Goal: Transaction & Acquisition: Purchase product/service

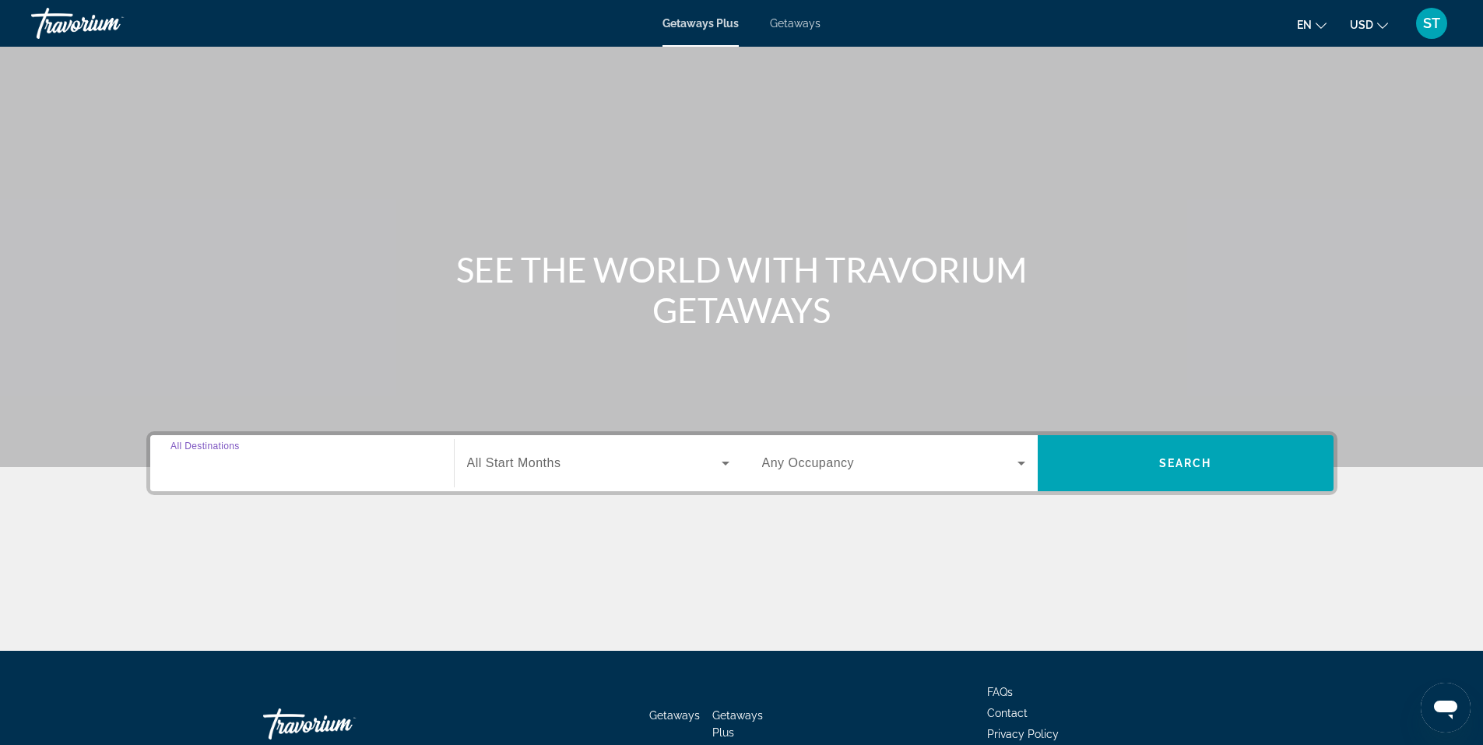
click at [303, 461] on input "Destination All Destinations" at bounding box center [301, 464] width 263 height 19
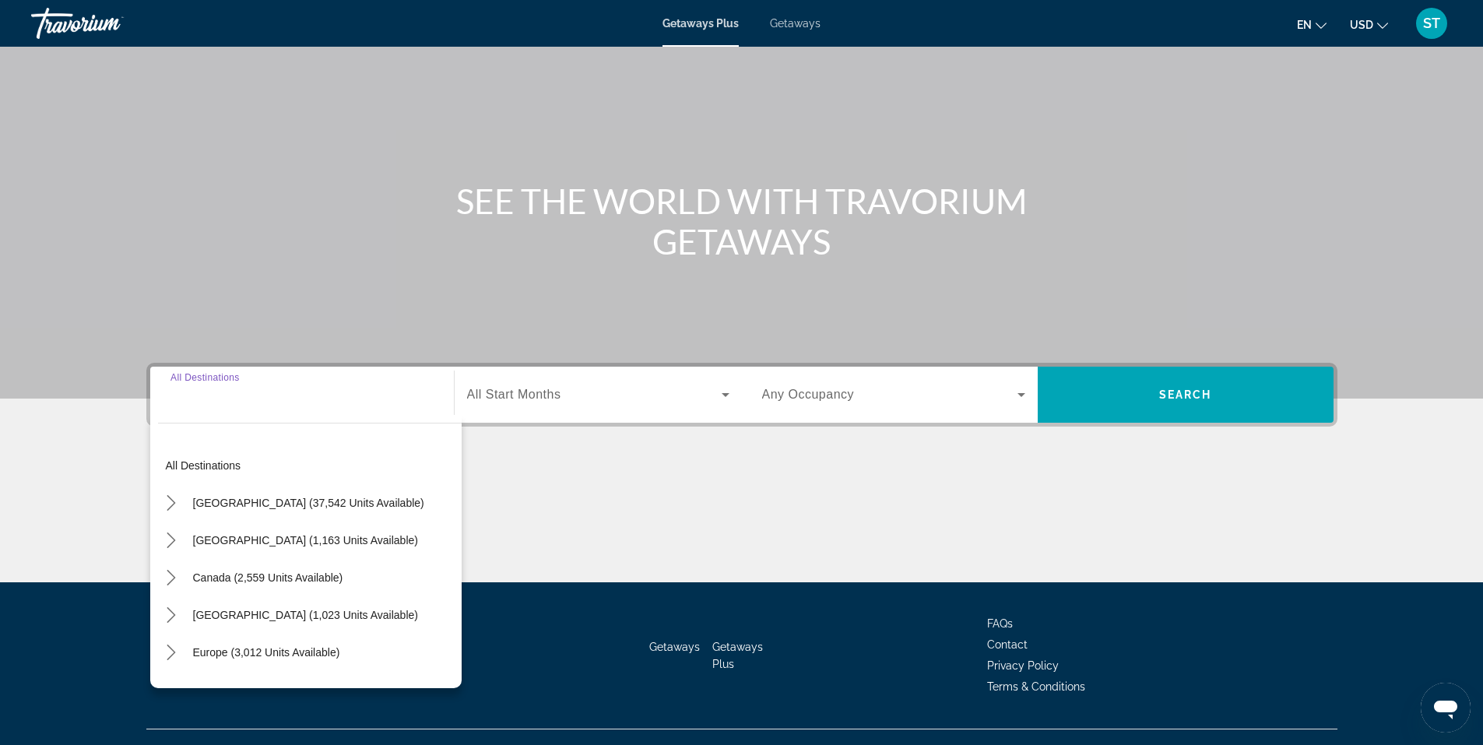
scroll to position [97, 0]
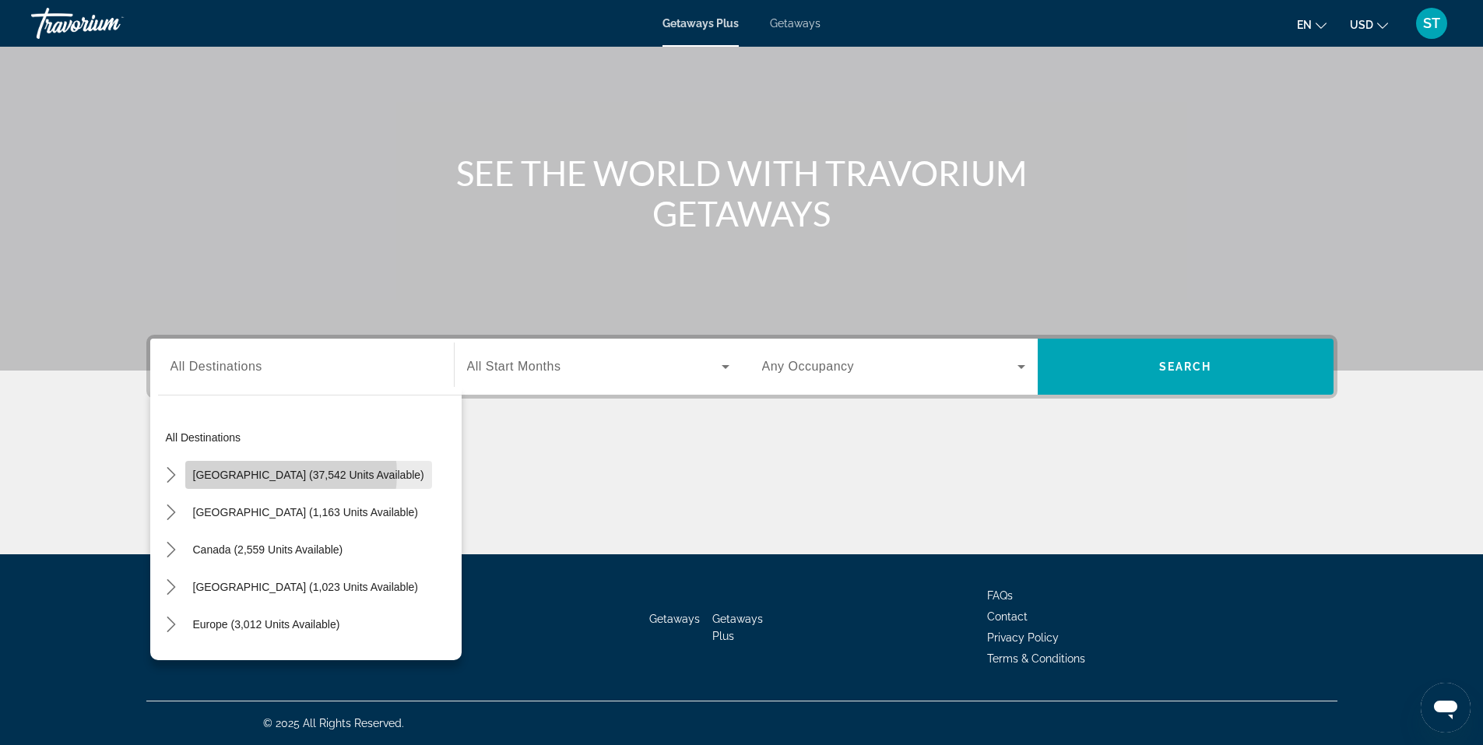
click at [290, 474] on span "[GEOGRAPHIC_DATA] (37,542 units available)" at bounding box center [308, 475] width 231 height 12
type input "**********"
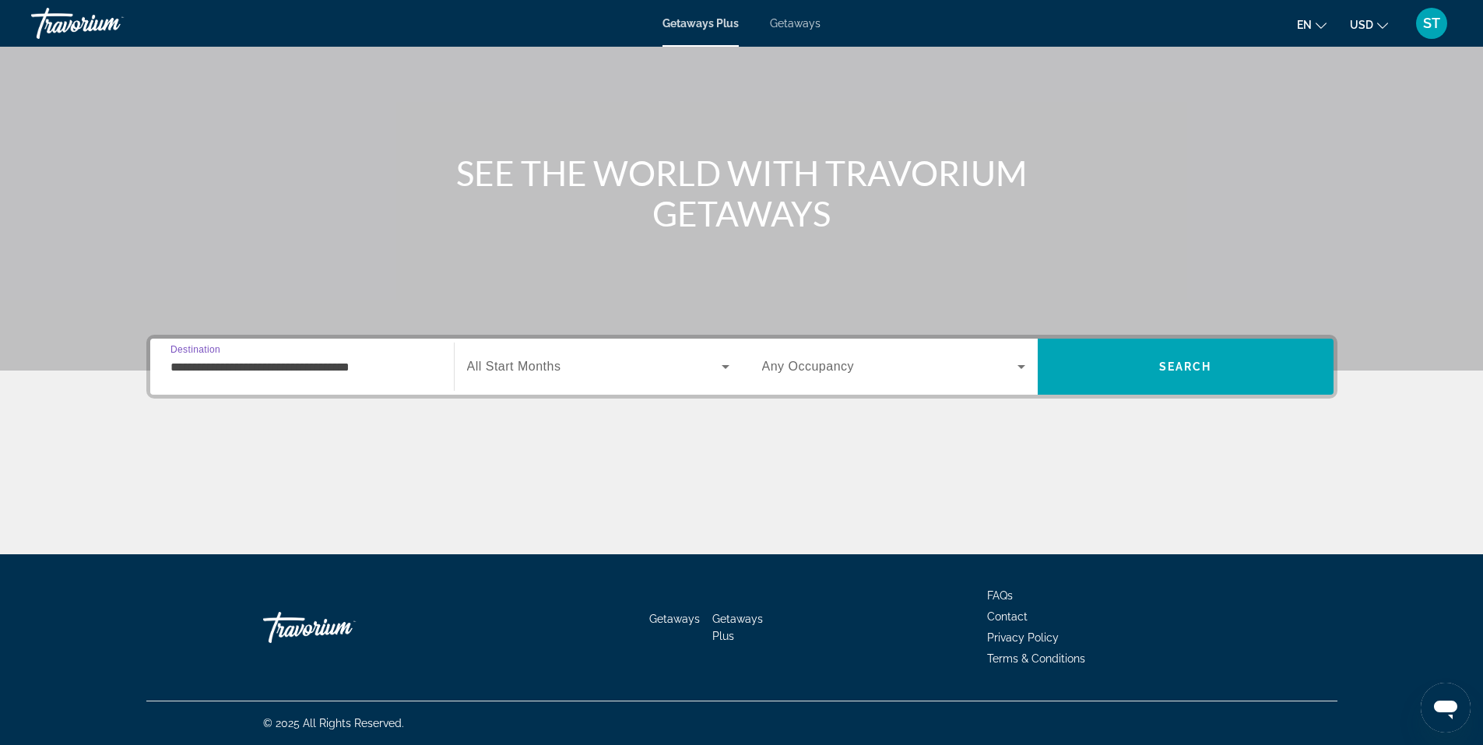
click at [672, 371] on span "Search widget" at bounding box center [594, 366] width 254 height 19
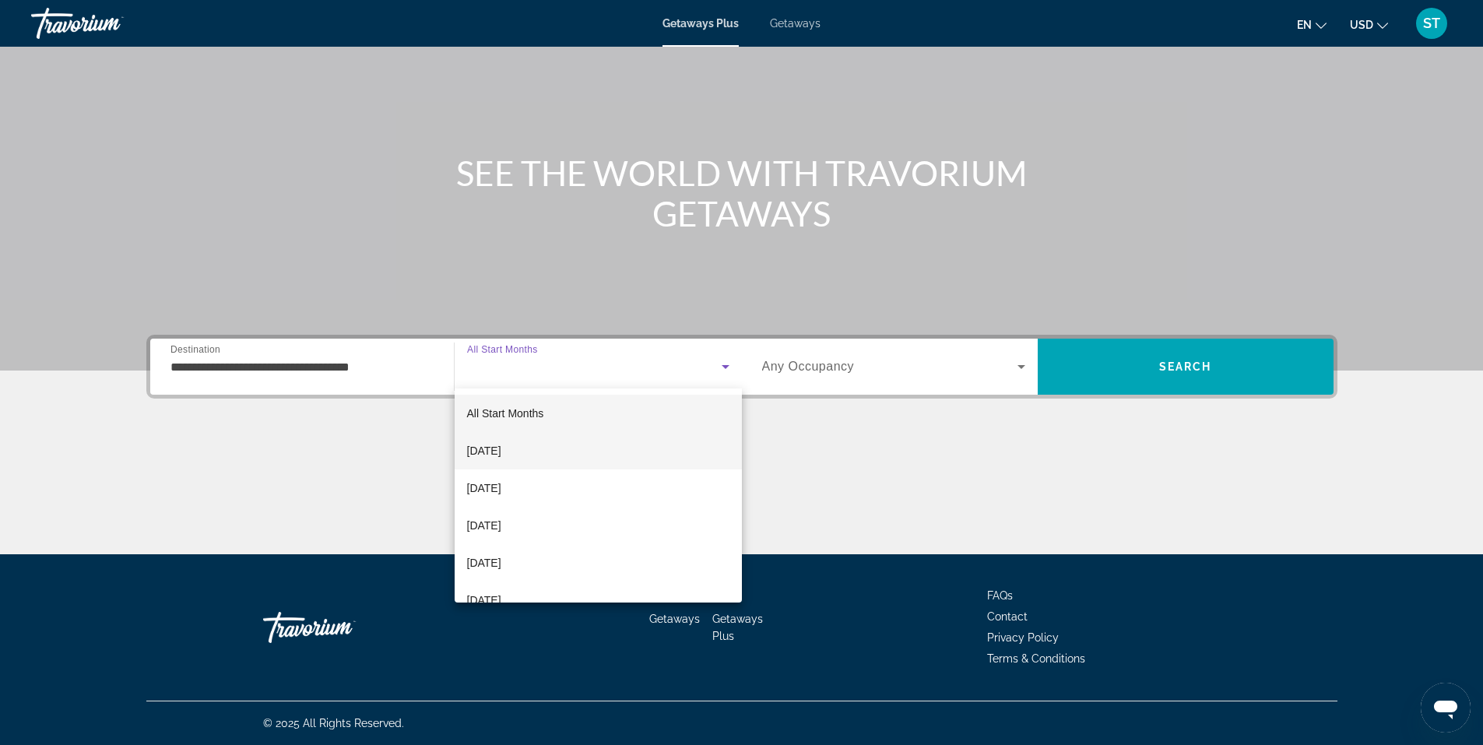
click at [495, 453] on span "[DATE]" at bounding box center [484, 450] width 34 height 19
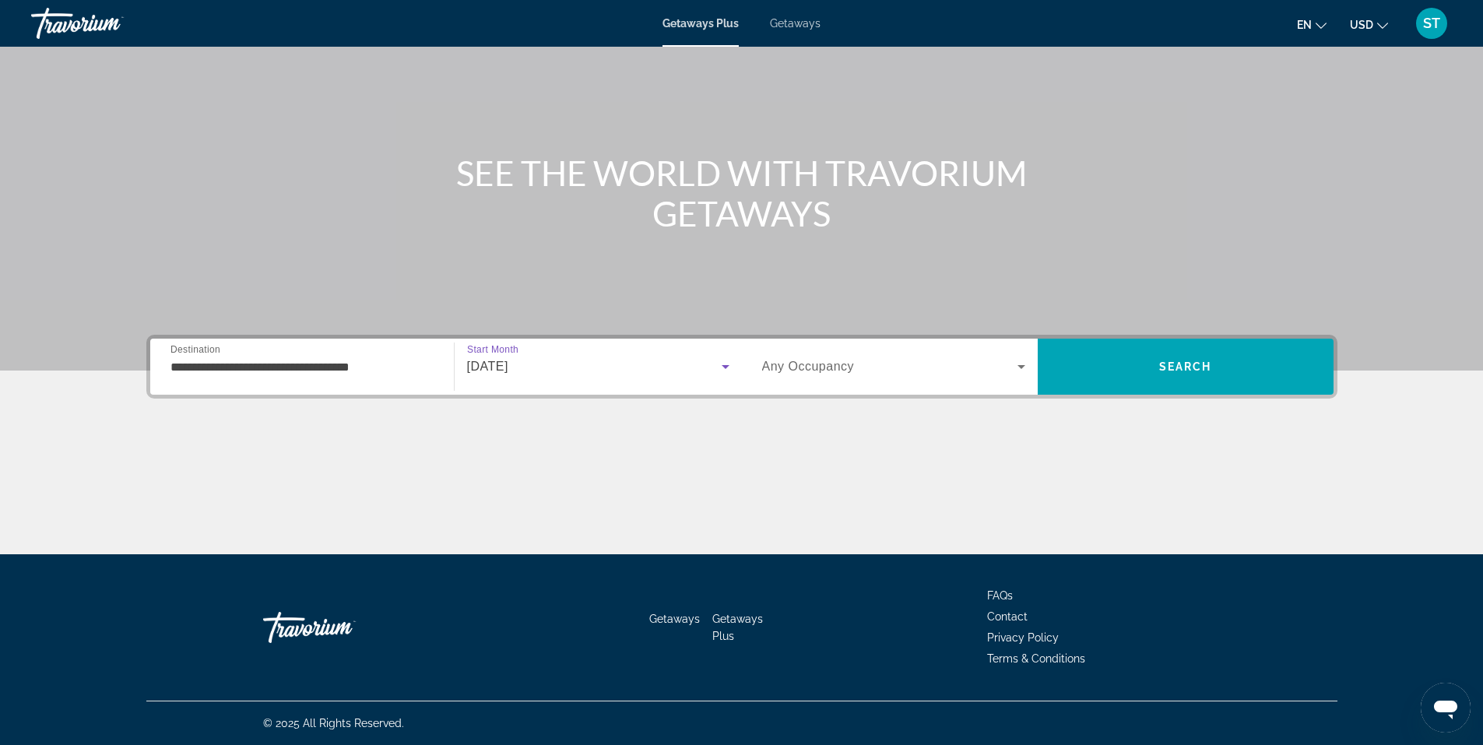
click at [813, 370] on span "Any Occupancy" at bounding box center [808, 366] width 93 height 13
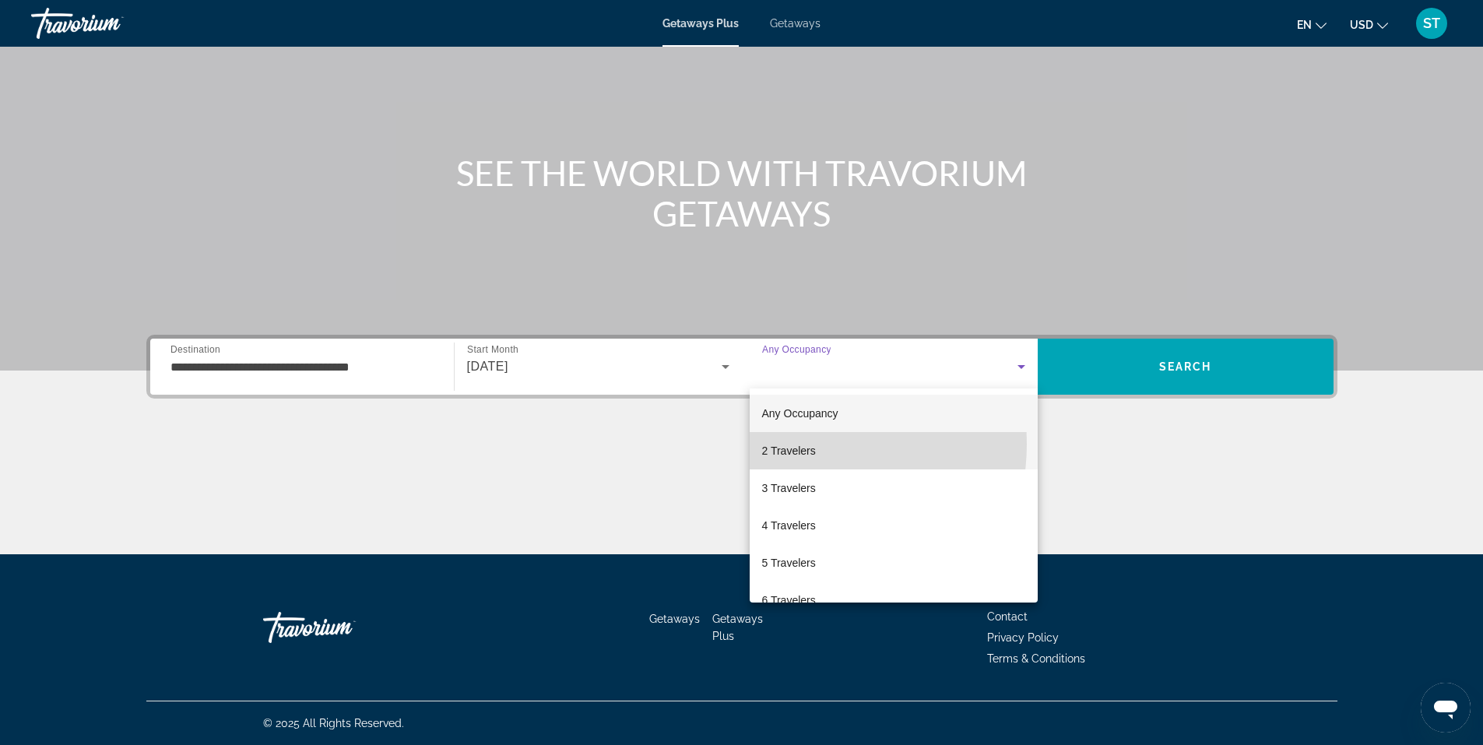
click at [795, 444] on span "2 Travelers" at bounding box center [789, 450] width 54 height 19
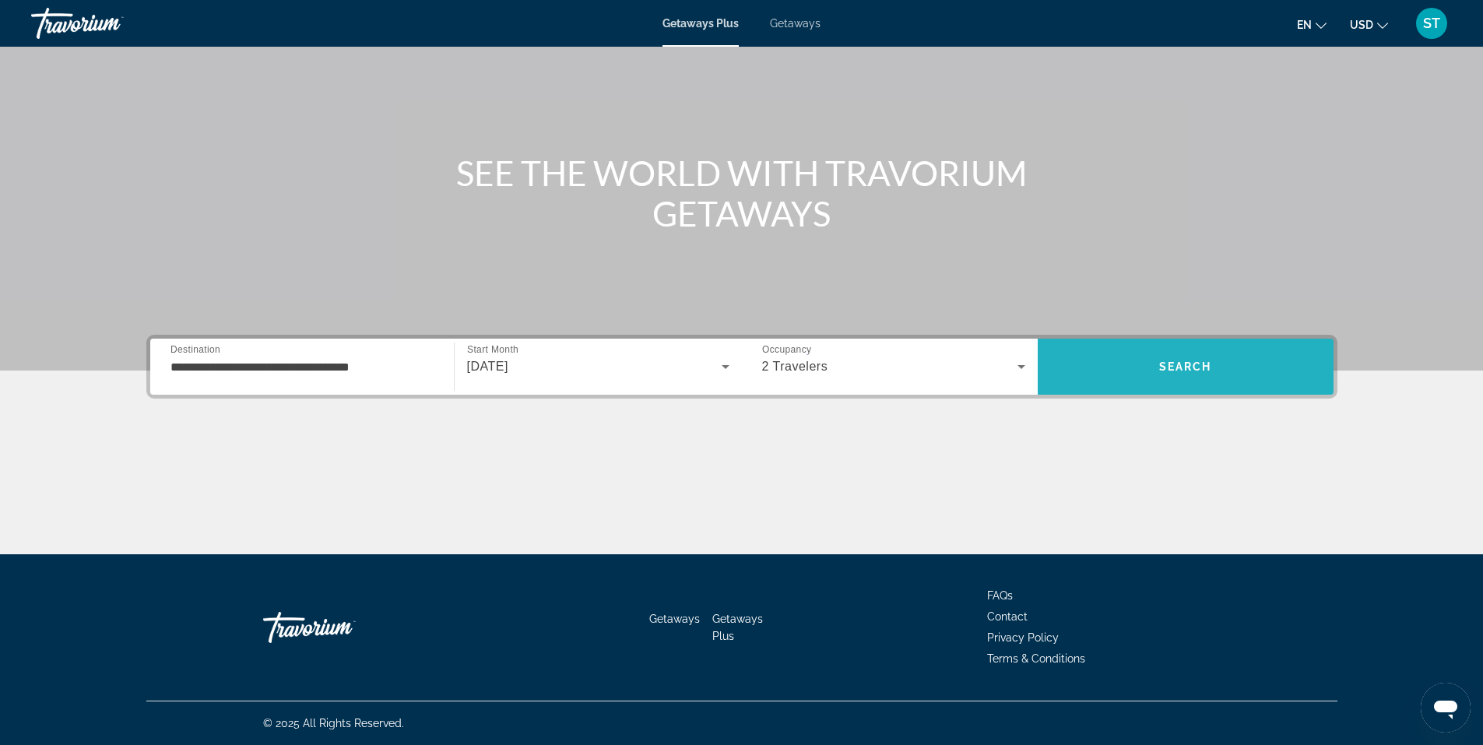
click at [1217, 367] on span "Search" at bounding box center [1185, 366] width 296 height 37
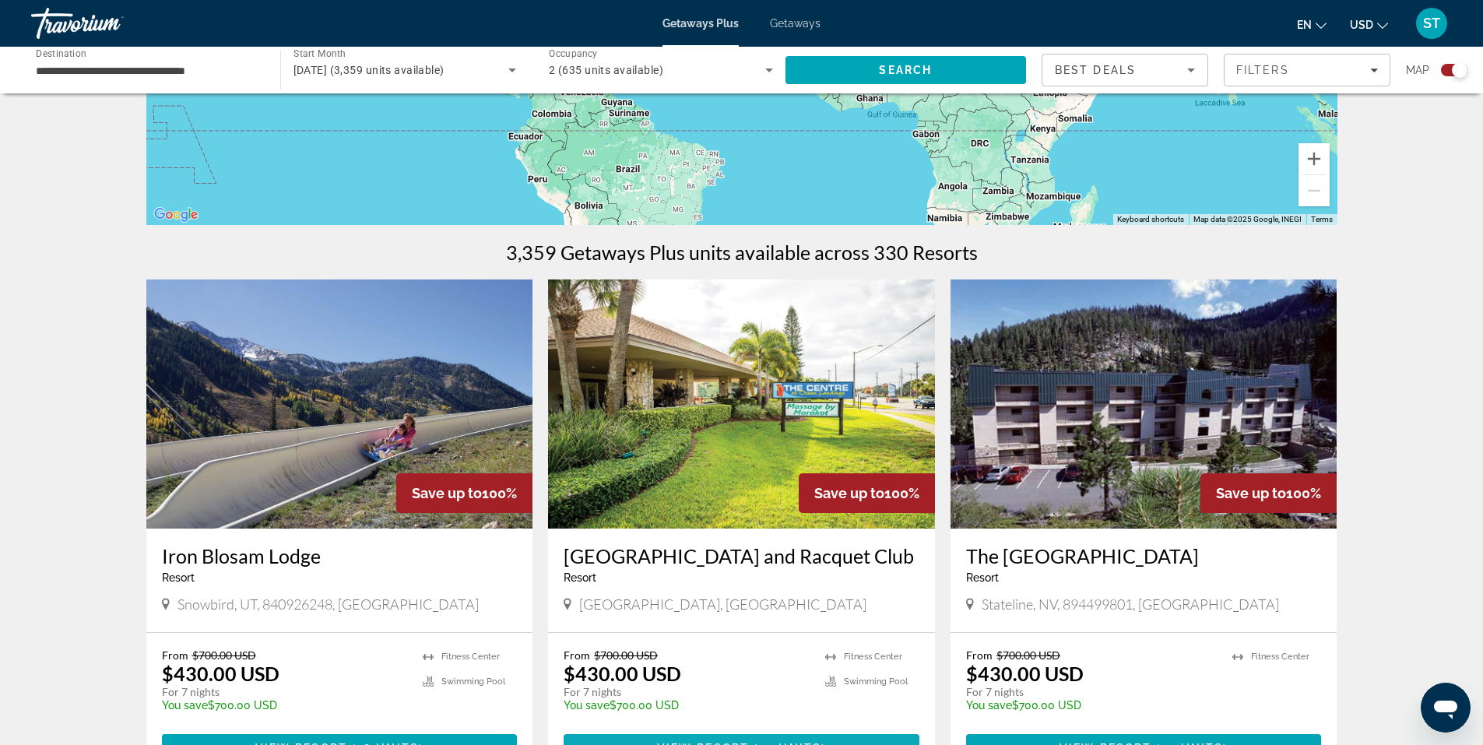
scroll to position [208, 0]
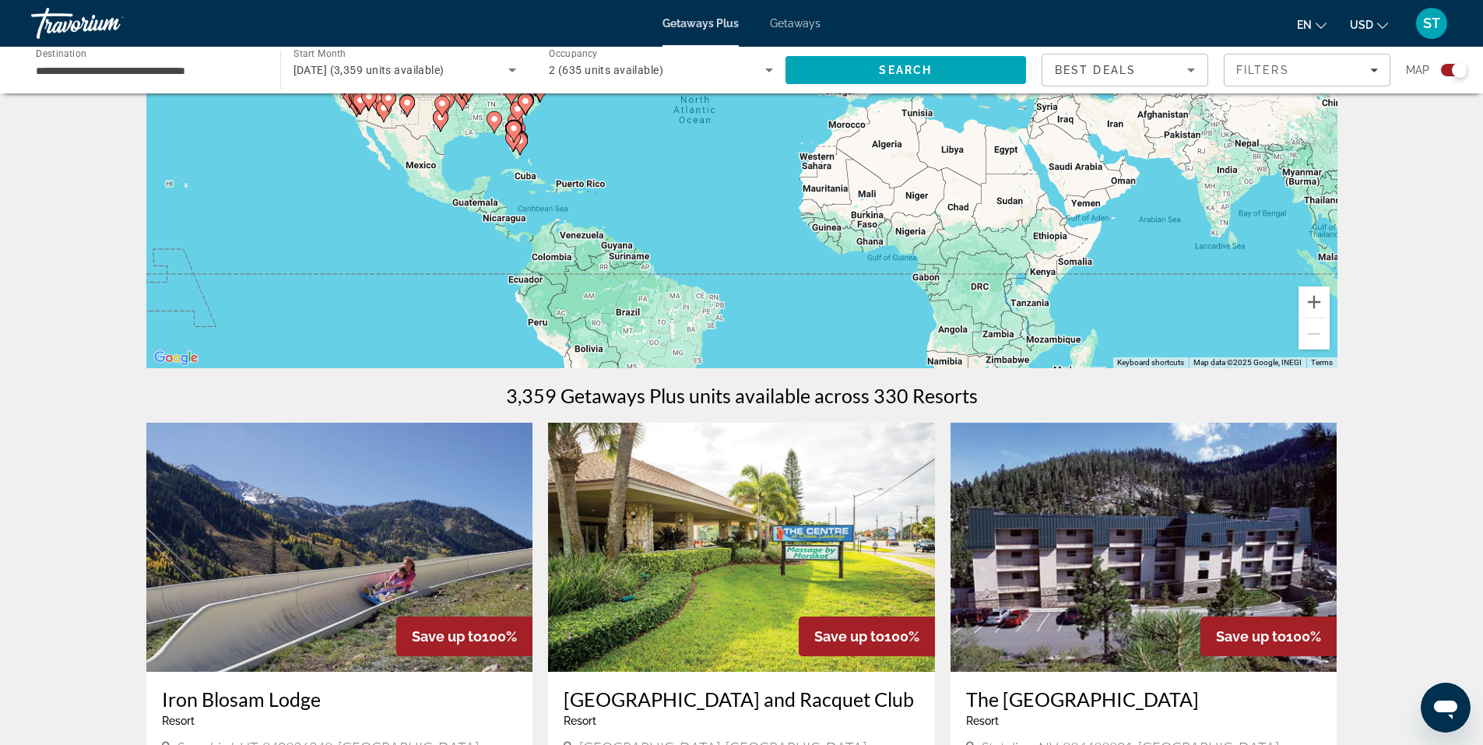
click at [337, 64] on span "[DATE] (3,359 units available)" at bounding box center [368, 70] width 151 height 12
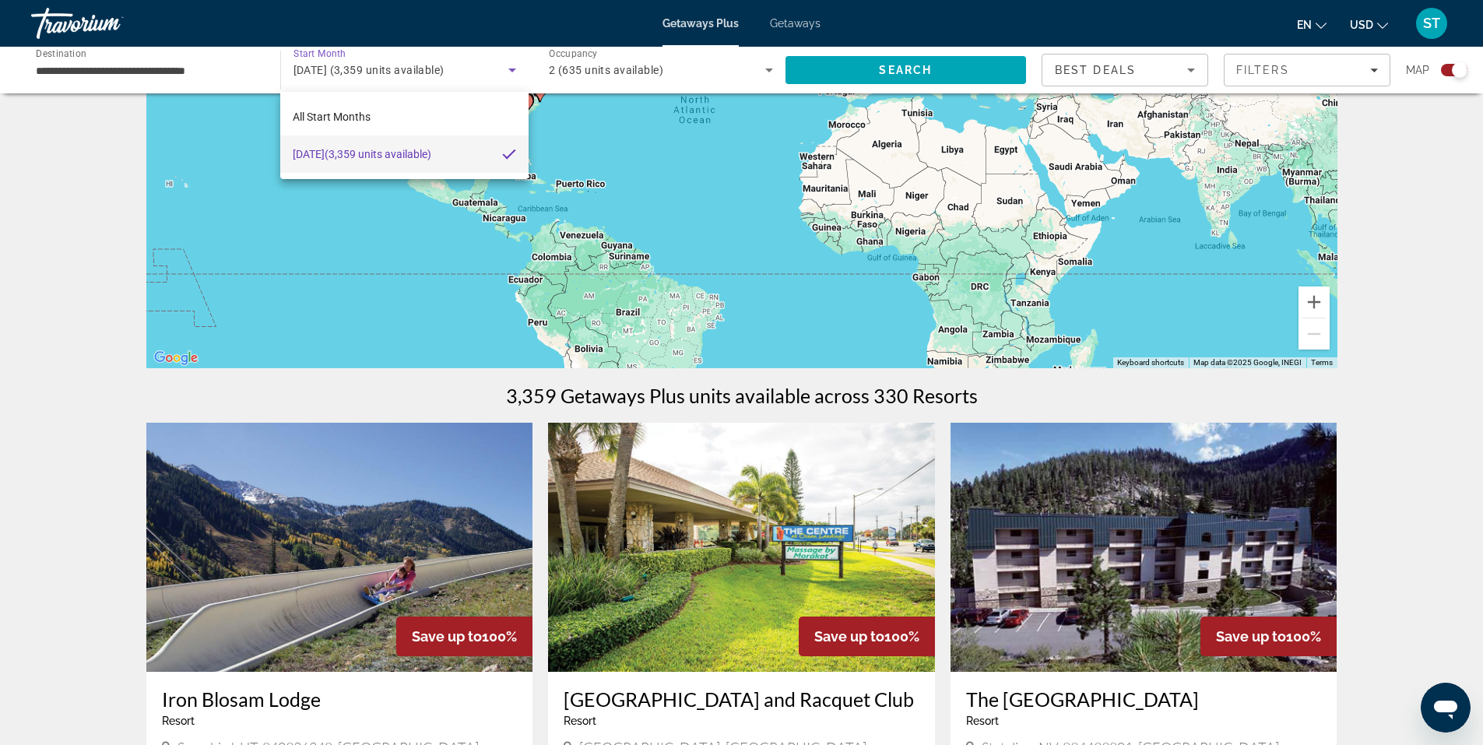
click at [330, 67] on div at bounding box center [741, 372] width 1483 height 745
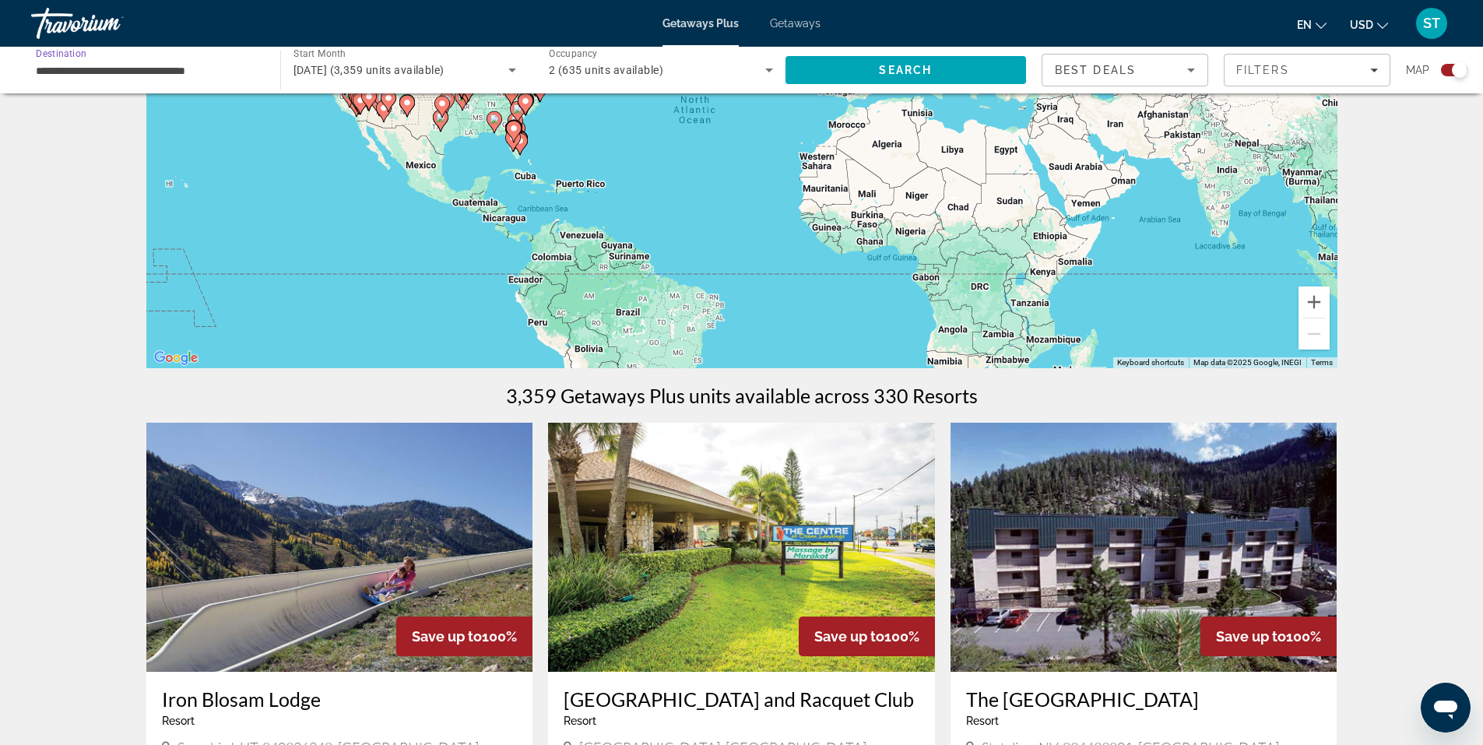
click at [136, 61] on input "**********" at bounding box center [148, 70] width 224 height 19
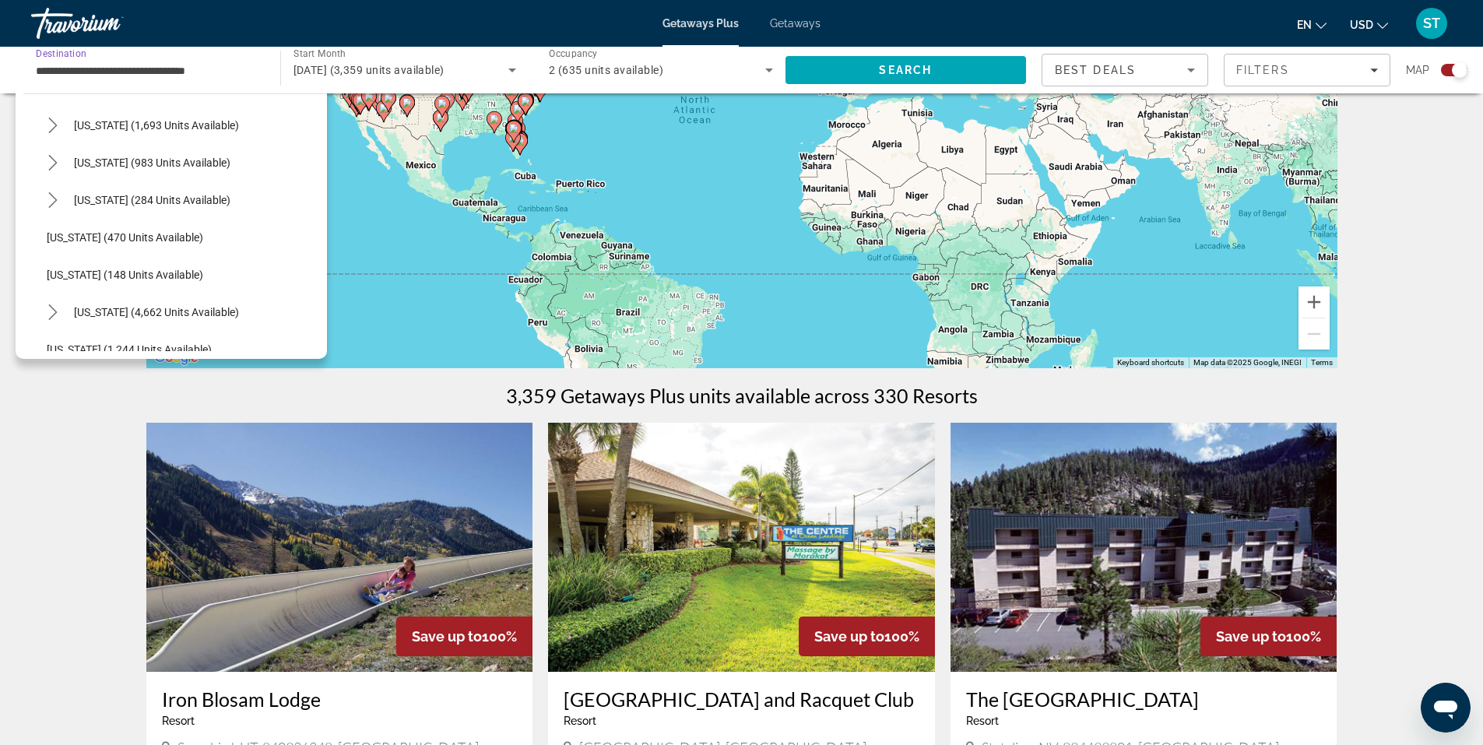
scroll to position [1142, 0]
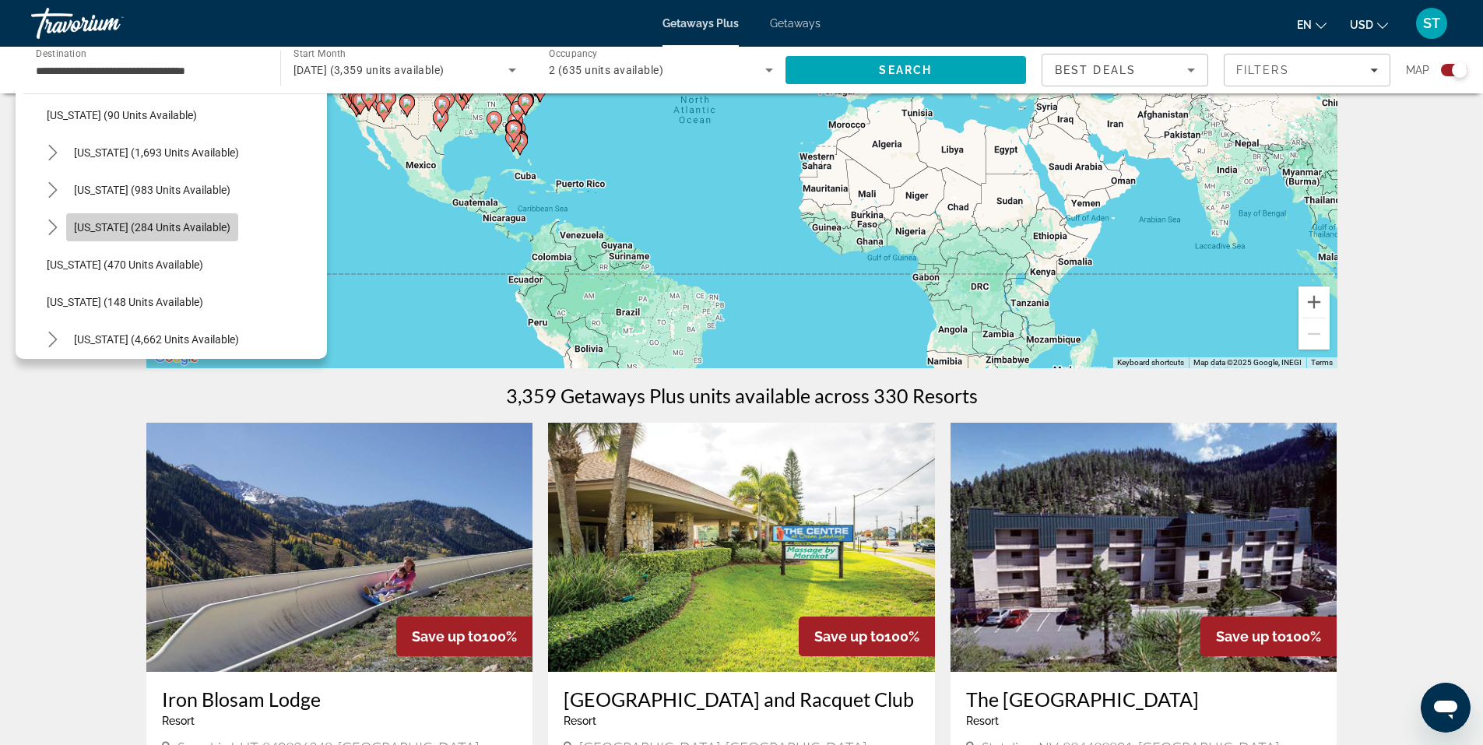
click at [164, 237] on span "Select destination: Texas (284 units available)" at bounding box center [152, 227] width 172 height 37
type input "**********"
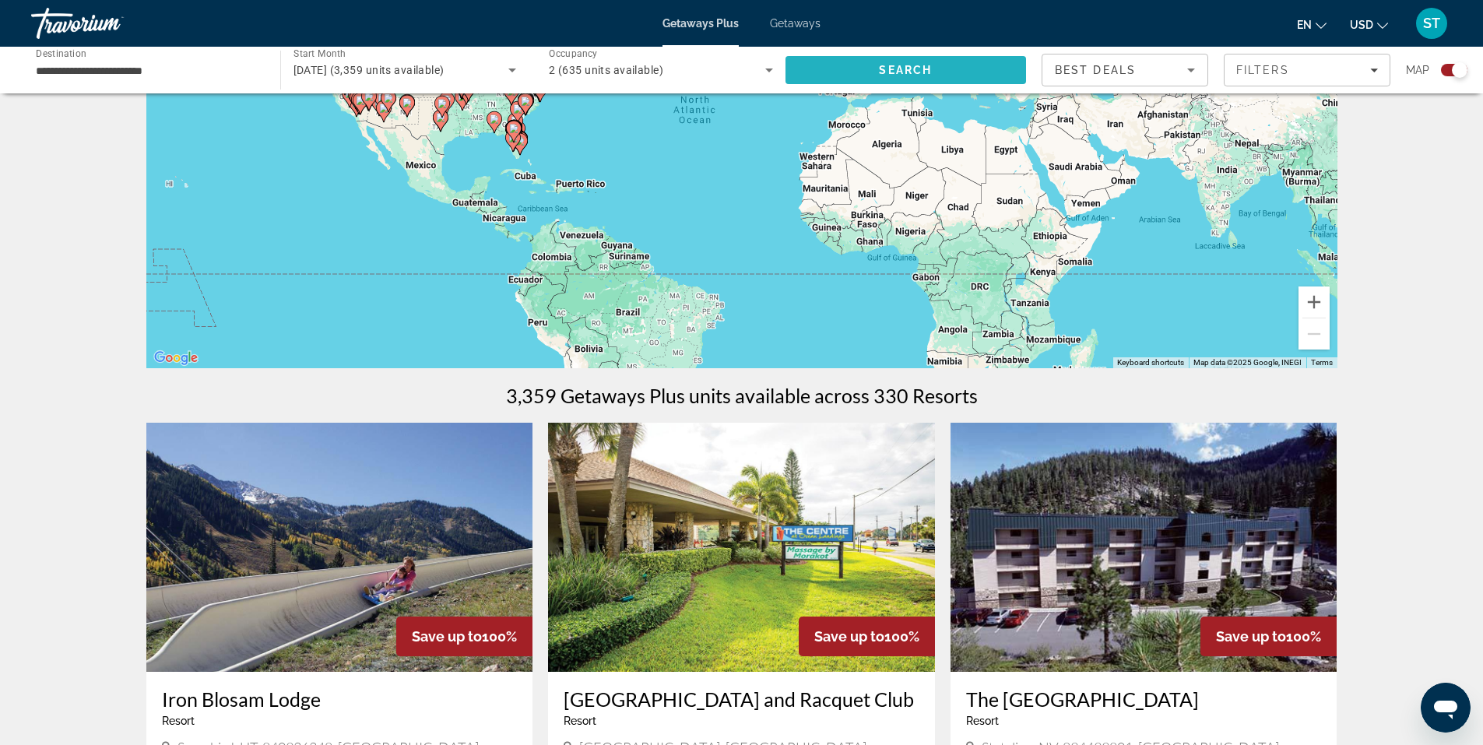
click at [859, 67] on span "Search" at bounding box center [905, 69] width 241 height 37
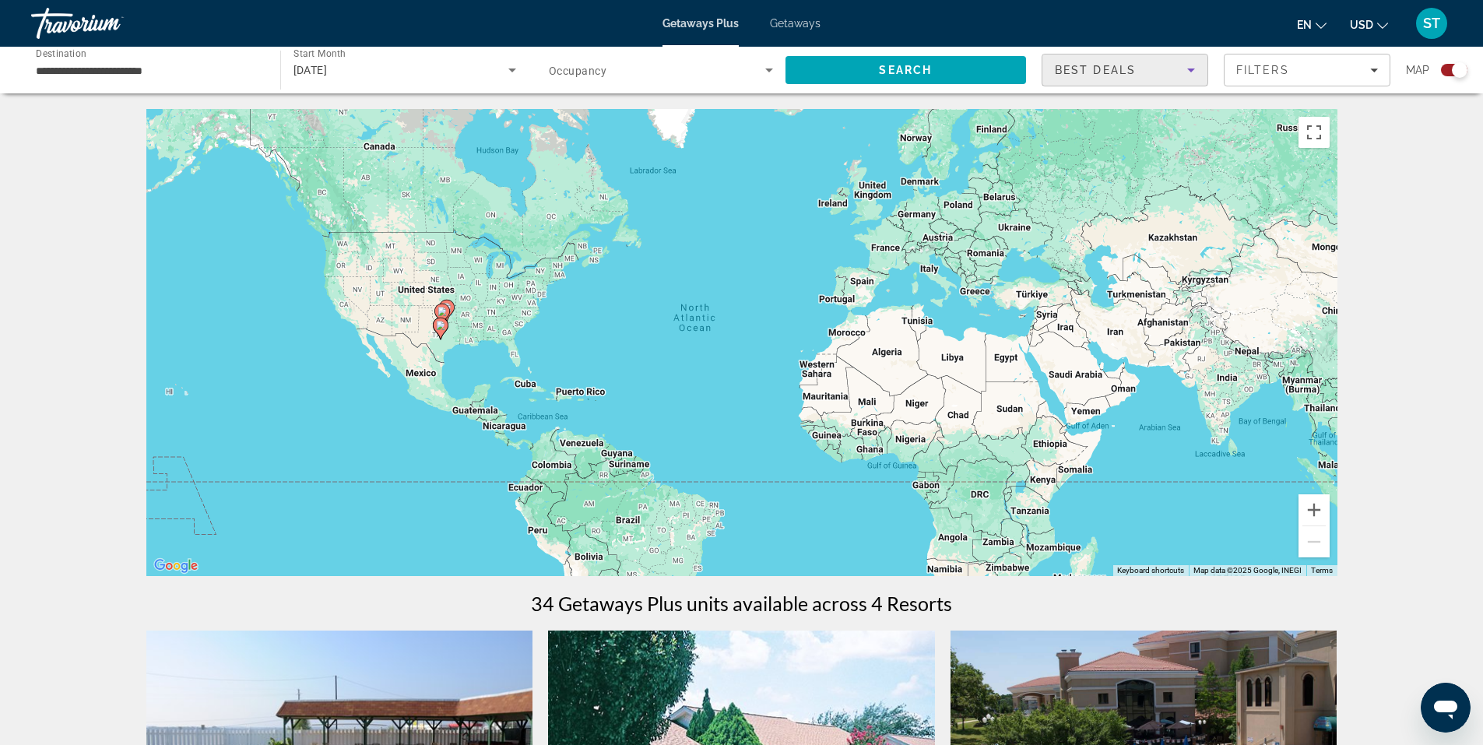
click at [1184, 71] on icon "Sort by" at bounding box center [1190, 70] width 19 height 19
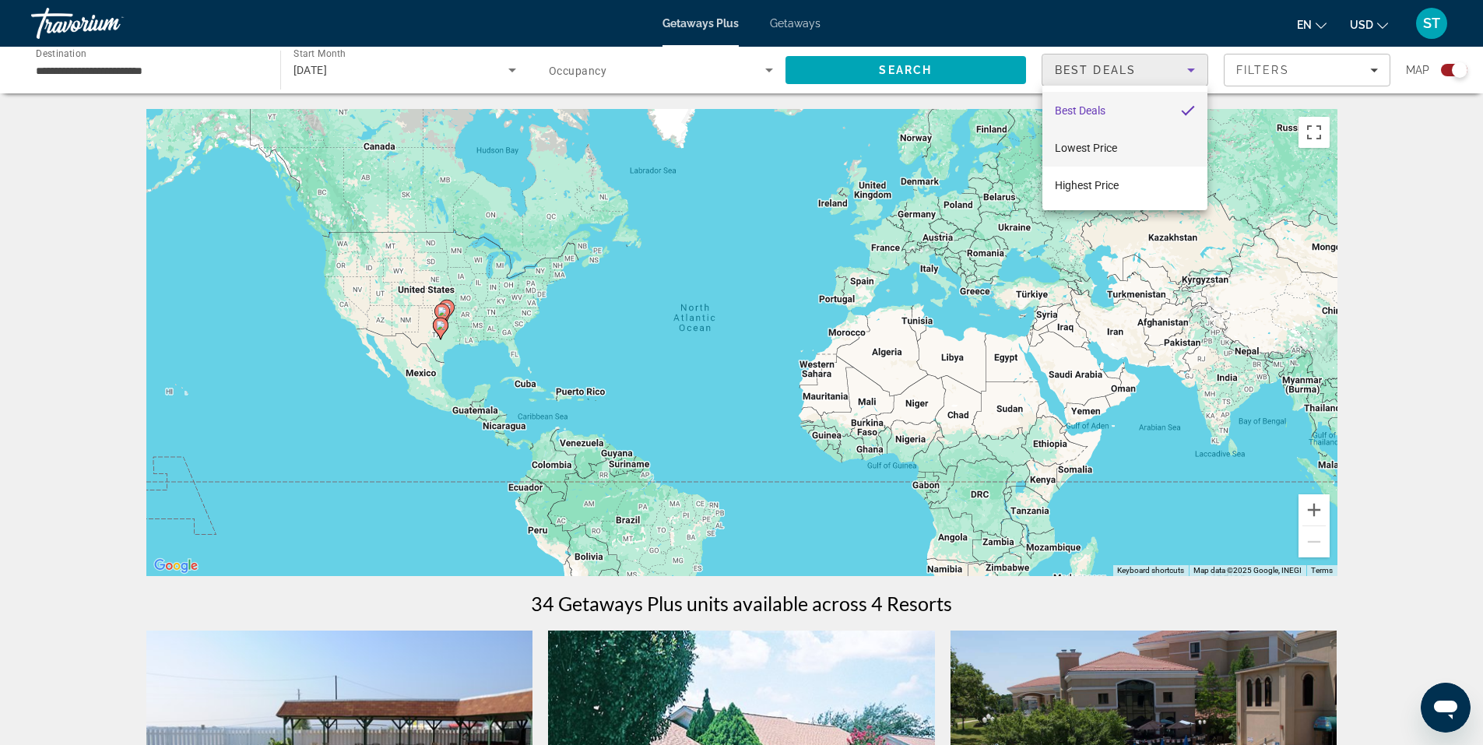
click at [1081, 151] on span "Lowest Price" at bounding box center [1086, 148] width 62 height 12
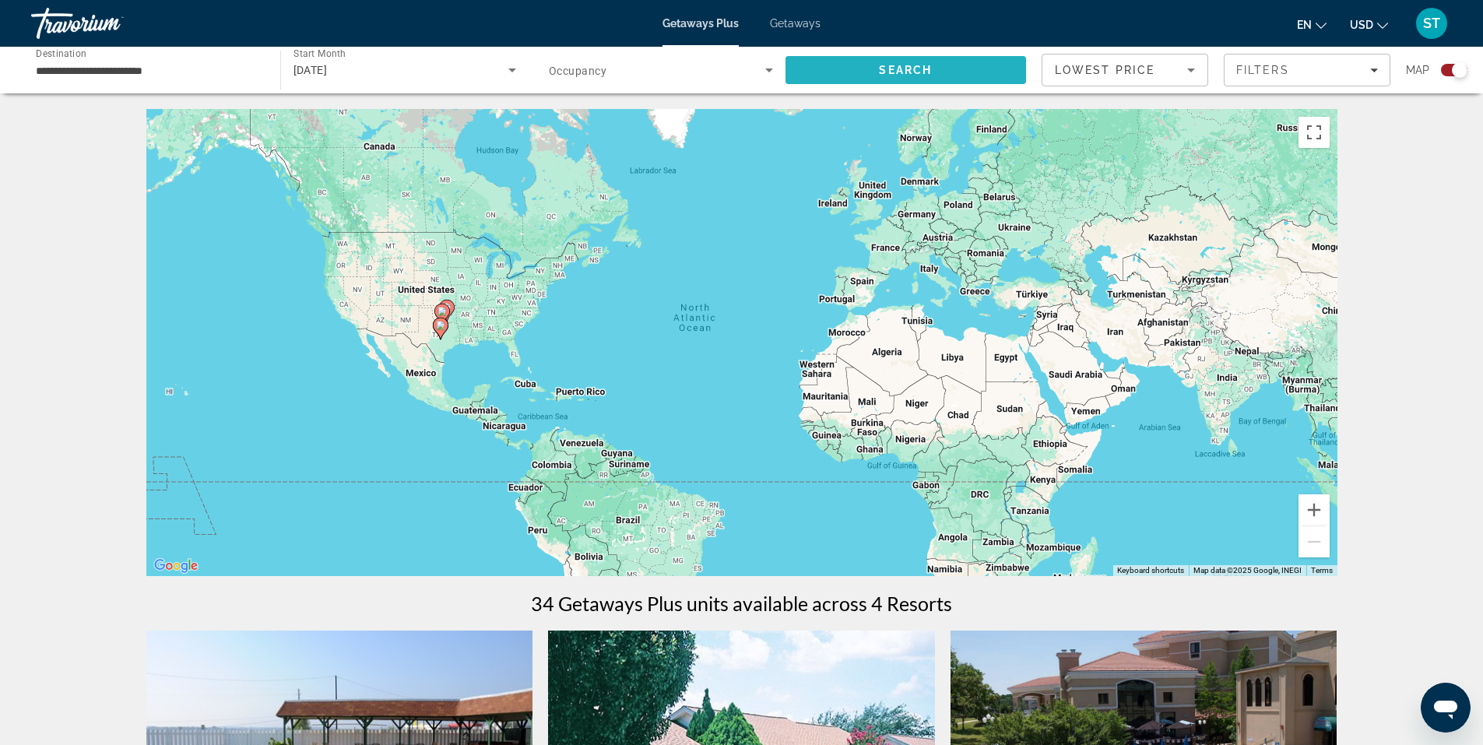
click at [924, 72] on span "Search" at bounding box center [905, 70] width 53 height 12
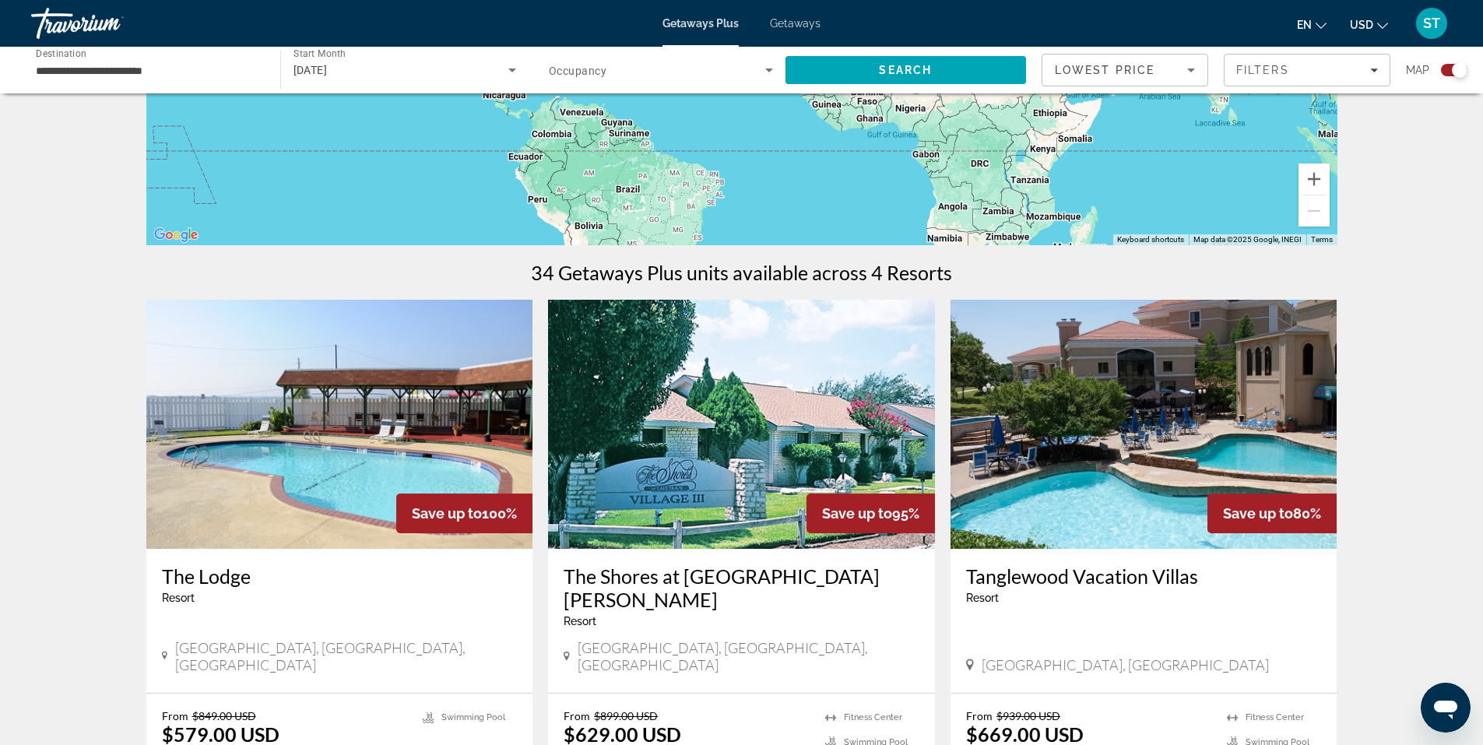
scroll to position [55, 0]
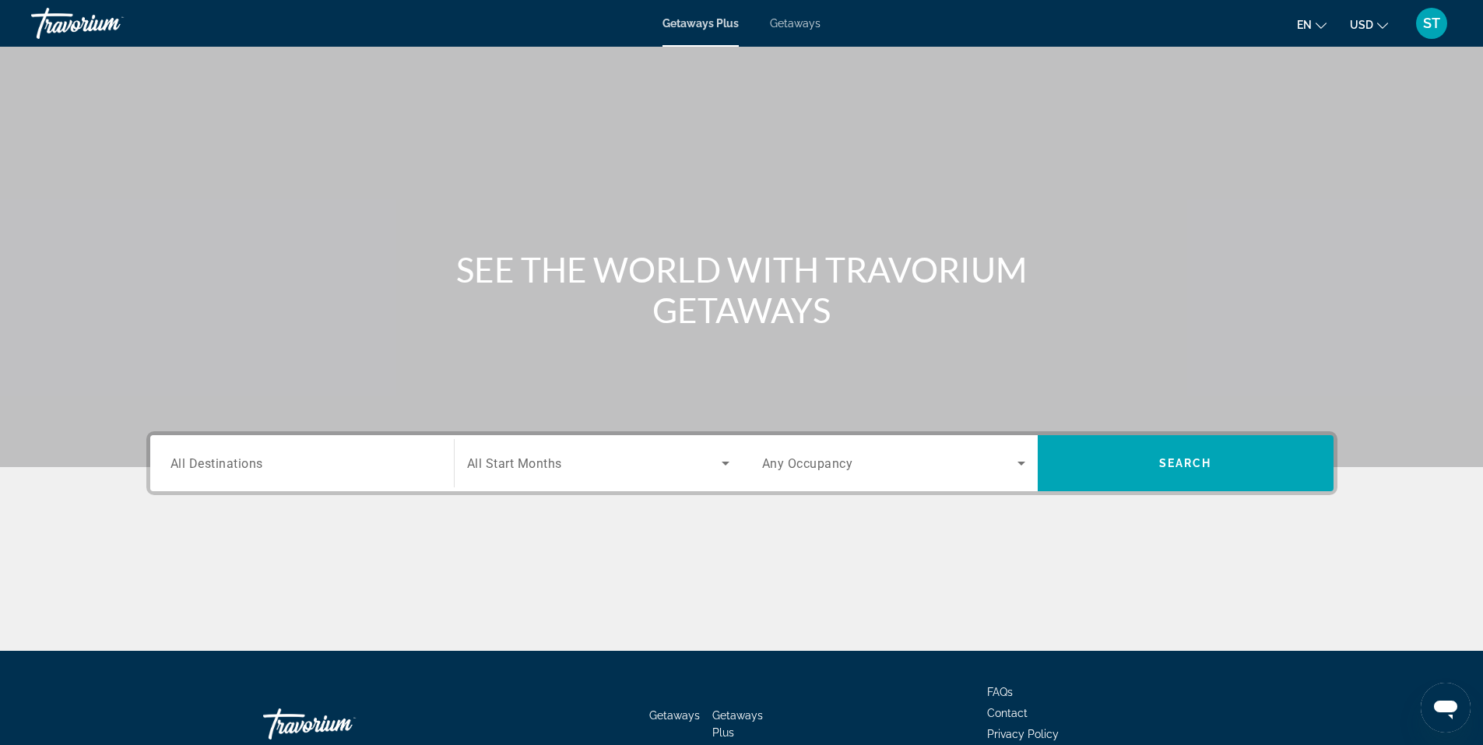
click at [791, 22] on span "Getaways" at bounding box center [795, 23] width 51 height 12
click at [237, 462] on span "All Destinations" at bounding box center [216, 462] width 93 height 15
click at [237, 462] on input "Destination All Destinations" at bounding box center [301, 464] width 263 height 19
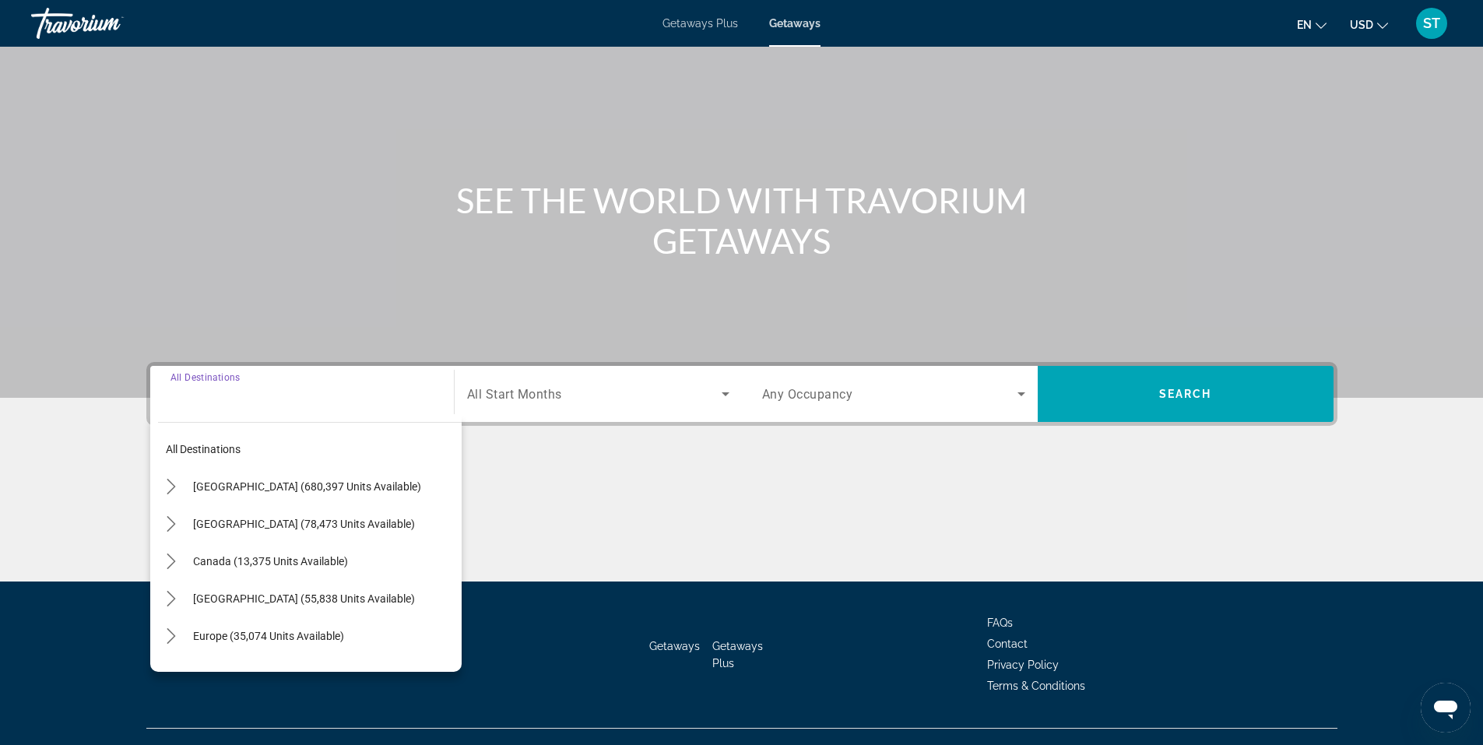
scroll to position [97, 0]
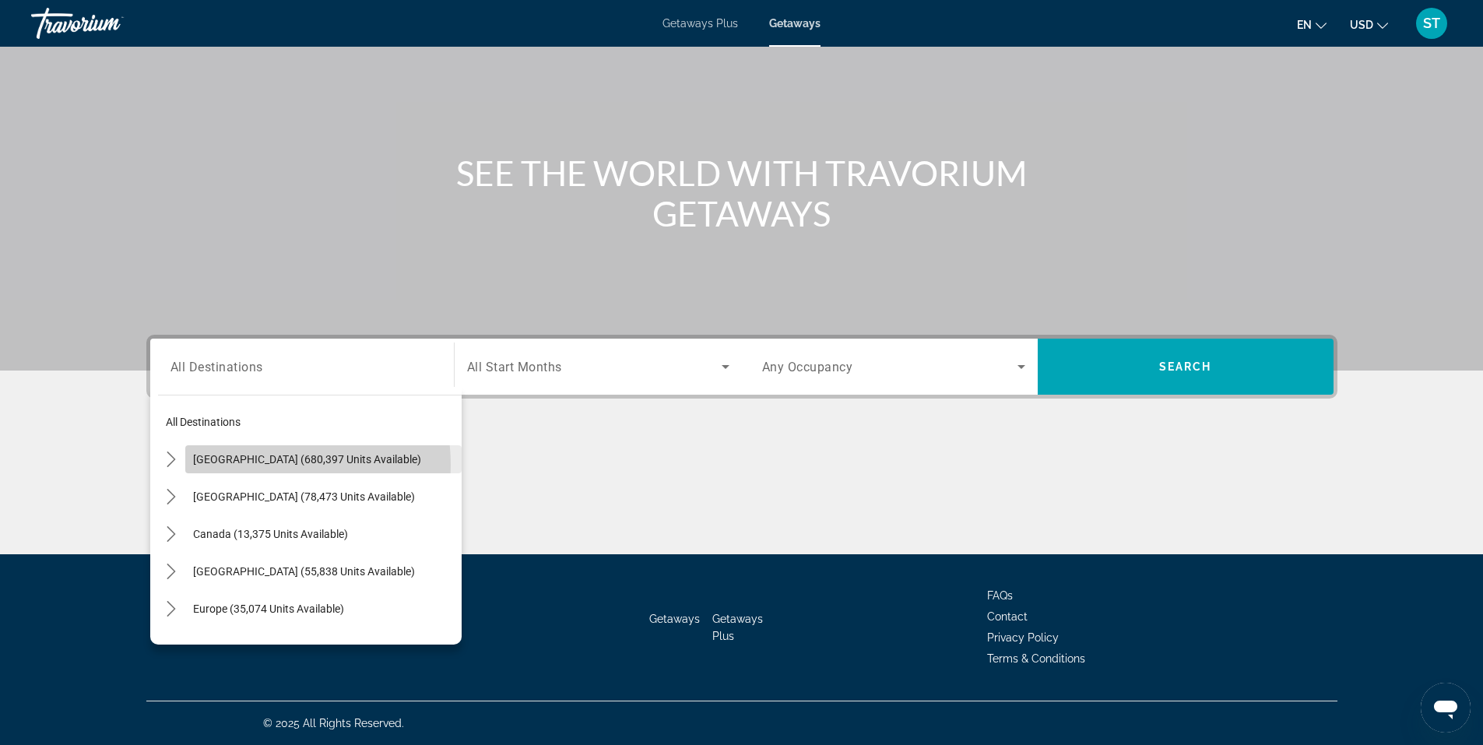
click at [262, 465] on span "[GEOGRAPHIC_DATA] (680,397 units available)" at bounding box center [307, 459] width 228 height 12
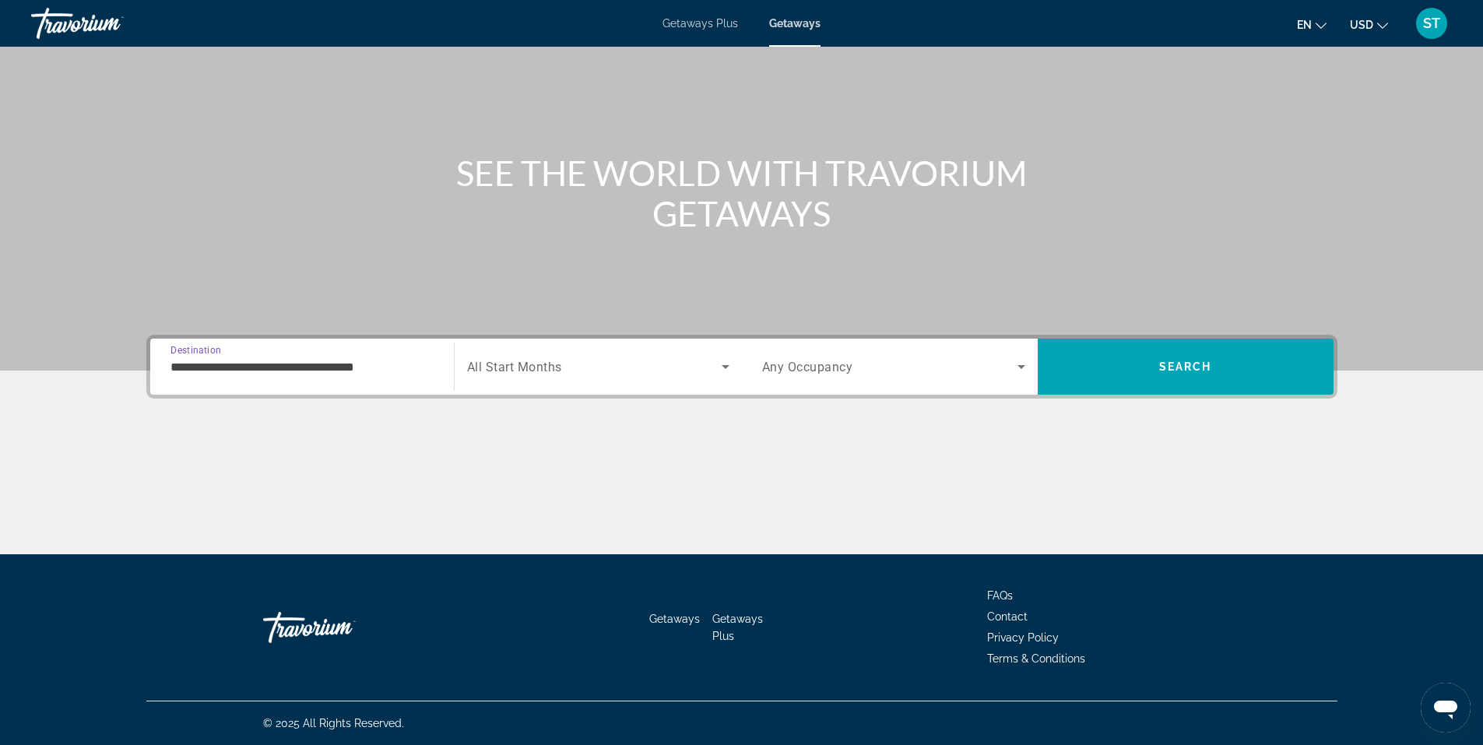
click at [314, 370] on input "**********" at bounding box center [301, 367] width 263 height 19
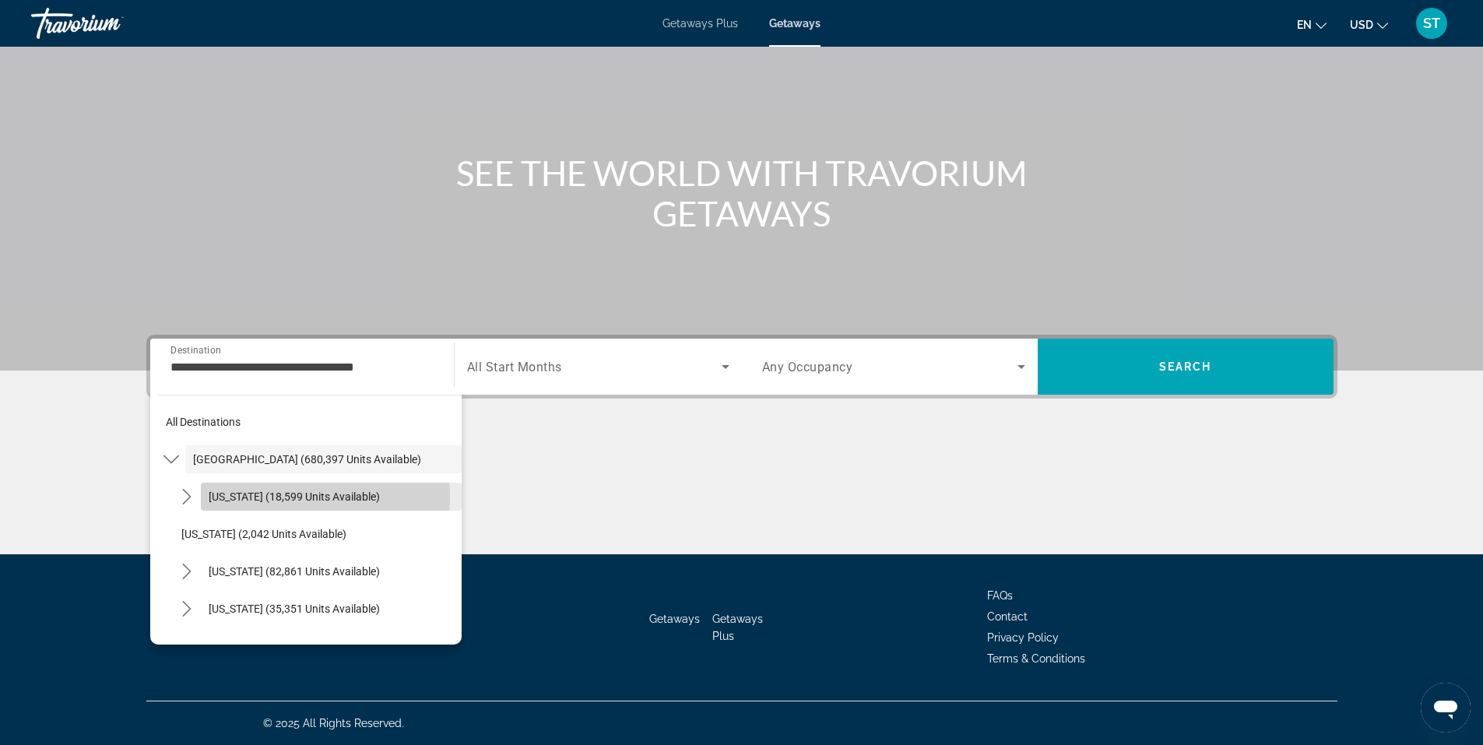
drag, startPoint x: 354, startPoint y: 470, endPoint x: 301, endPoint y: 497, distance: 59.2
click at [301, 497] on span "[US_STATE] (18,599 units available)" at bounding box center [294, 496] width 171 height 12
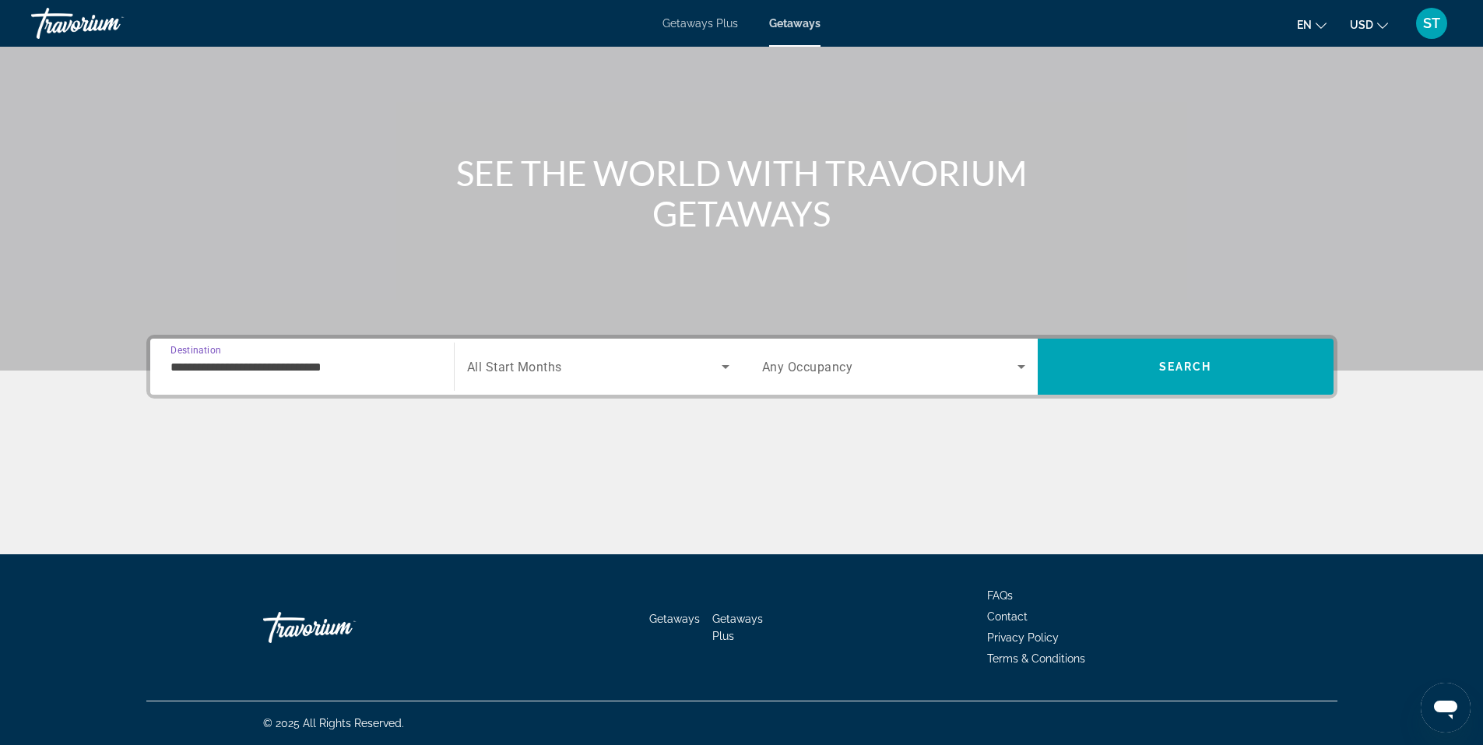
click at [317, 363] on input "**********" at bounding box center [301, 367] width 263 height 19
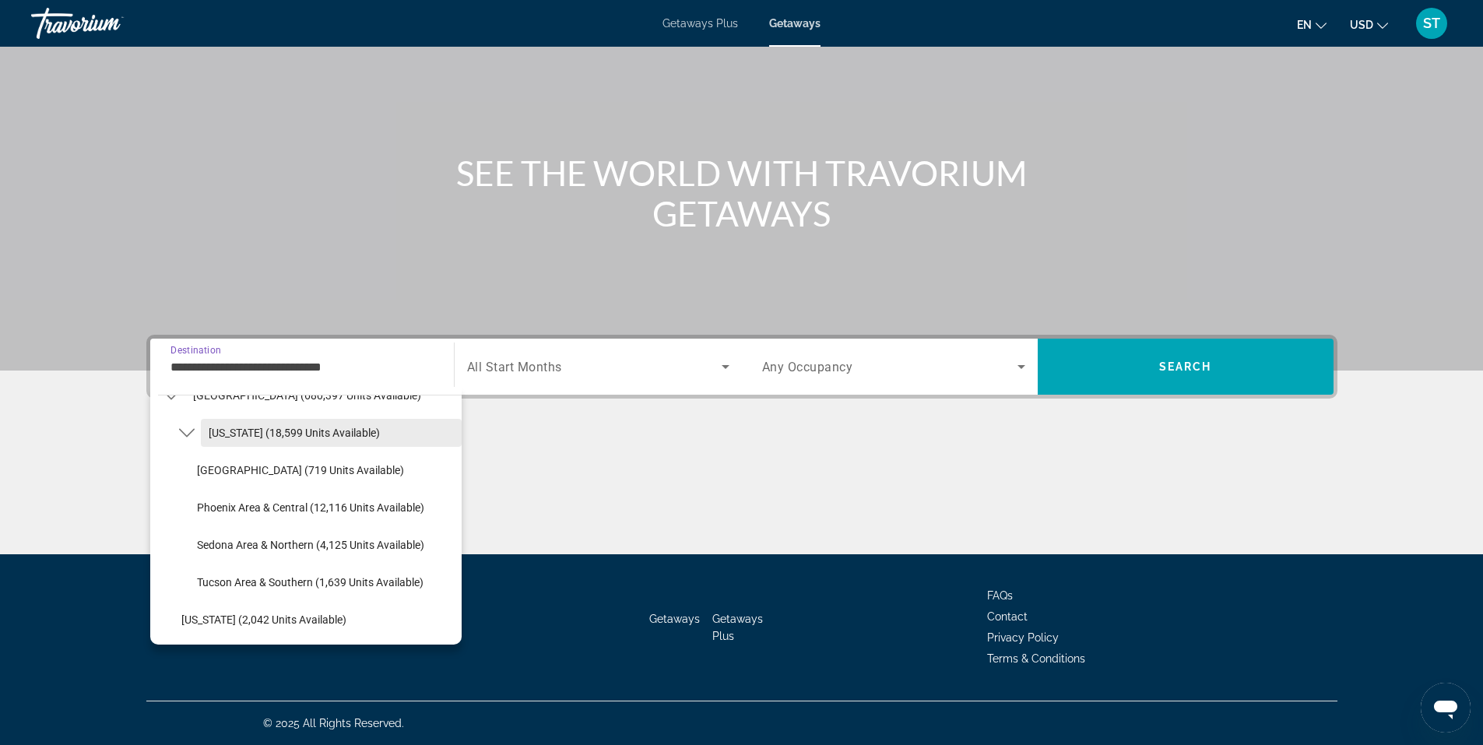
scroll to position [0, 0]
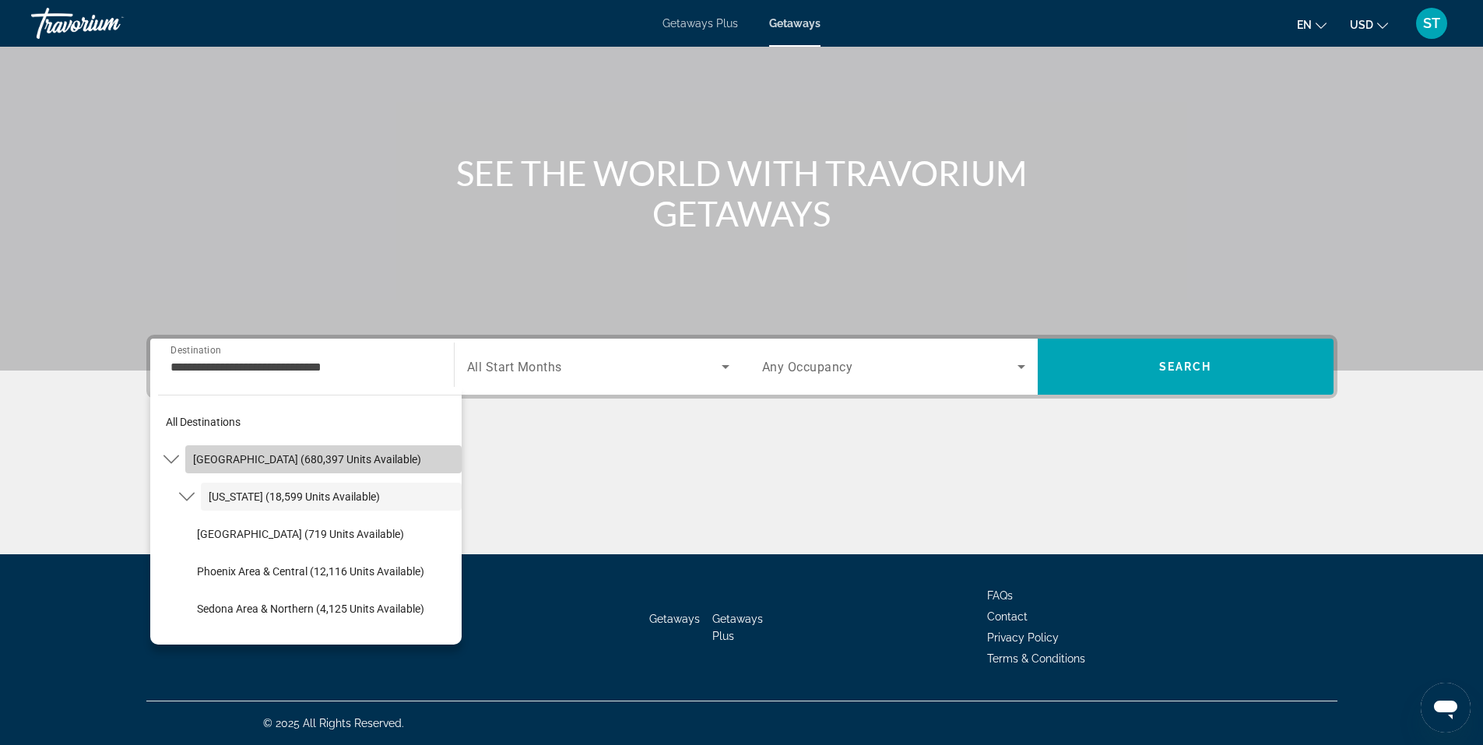
click at [349, 461] on span "[GEOGRAPHIC_DATA] (680,397 units available)" at bounding box center [307, 459] width 228 height 12
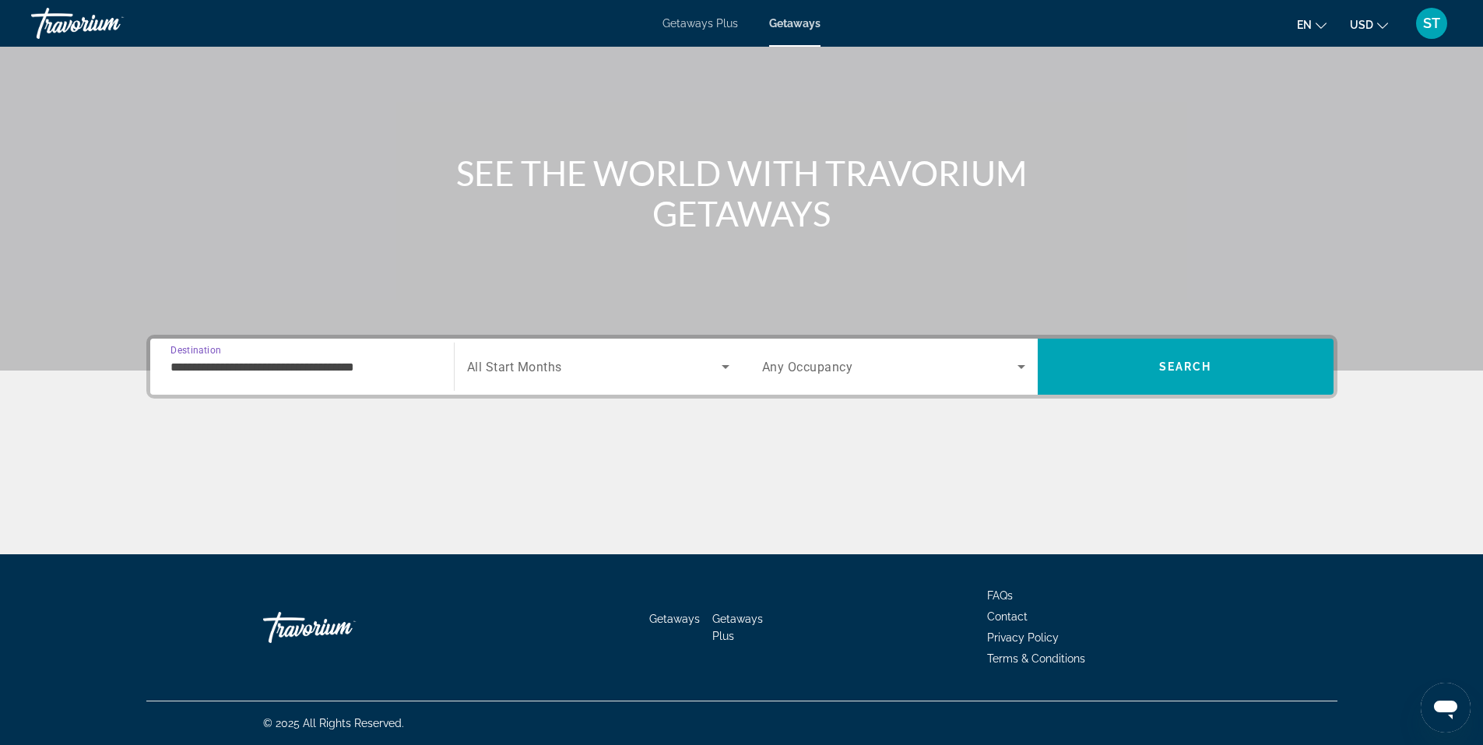
click at [348, 370] on input "**********" at bounding box center [301, 367] width 263 height 19
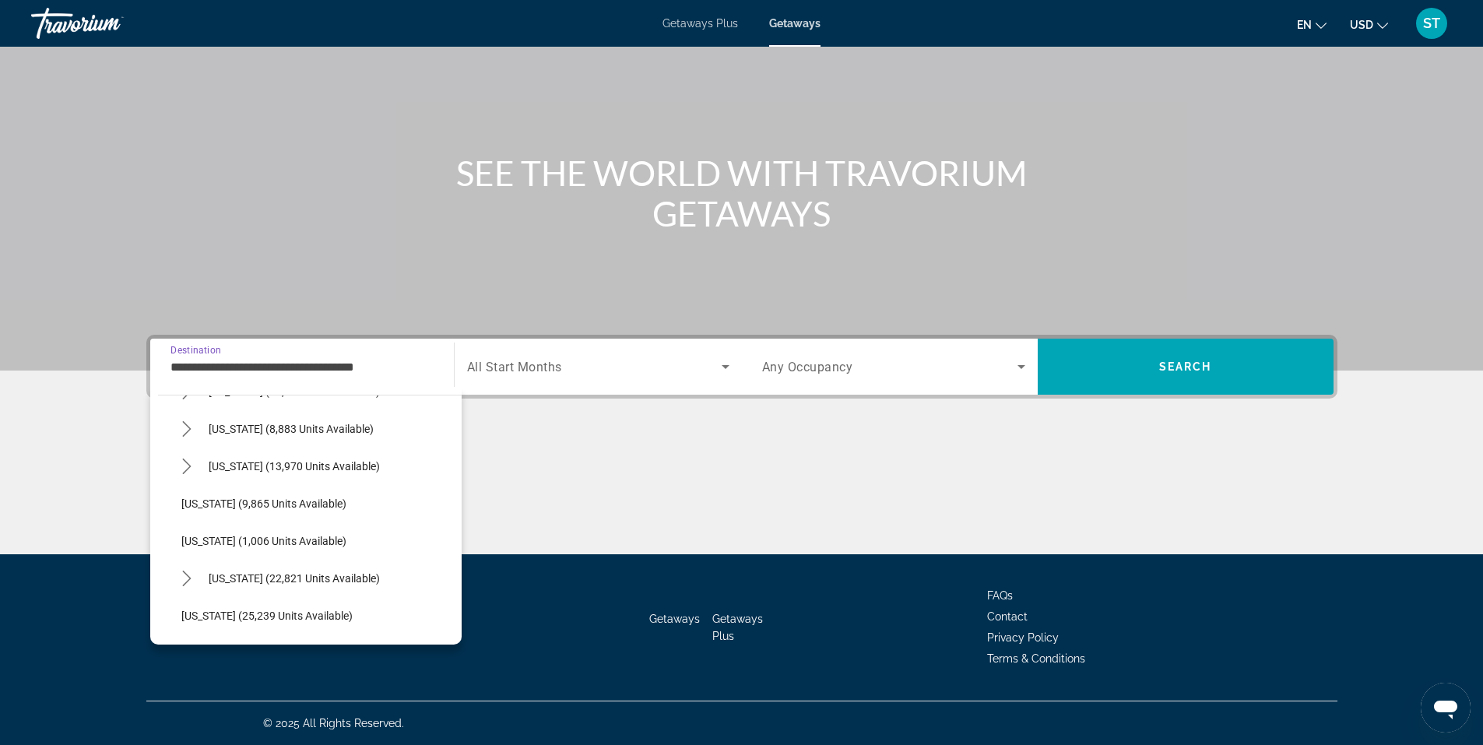
scroll to position [1453, 0]
click at [311, 508] on span "Select destination: Texas (13,970 units available)" at bounding box center [331, 500] width 261 height 37
type input "**********"
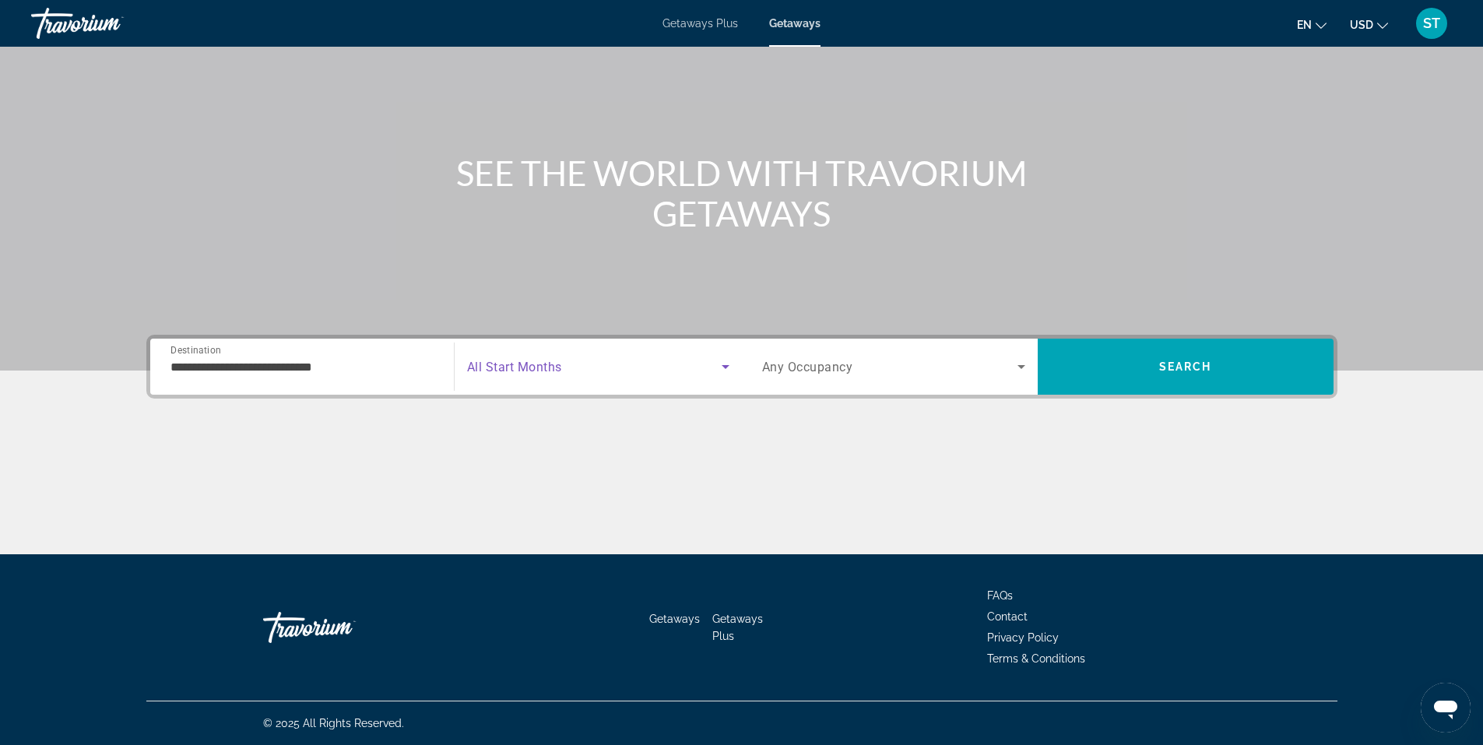
click at [608, 373] on span "Search widget" at bounding box center [594, 366] width 254 height 19
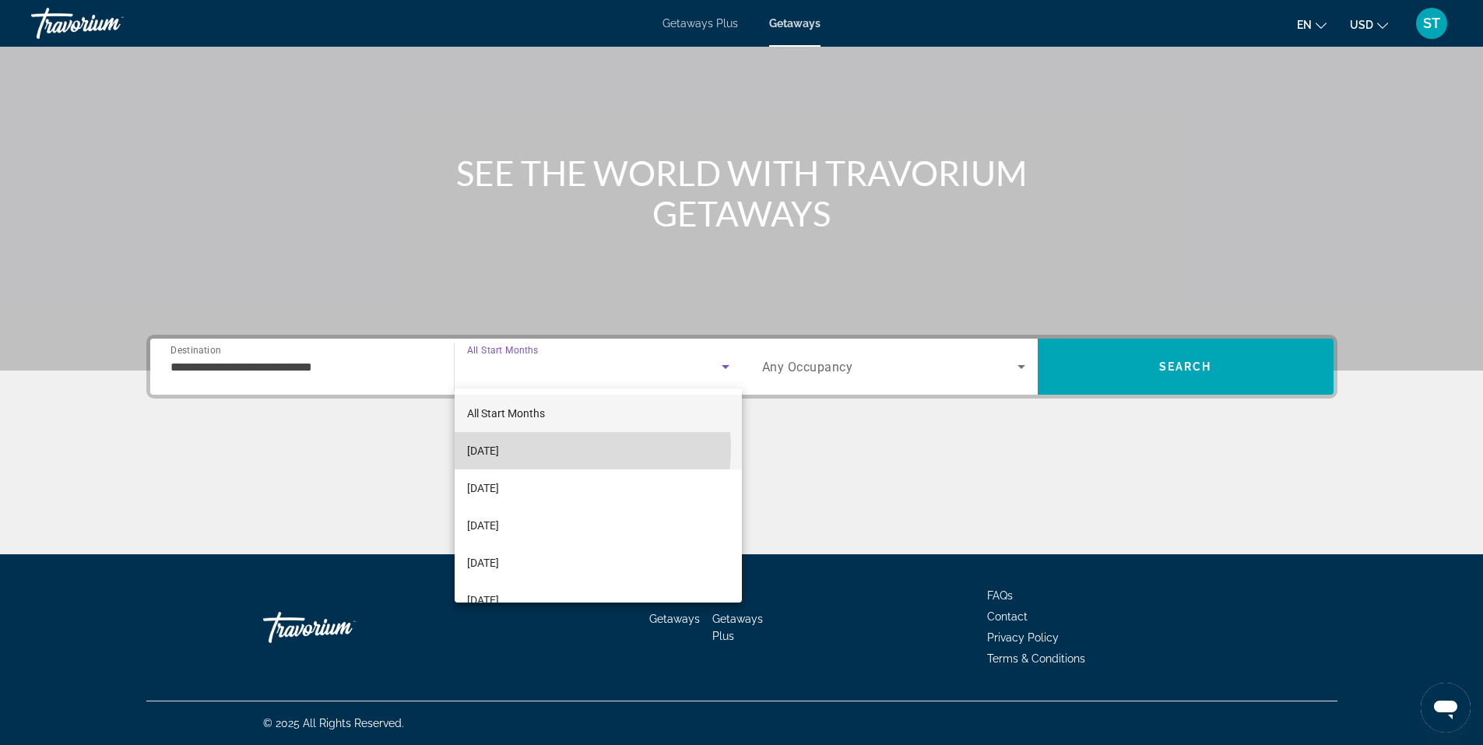
click at [560, 448] on mat-option "[DATE]" at bounding box center [598, 450] width 287 height 37
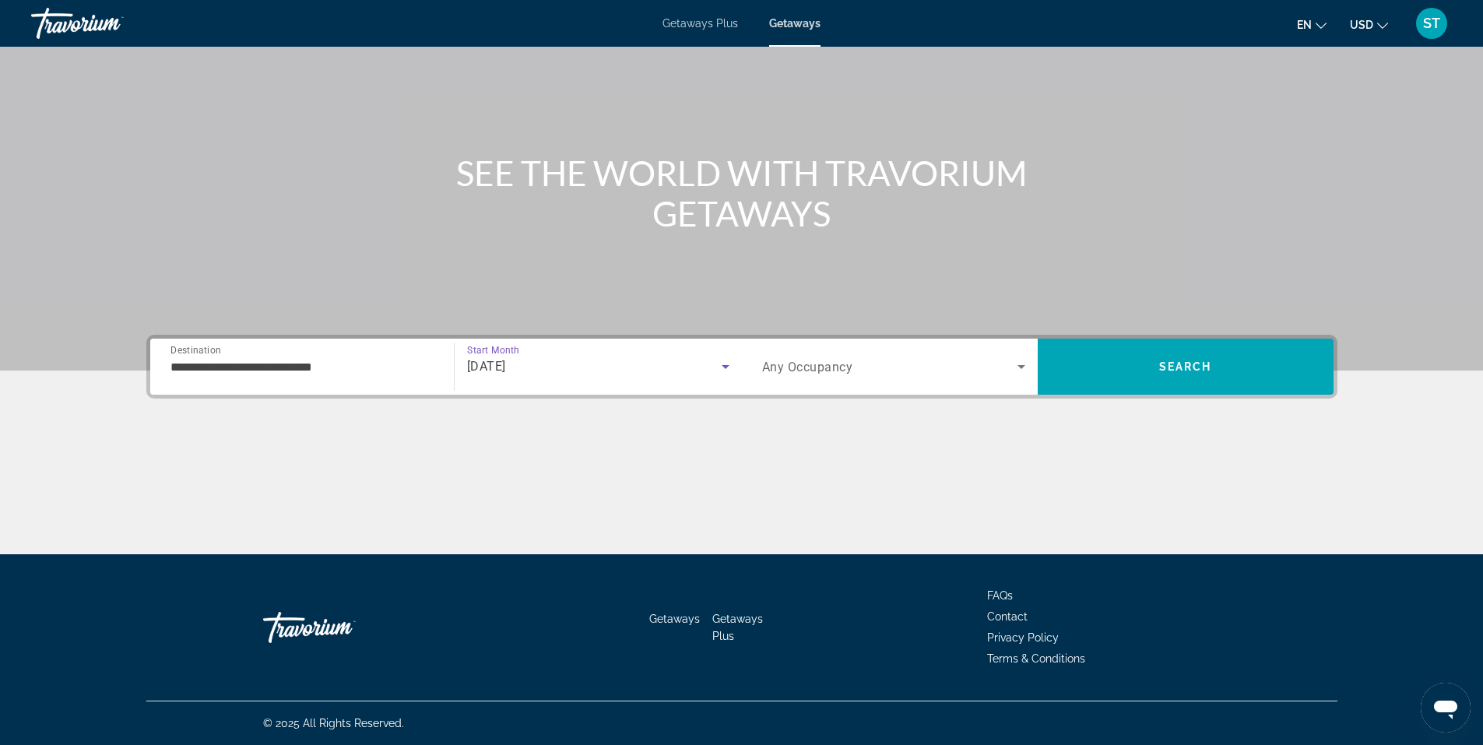
click at [1005, 367] on span "Search widget" at bounding box center [889, 366] width 255 height 19
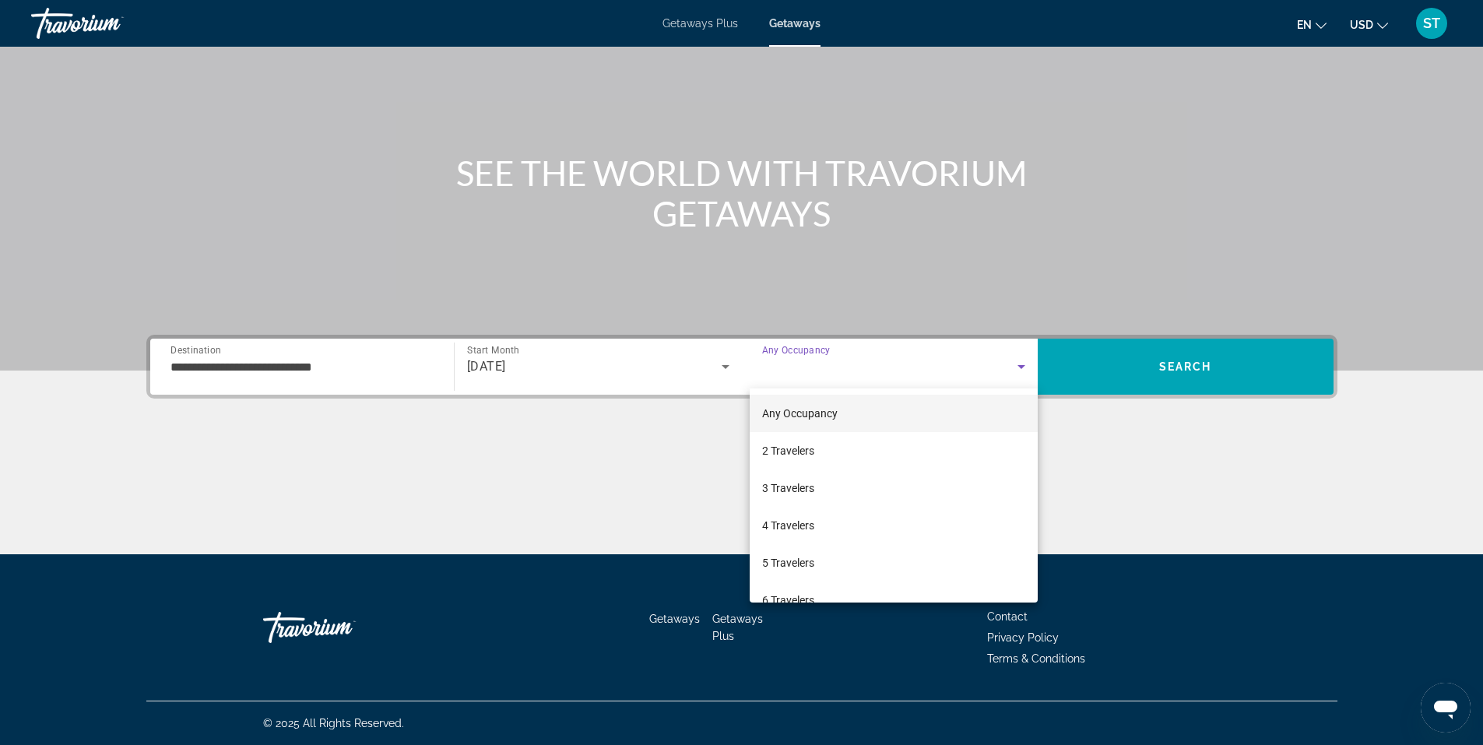
drag, startPoint x: 837, startPoint y: 440, endPoint x: 854, endPoint y: 430, distance: 19.9
click at [837, 440] on mat-option "2 Travelers" at bounding box center [893, 450] width 288 height 37
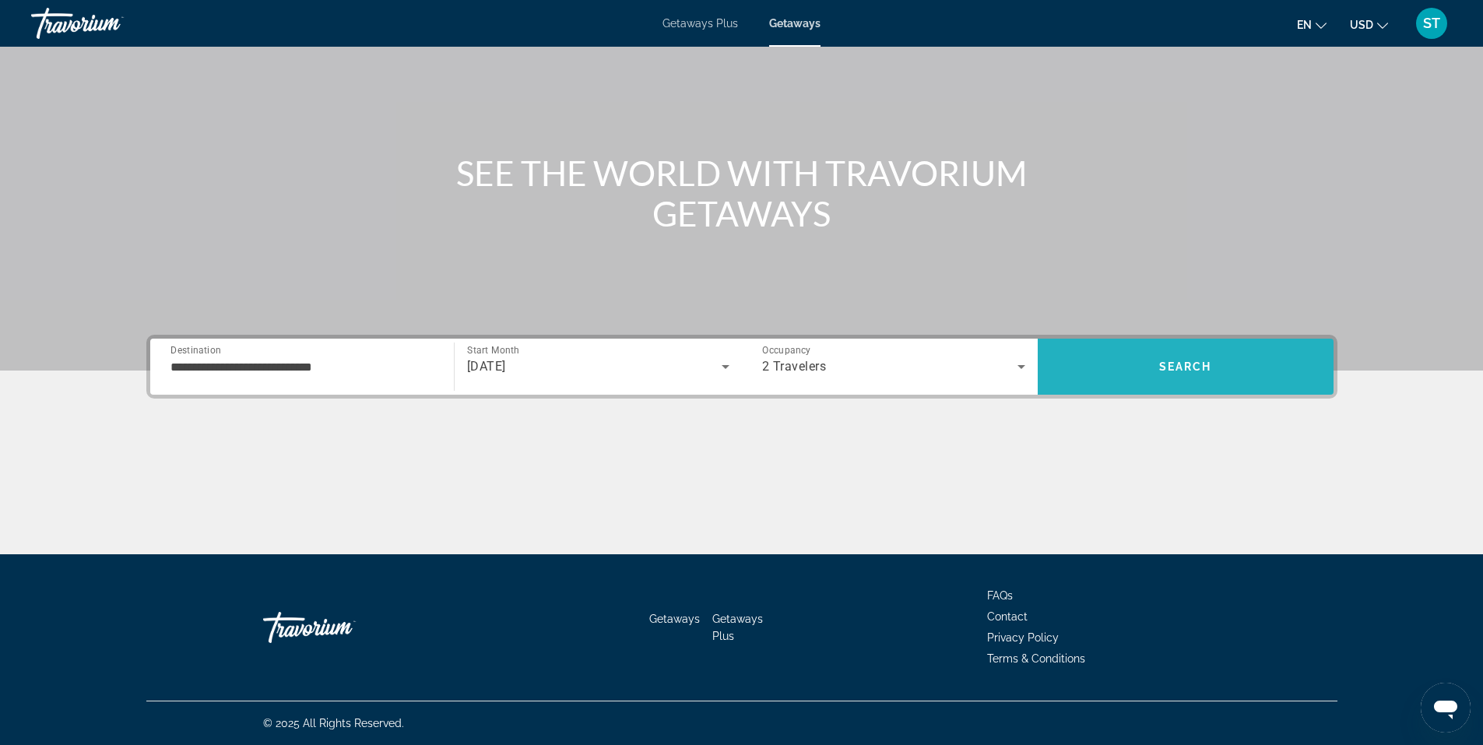
click at [1193, 374] on span "Search" at bounding box center [1185, 366] width 296 height 37
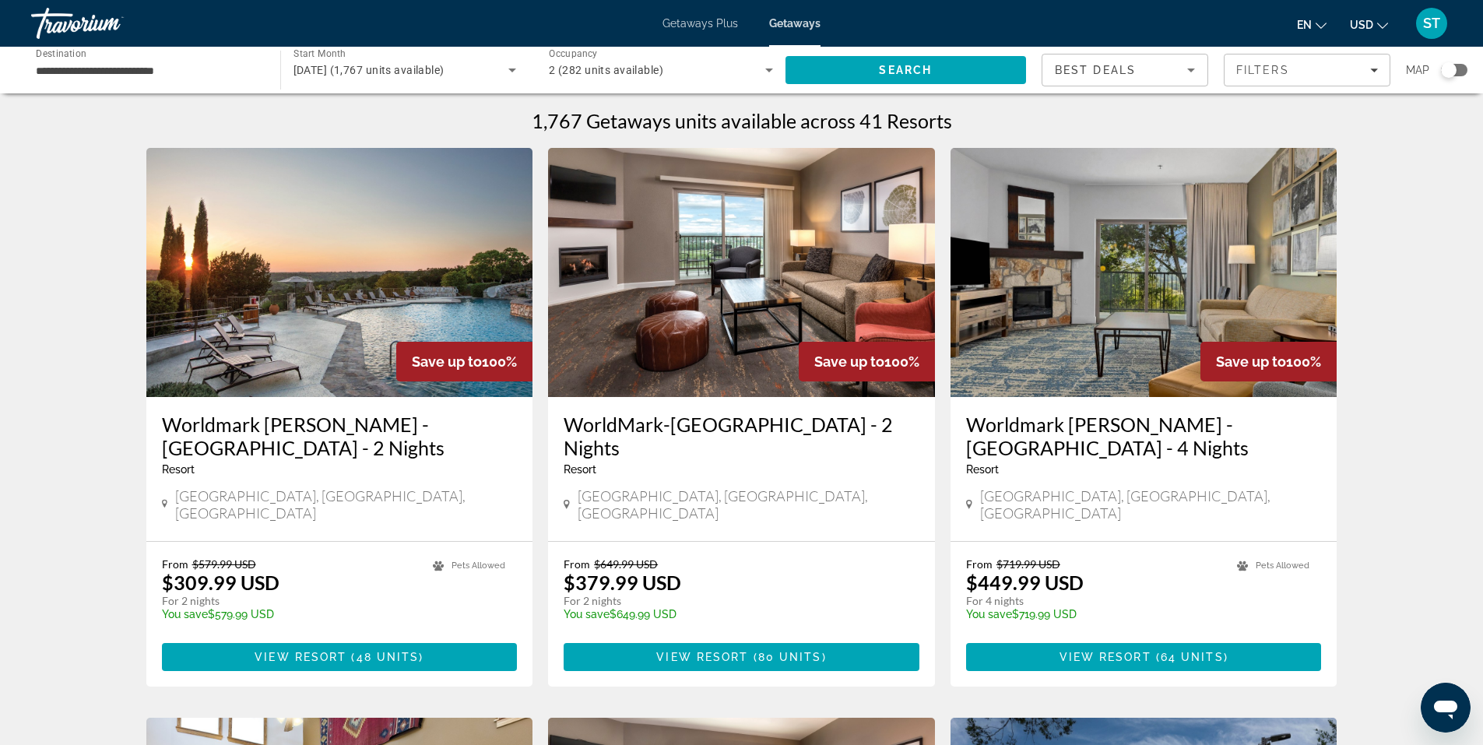
click at [1201, 71] on div "Best Deals" at bounding box center [1124, 69] width 165 height 31
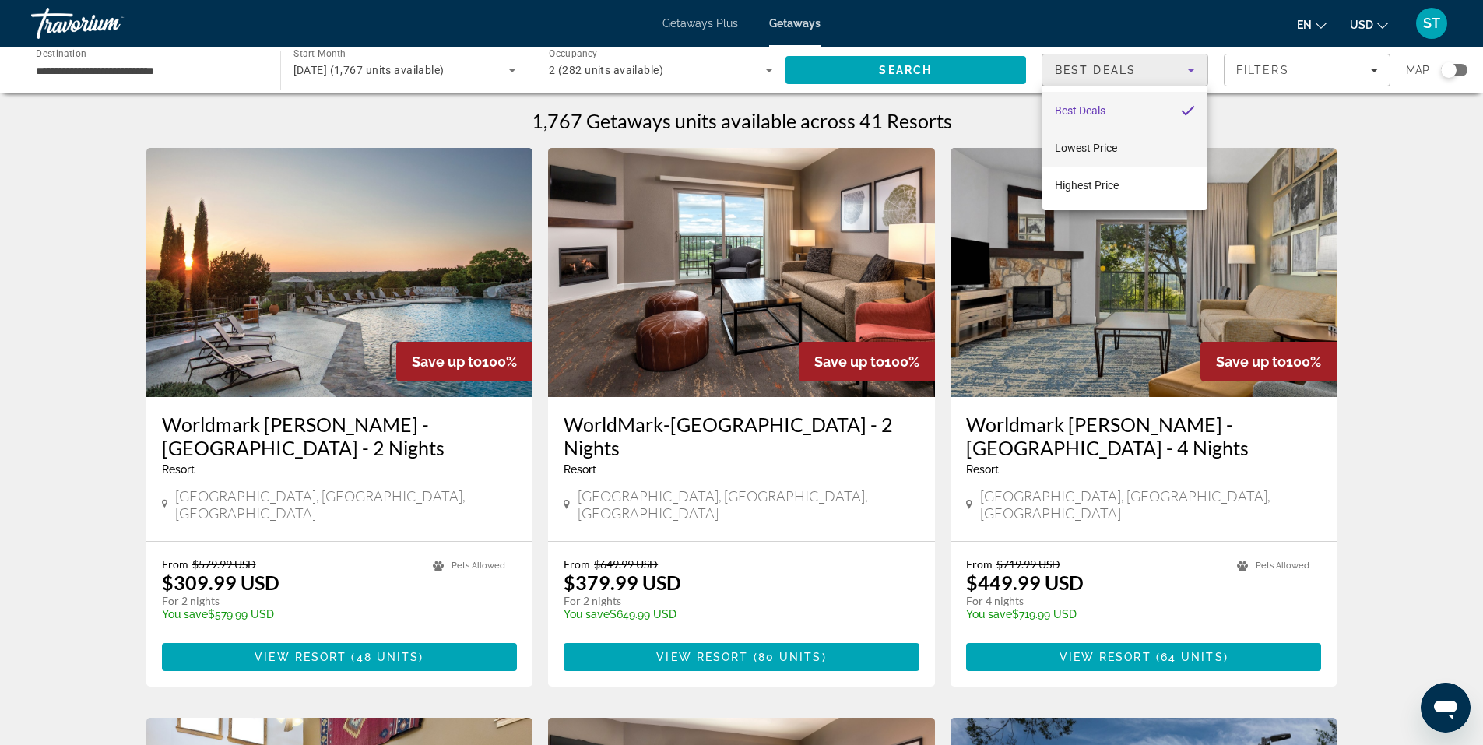
click at [1125, 146] on mat-option "Lowest Price" at bounding box center [1124, 147] width 165 height 37
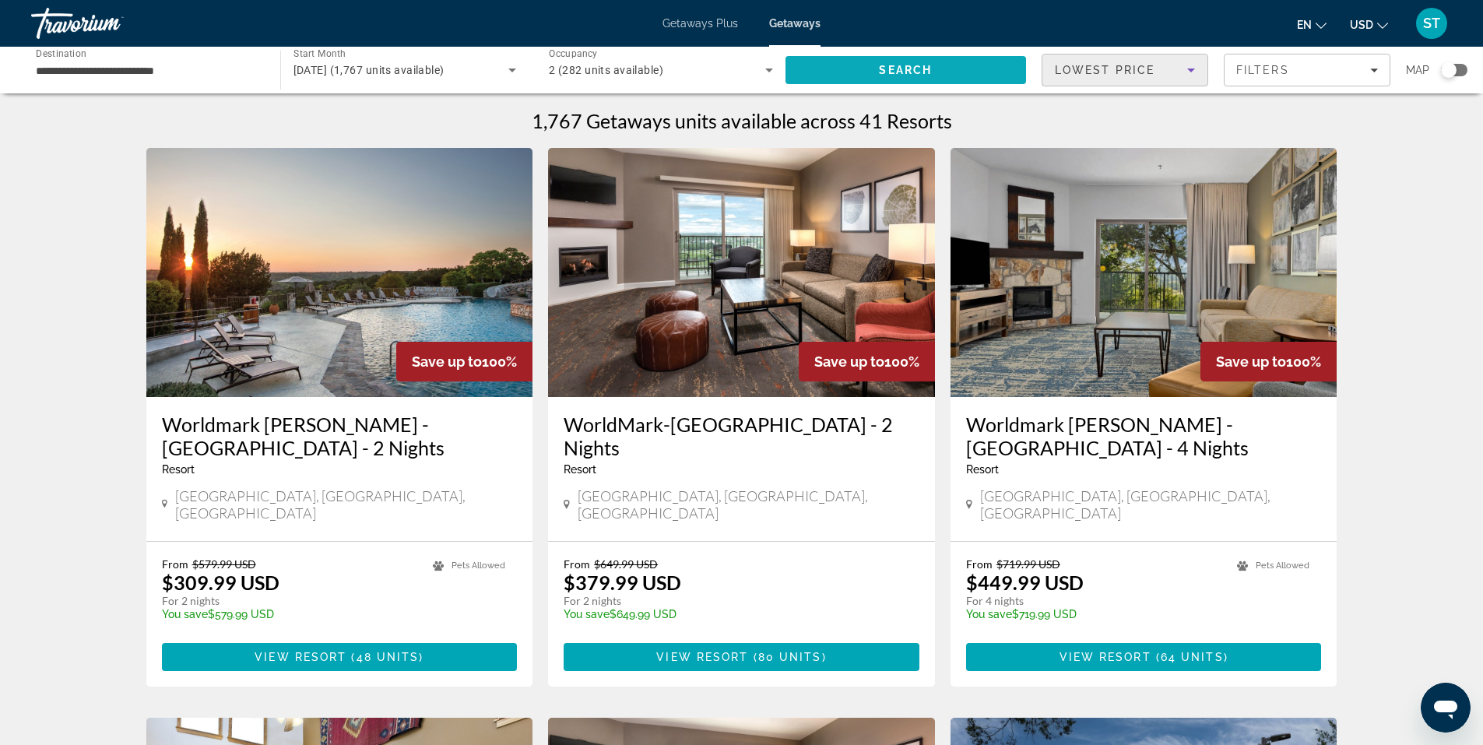
click at [933, 69] on span "Search" at bounding box center [905, 69] width 241 height 37
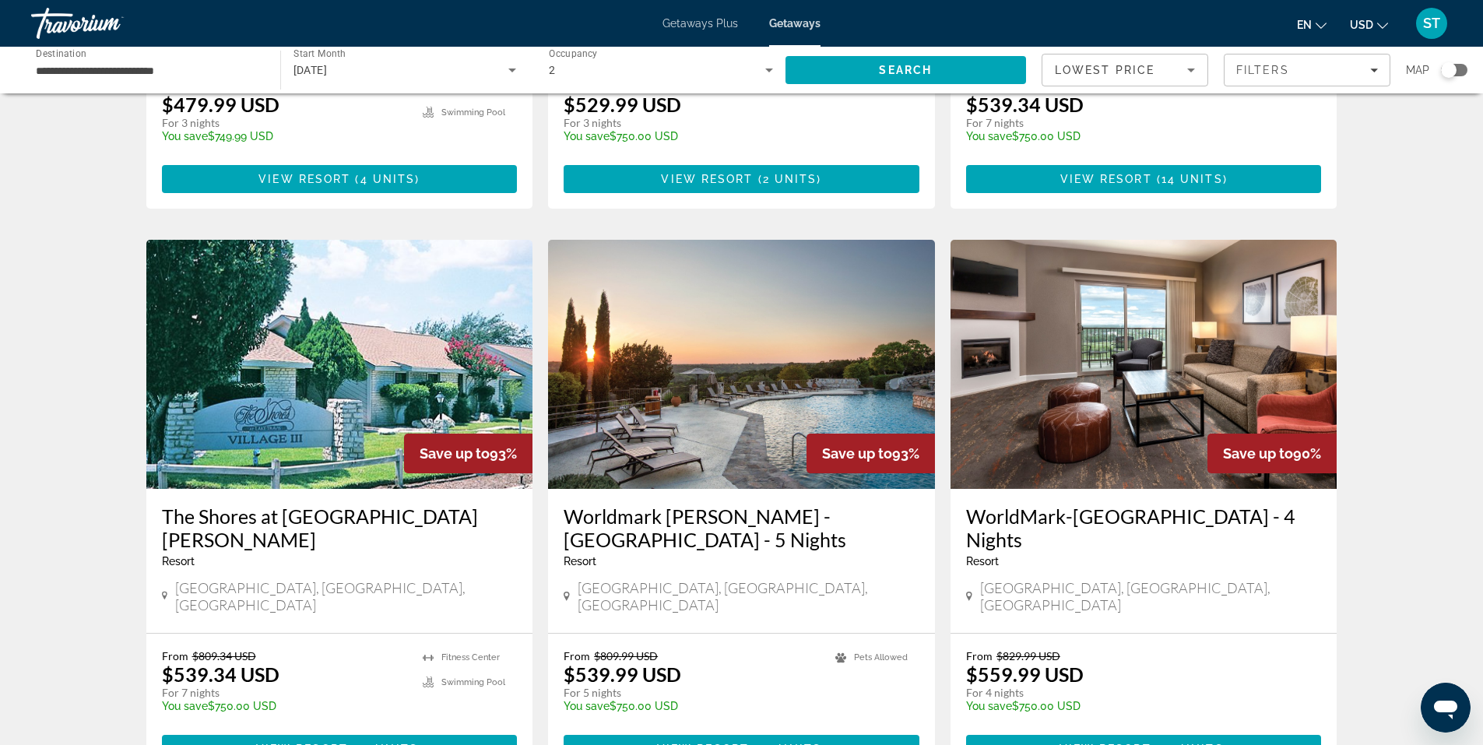
scroll to position [1764, 0]
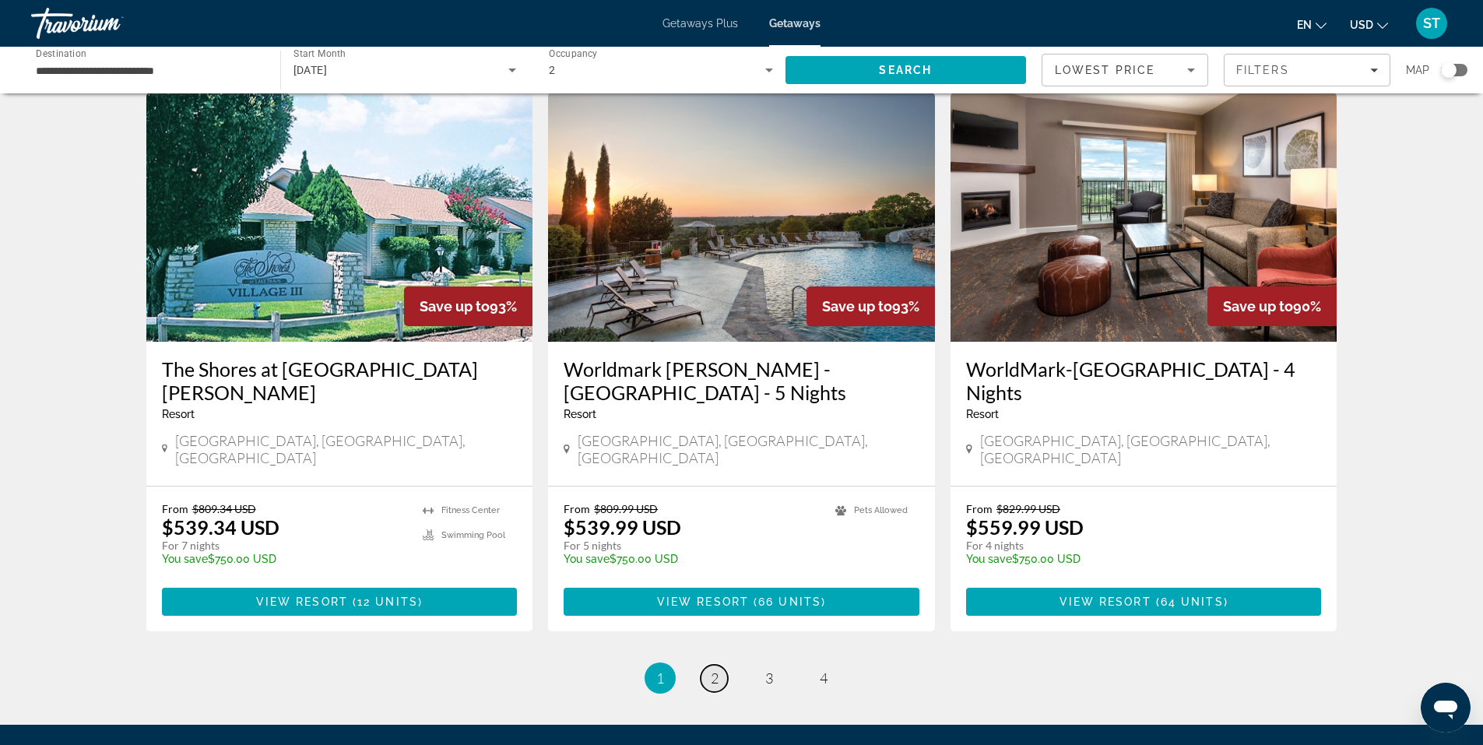
click at [723, 665] on link "page 2" at bounding box center [713, 678] width 27 height 27
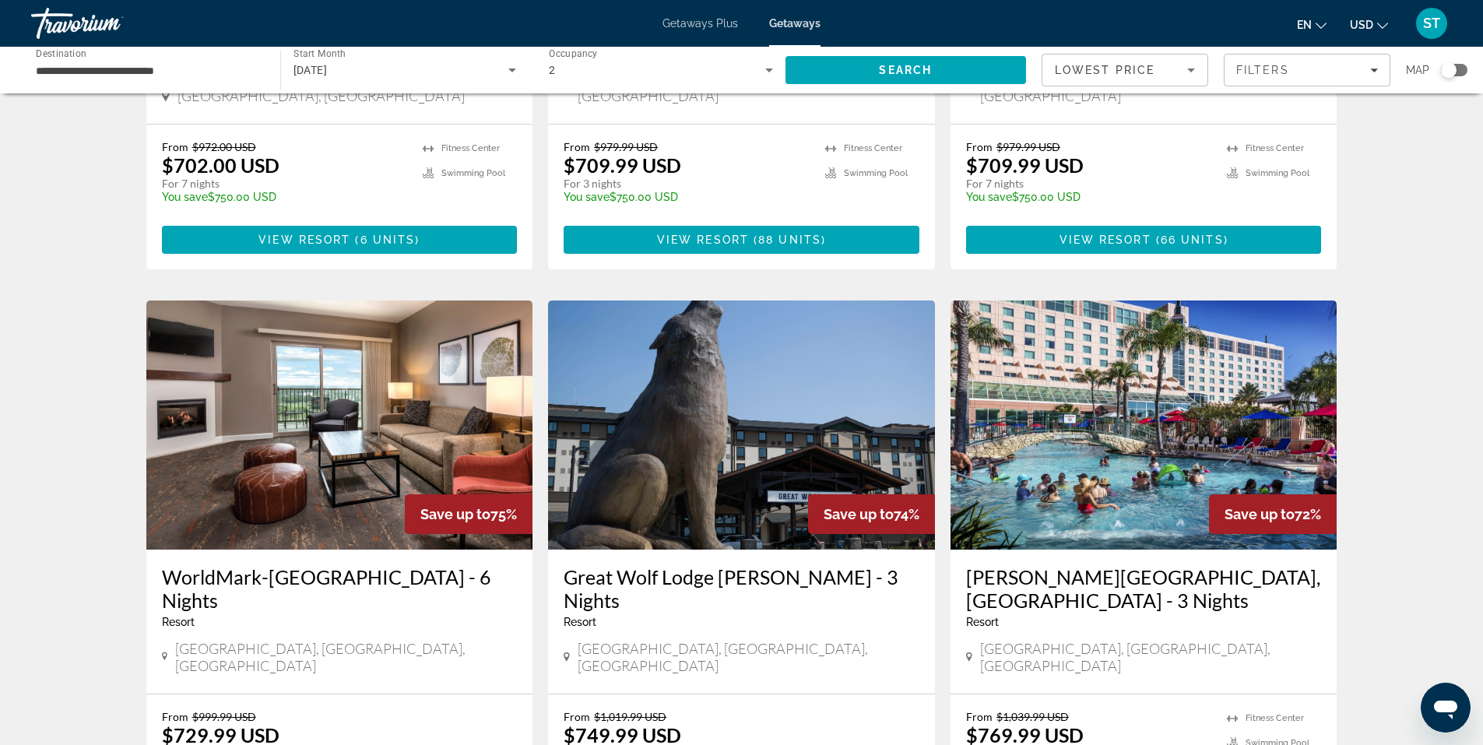
scroll to position [1764, 0]
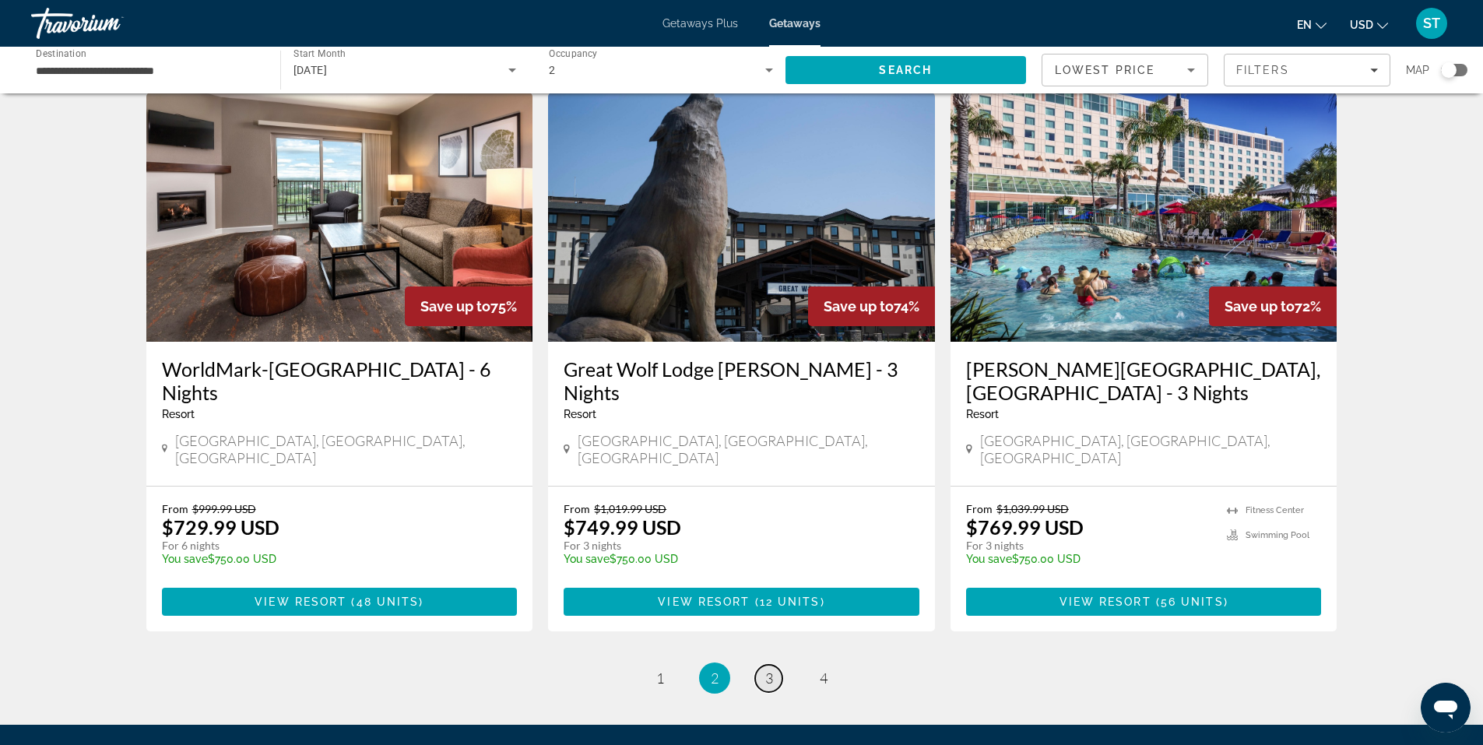
click at [769, 669] on span "3" at bounding box center [769, 677] width 8 height 17
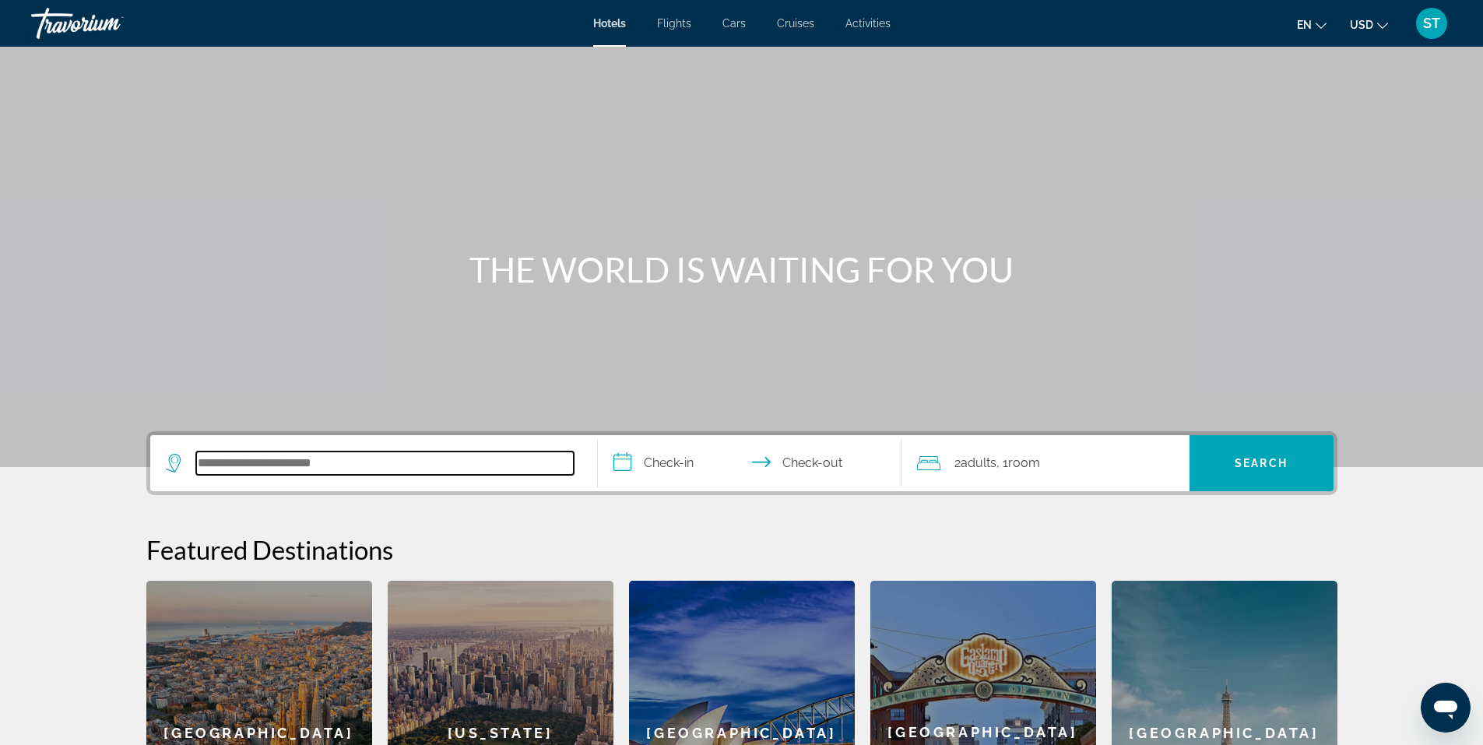
click at [338, 461] on input "Search hotel destination" at bounding box center [384, 462] width 377 height 23
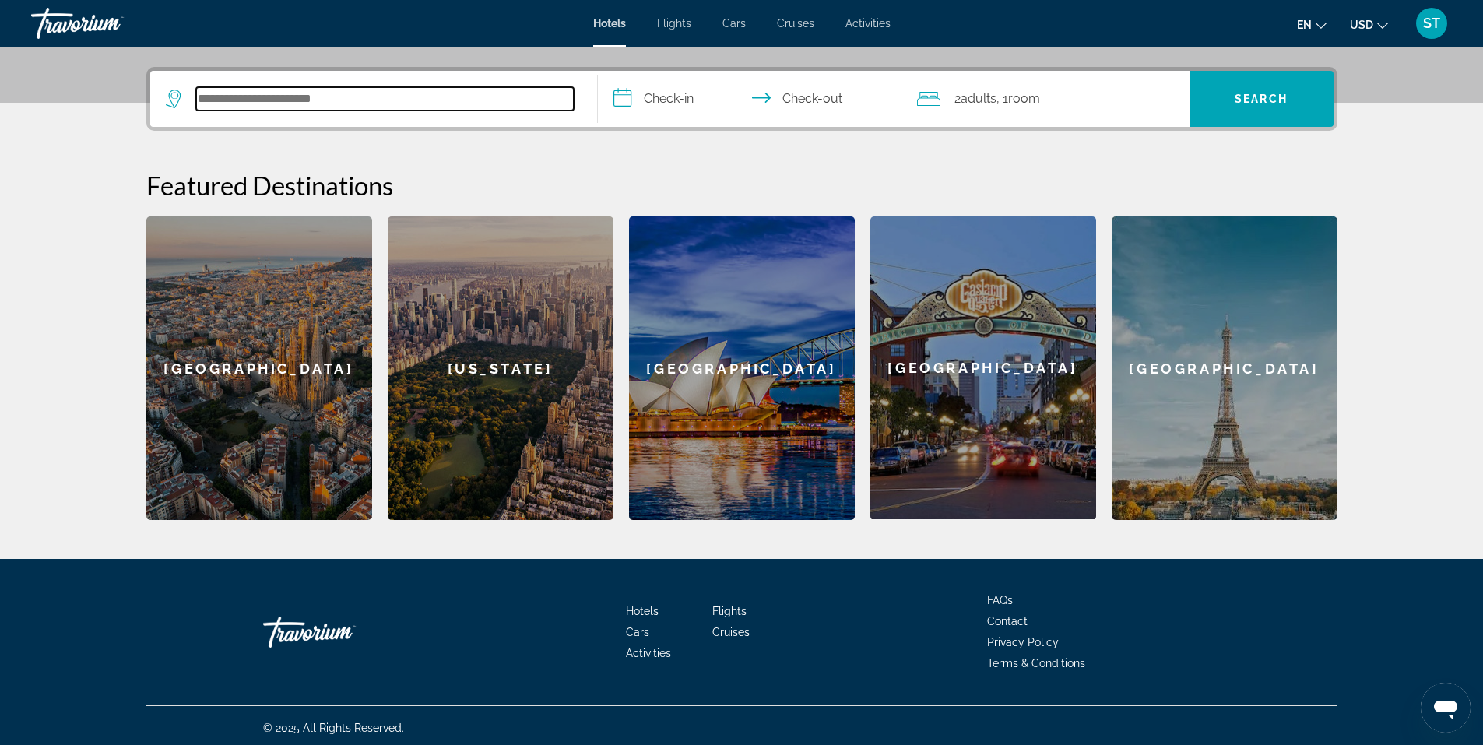
scroll to position [369, 0]
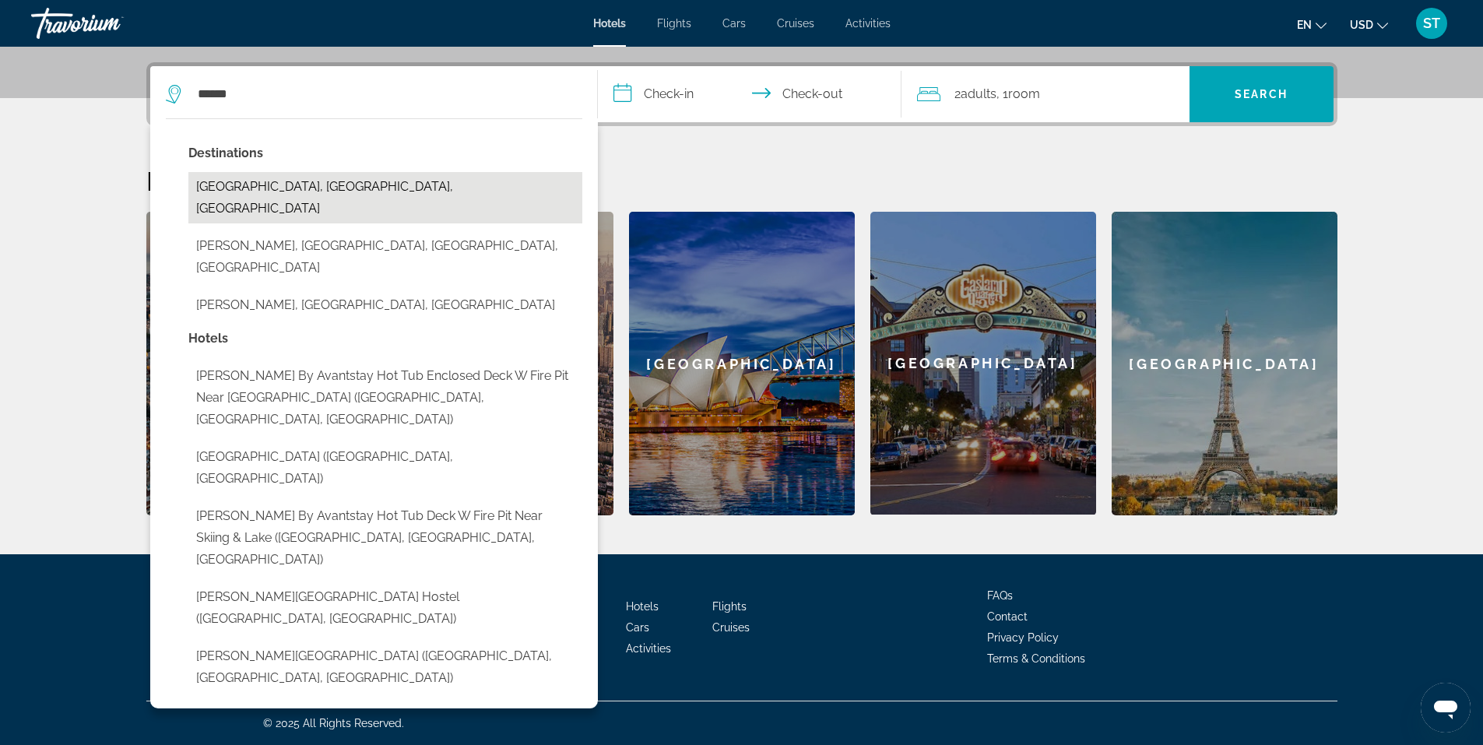
click at [272, 193] on button "Denton, TX, United States" at bounding box center [385, 197] width 394 height 51
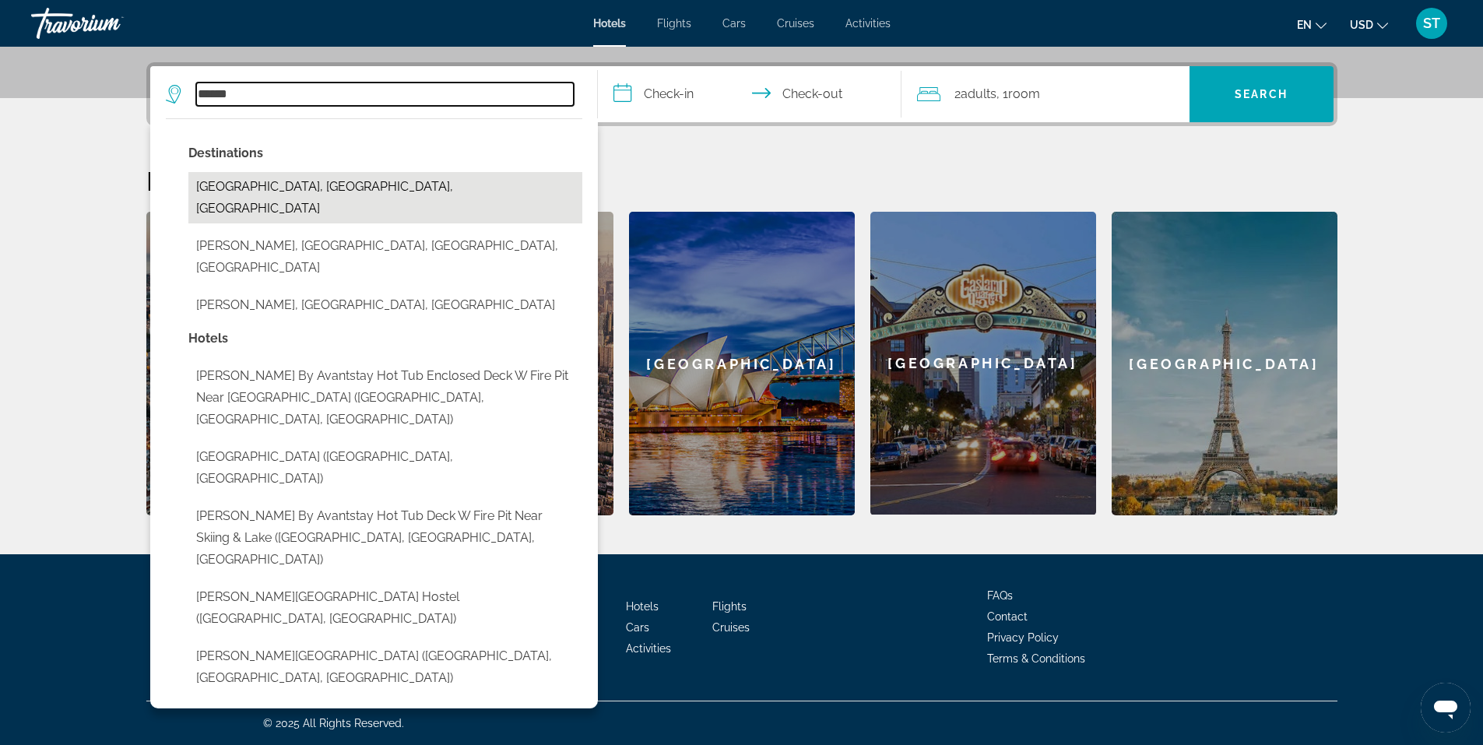
type input "**********"
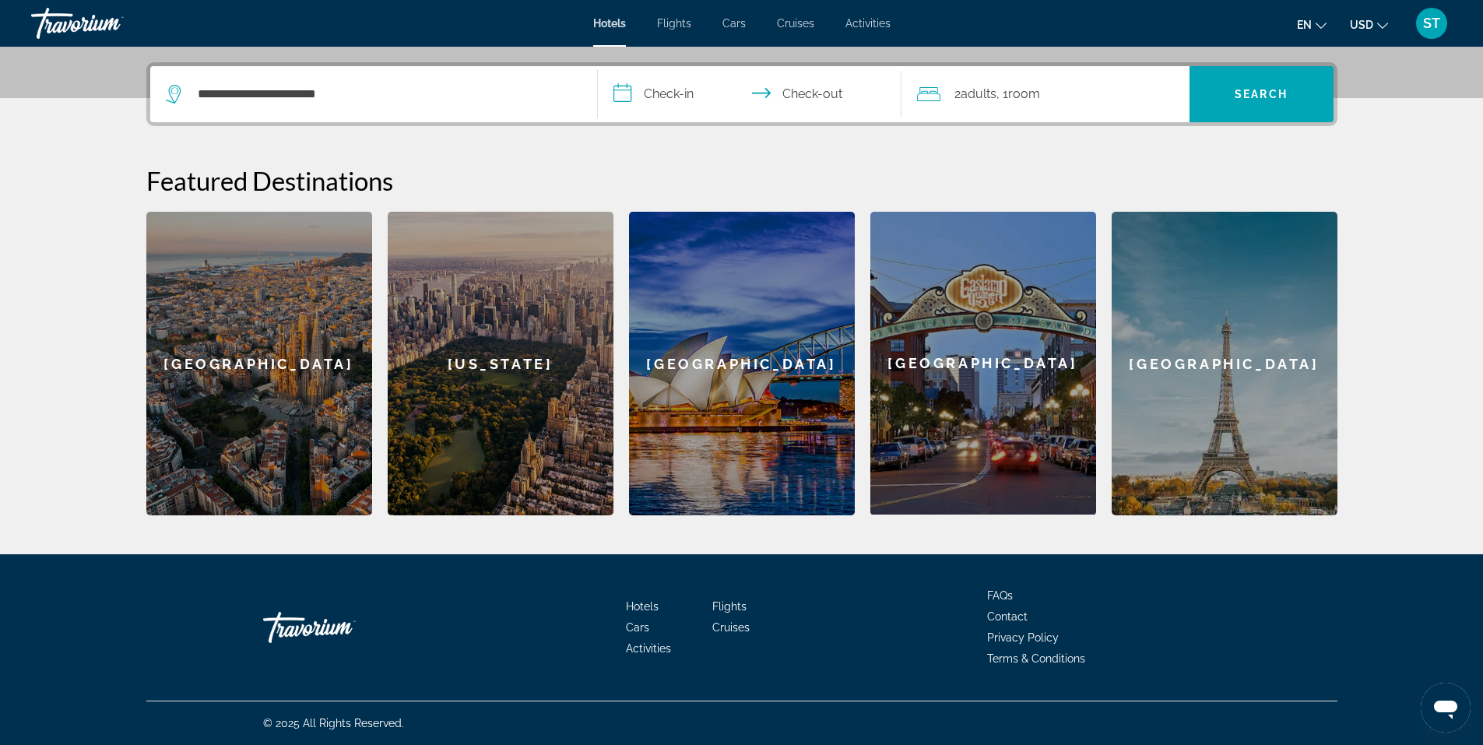
click at [679, 100] on input "**********" at bounding box center [753, 96] width 310 height 61
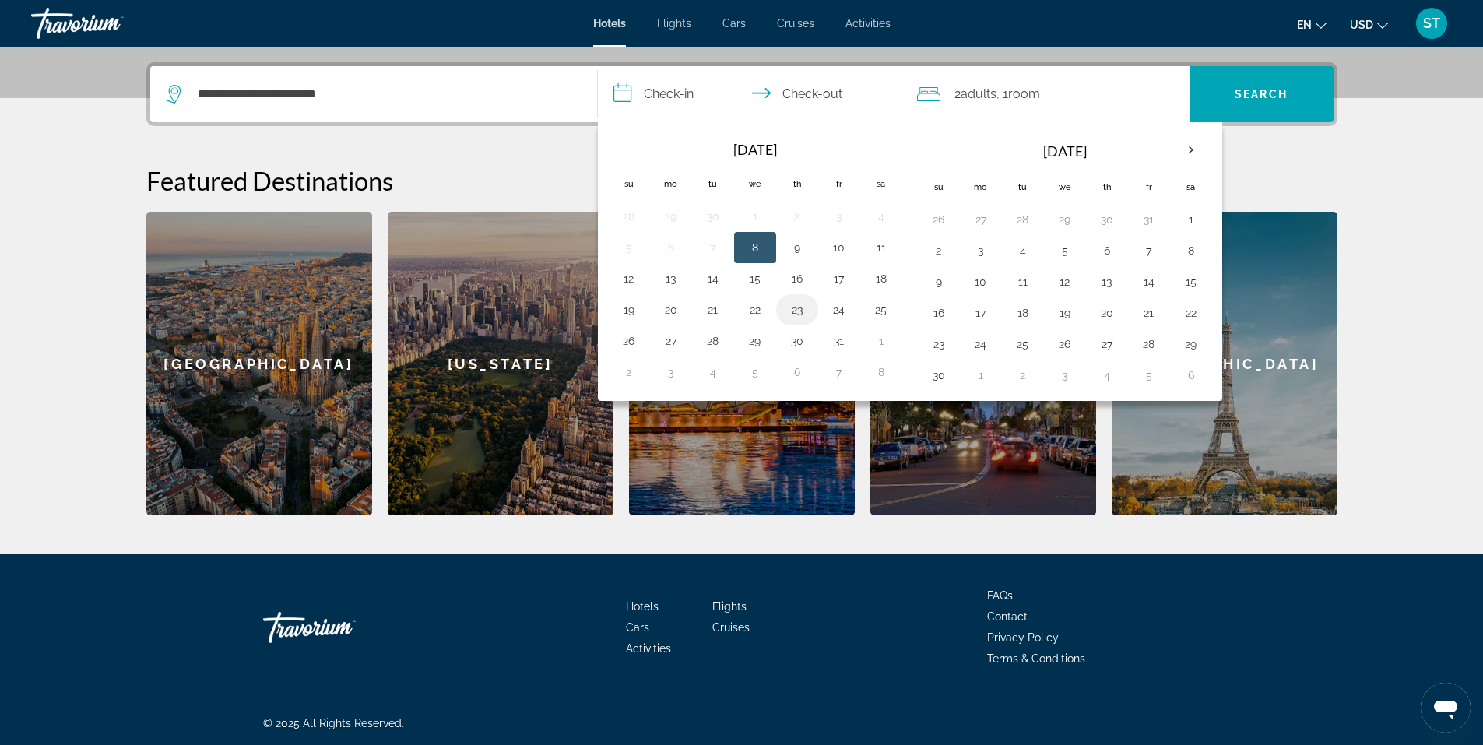
click at [798, 315] on button "23" at bounding box center [796, 310] width 25 height 22
click at [837, 311] on button "24" at bounding box center [839, 310] width 25 height 22
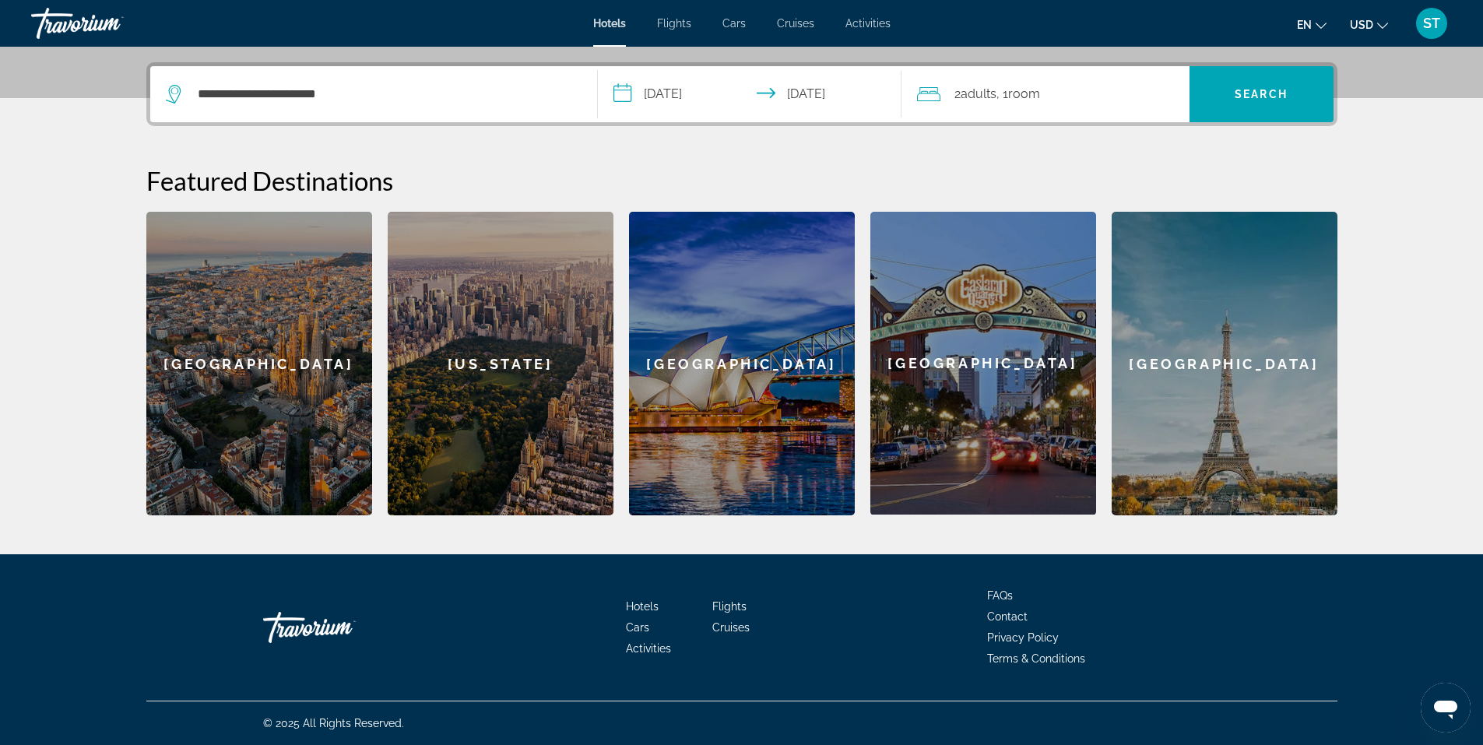
click at [695, 97] on input "**********" at bounding box center [753, 96] width 310 height 61
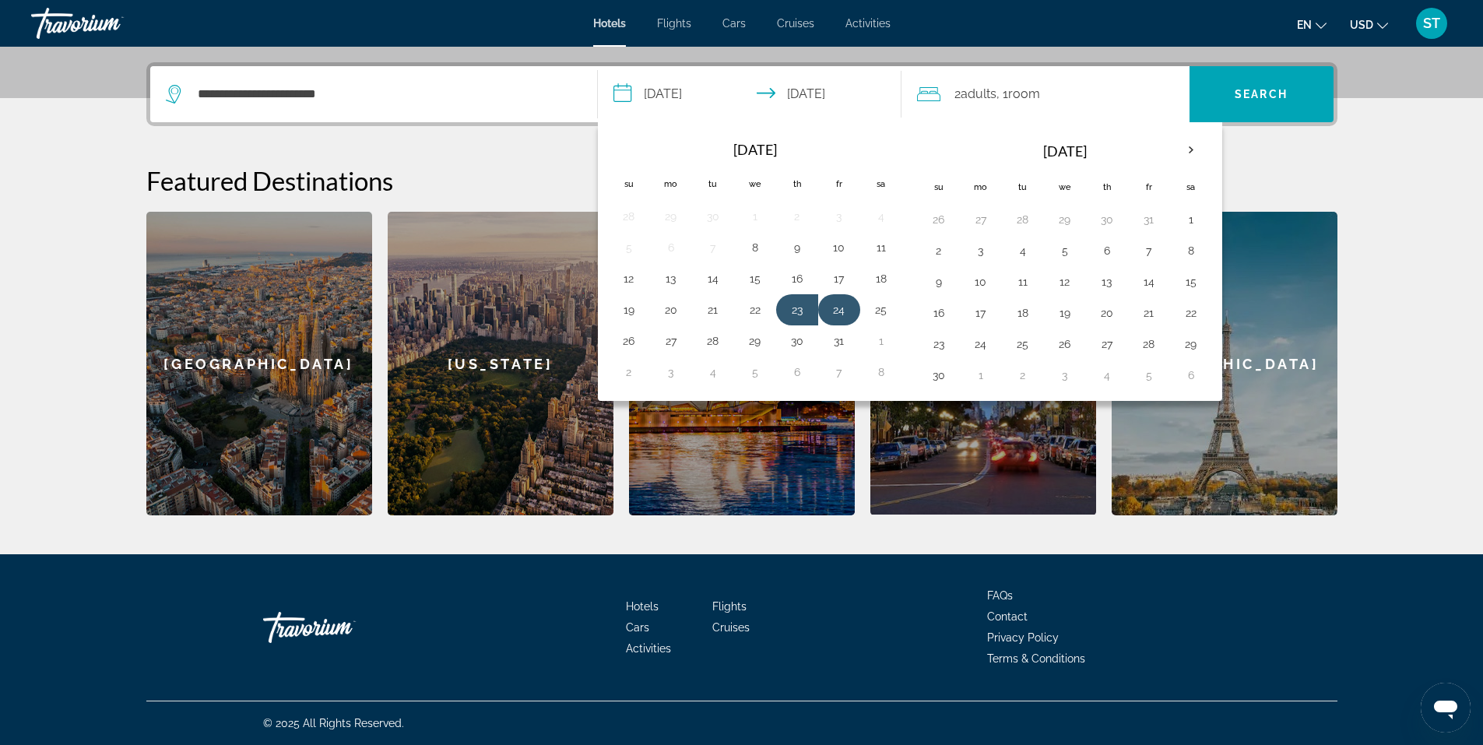
click at [836, 313] on button "24" at bounding box center [839, 310] width 25 height 22
click at [624, 341] on button "26" at bounding box center [628, 341] width 25 height 22
type input "**********"
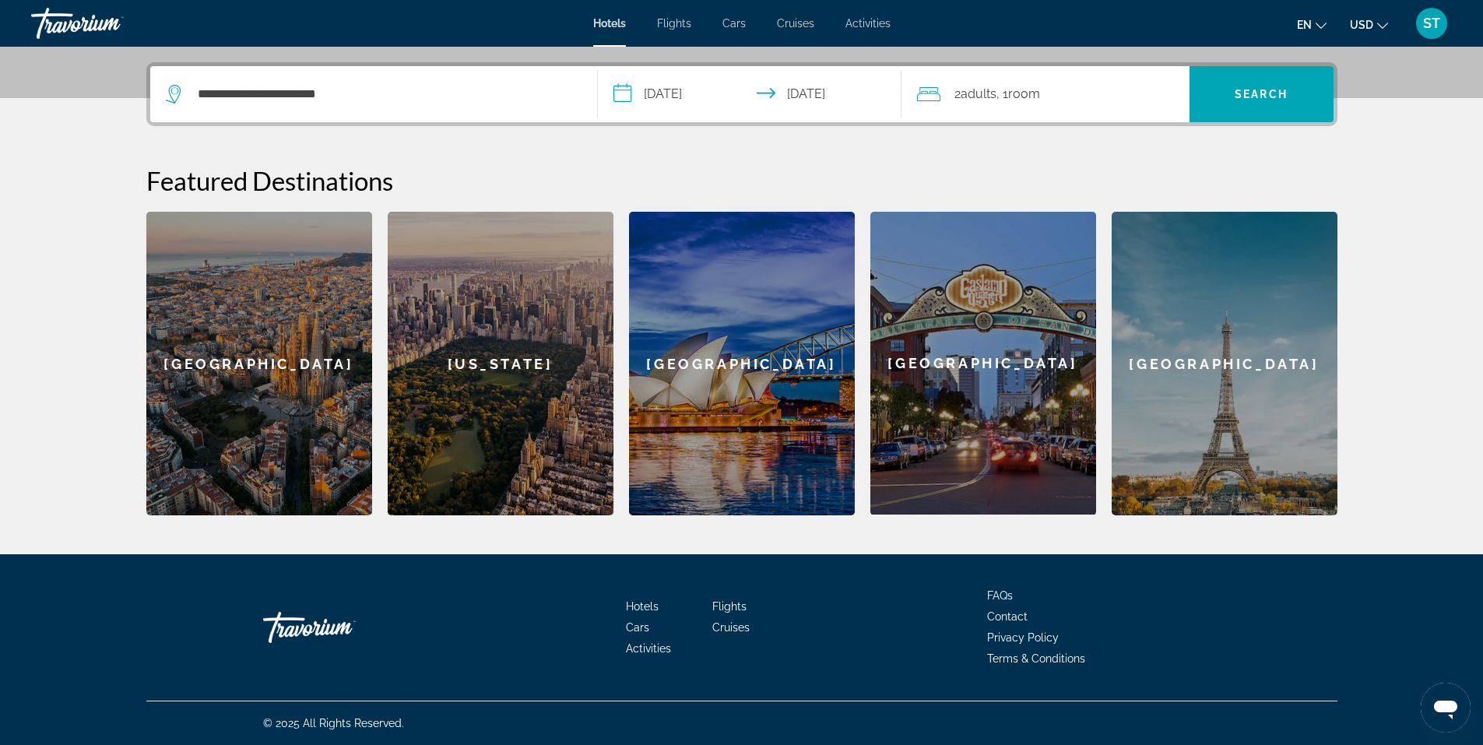
click at [812, 94] on input "**********" at bounding box center [753, 96] width 310 height 61
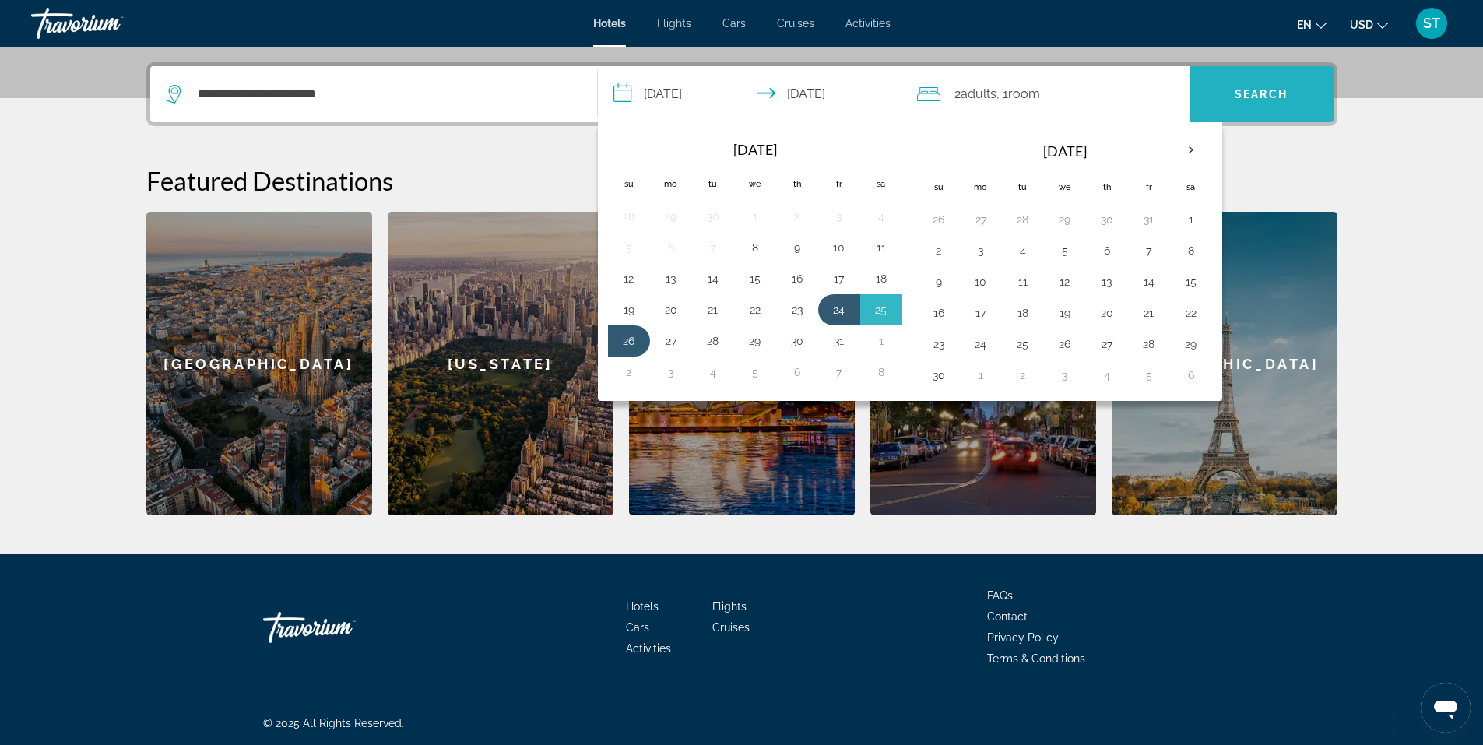
click at [1245, 94] on span "Search" at bounding box center [1260, 94] width 53 height 12
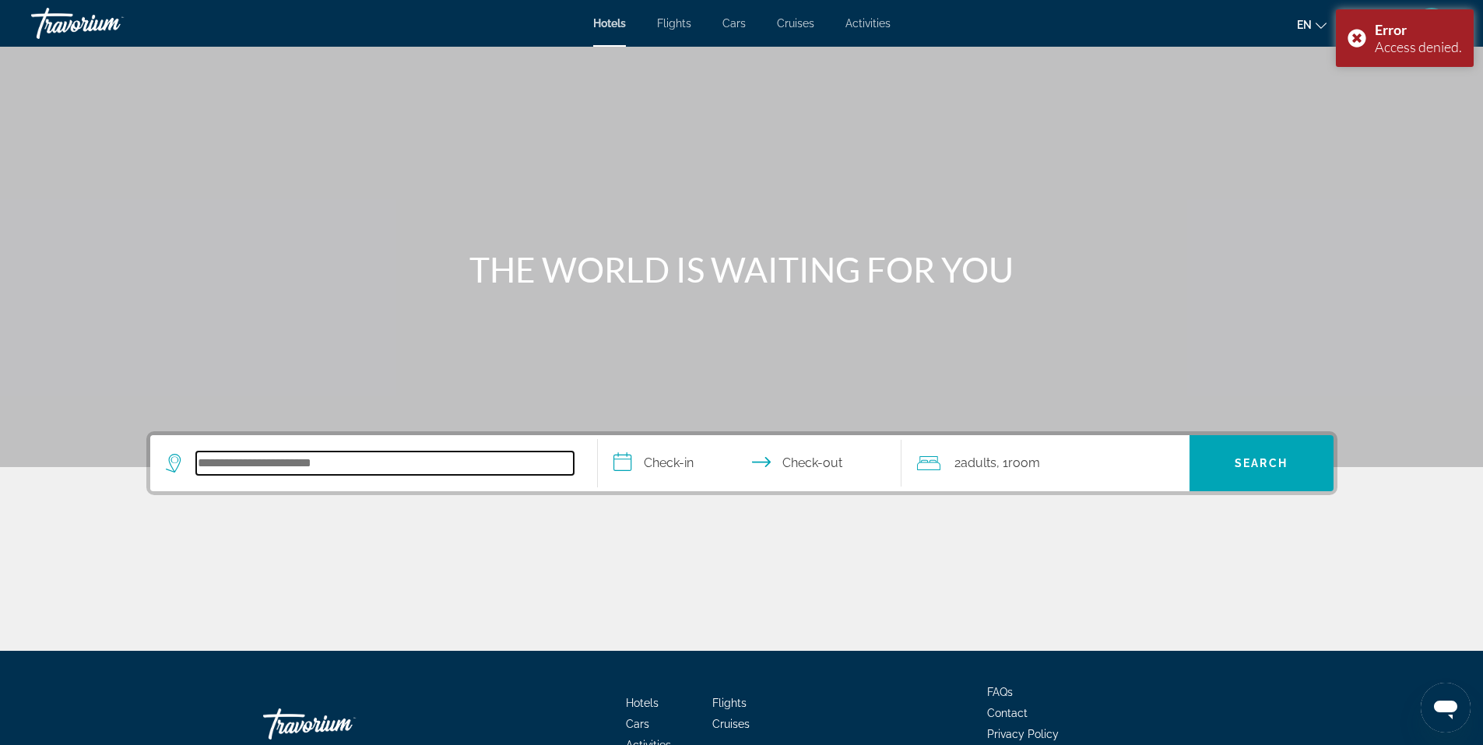
click at [377, 453] on input "Search hotel destination" at bounding box center [384, 462] width 377 height 23
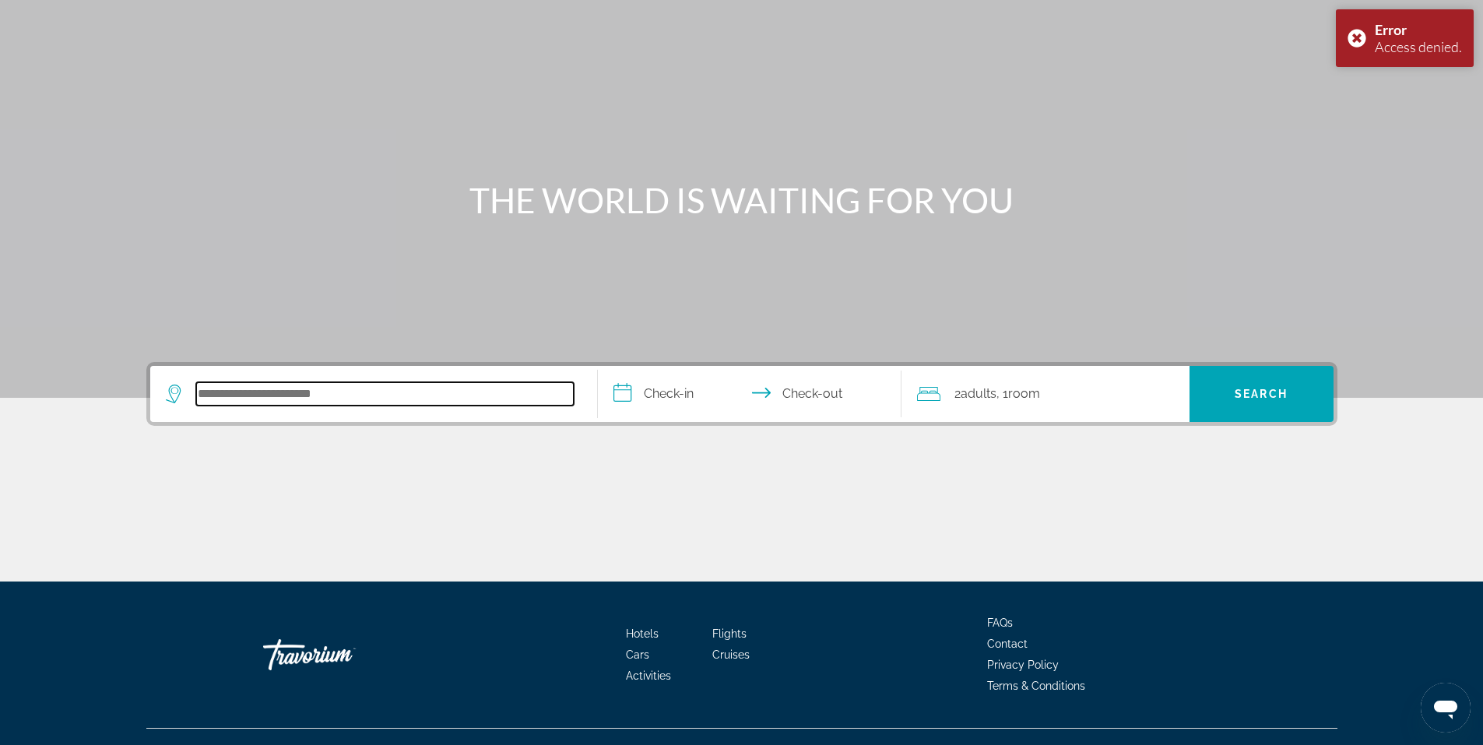
scroll to position [97, 0]
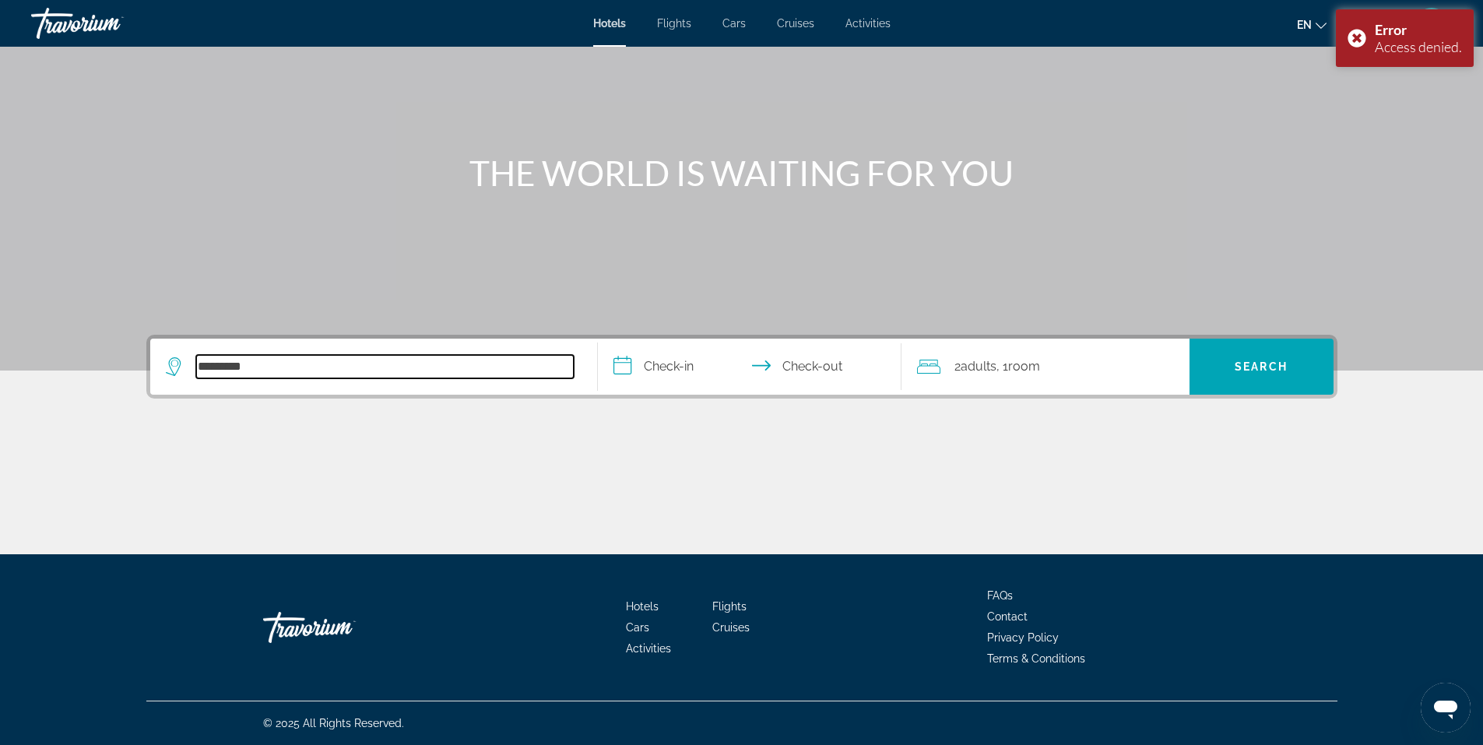
drag, startPoint x: 273, startPoint y: 367, endPoint x: 259, endPoint y: 367, distance: 14.0
click at [259, 367] on input "*********" at bounding box center [384, 366] width 377 height 23
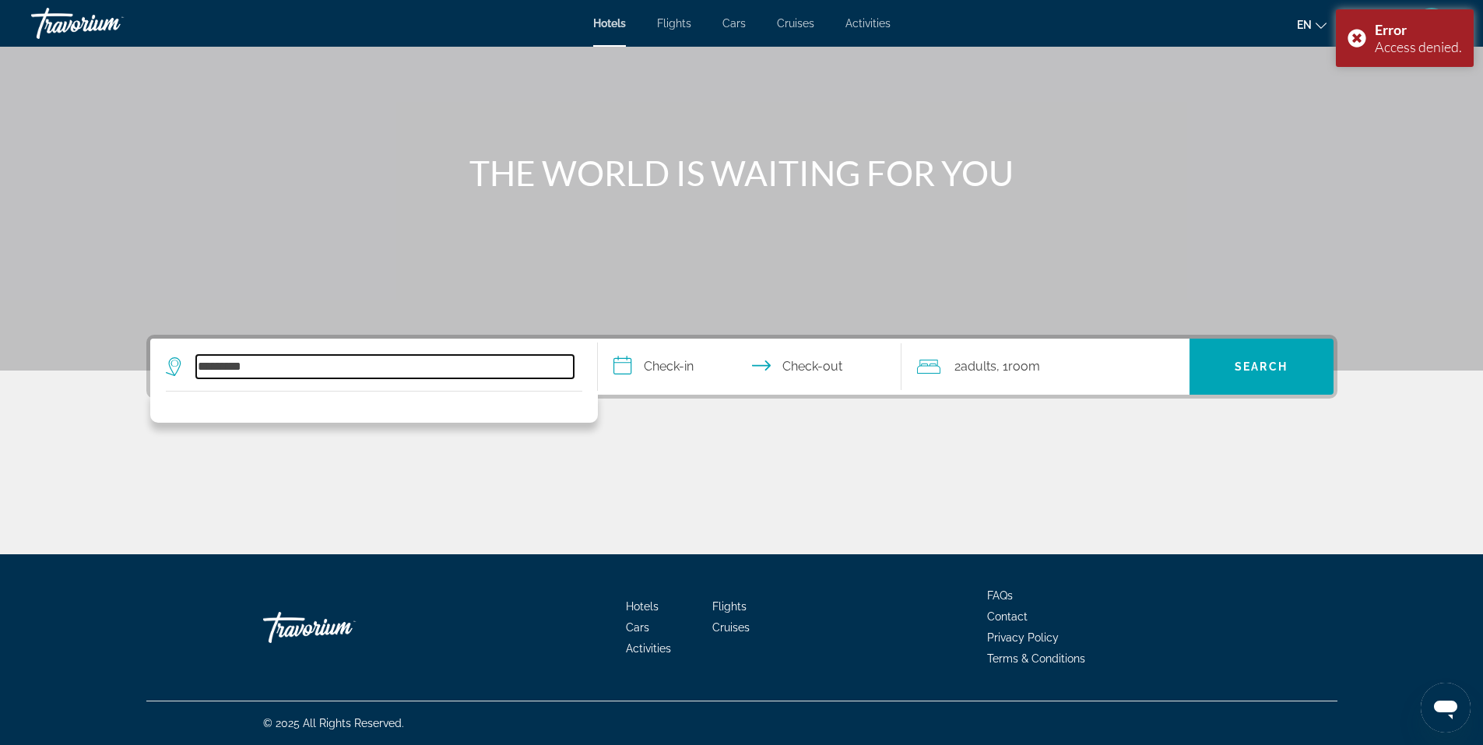
drag, startPoint x: 243, startPoint y: 367, endPoint x: 79, endPoint y: 355, distance: 163.9
click at [82, 355] on section "**********" at bounding box center [741, 228] width 1483 height 651
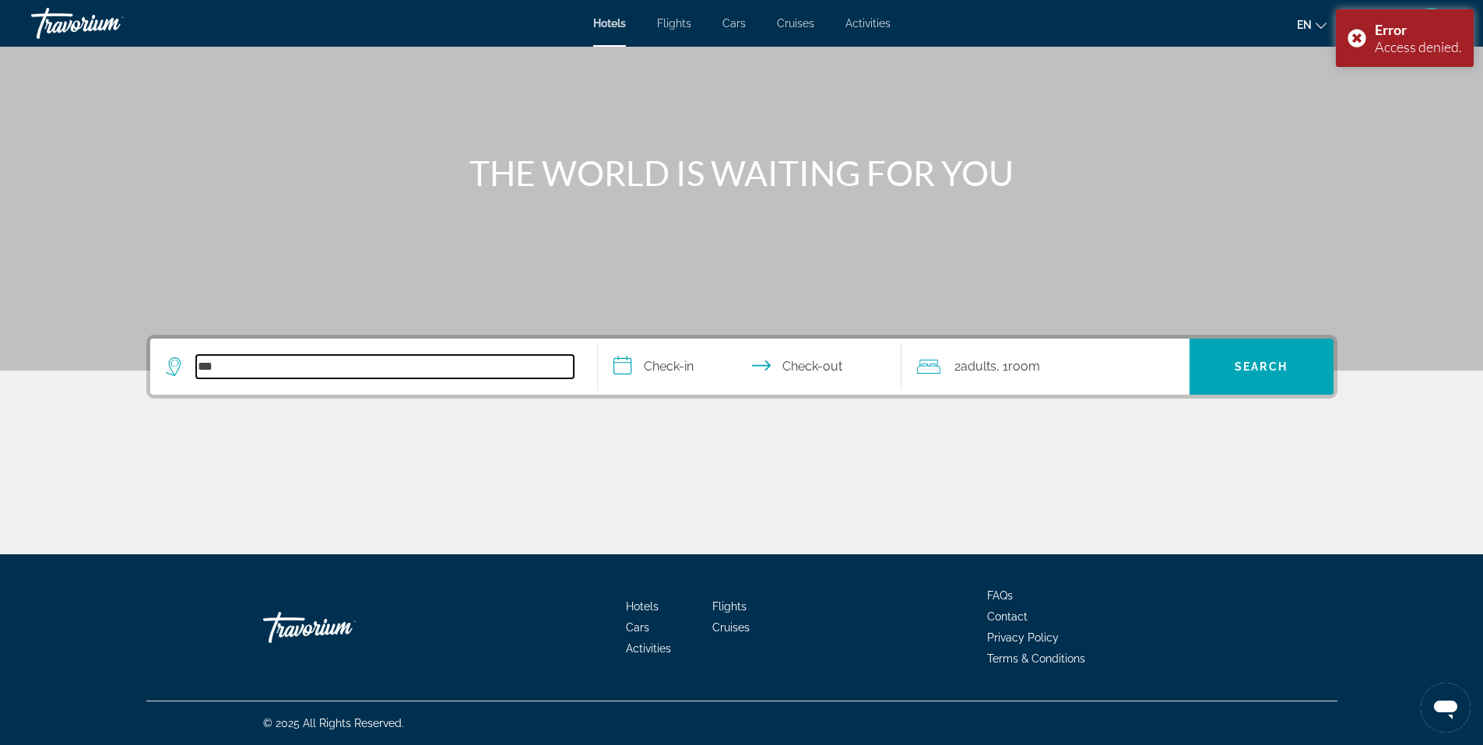
type input "**"
drag, startPoint x: 221, startPoint y: 365, endPoint x: 0, endPoint y: 263, distance: 243.4
click at [0, 279] on section "**********" at bounding box center [741, 228] width 1483 height 651
type input "*"
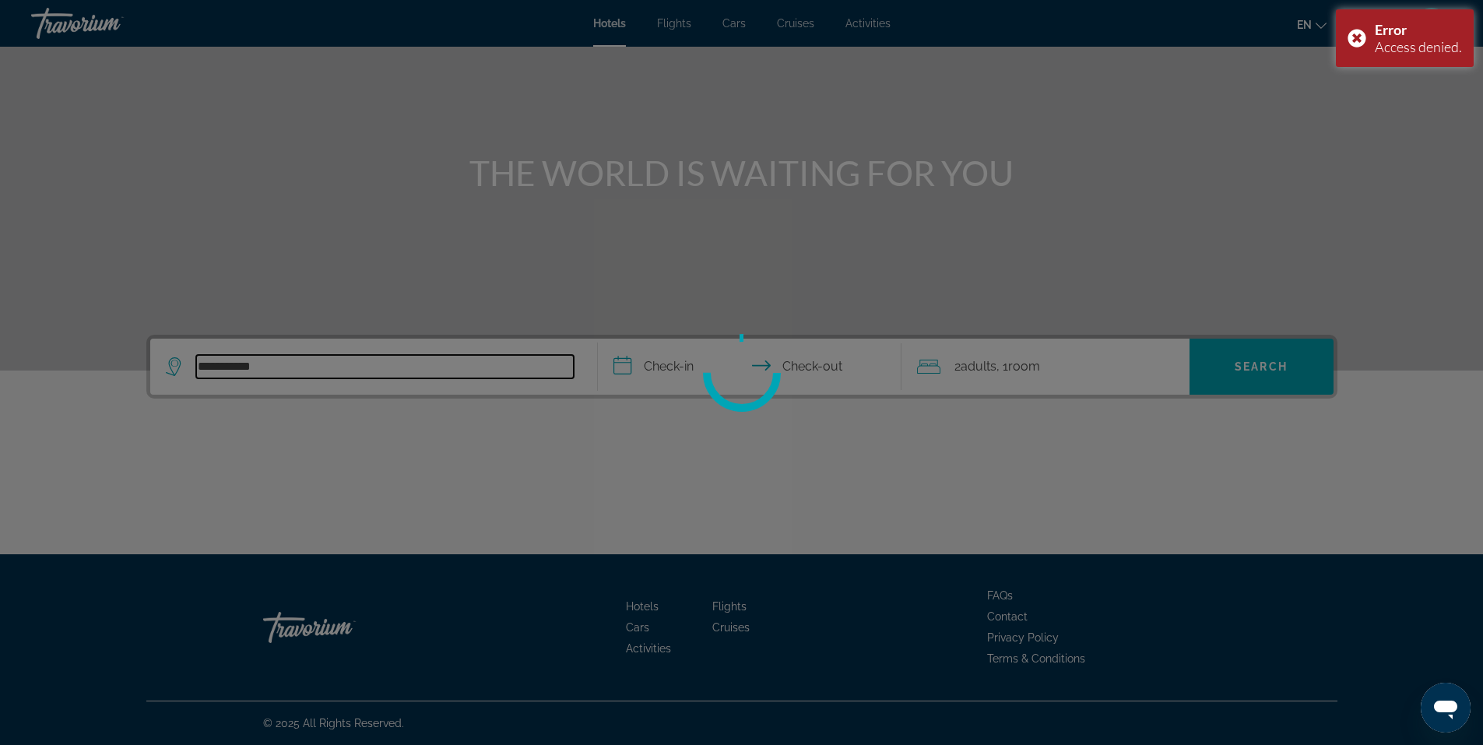
type input "**********"
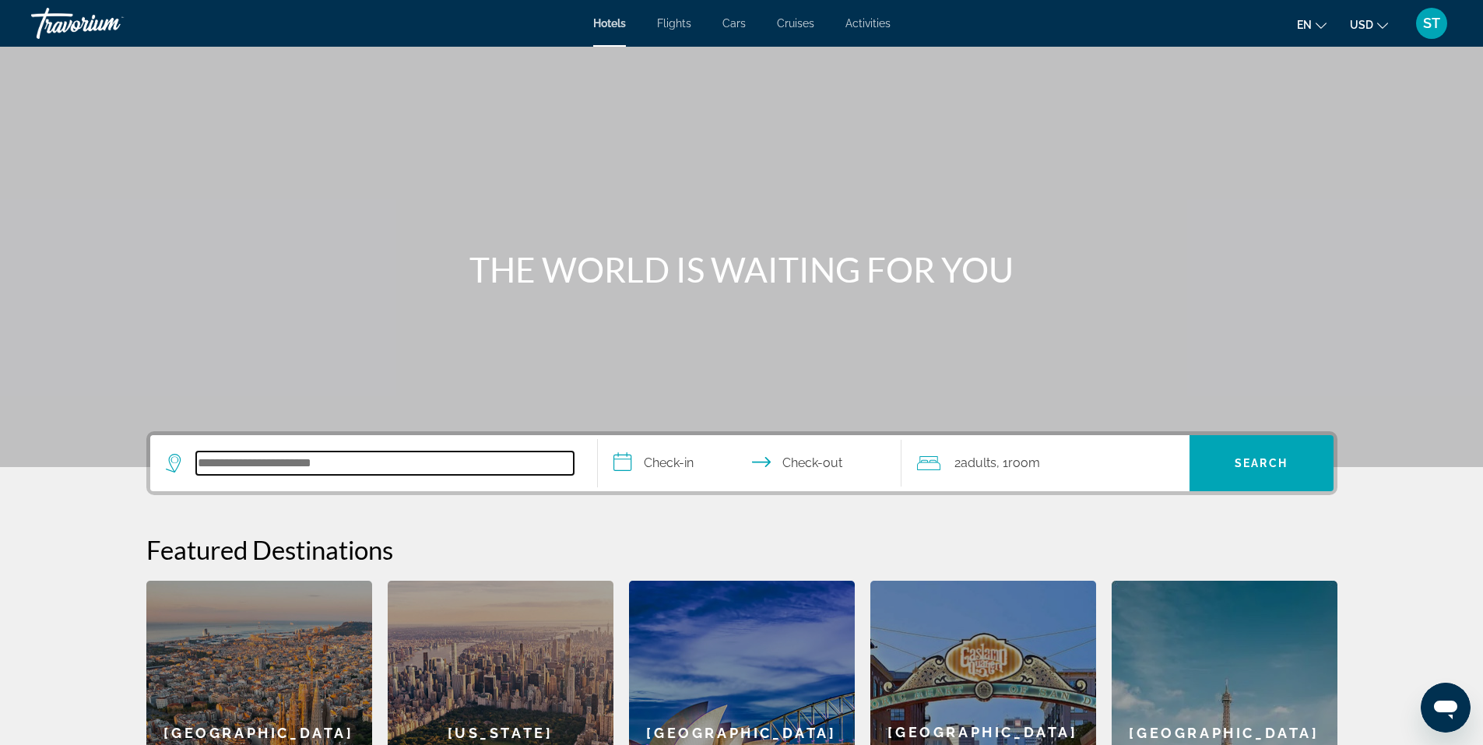
click at [315, 469] on input "Search hotel destination" at bounding box center [384, 462] width 377 height 23
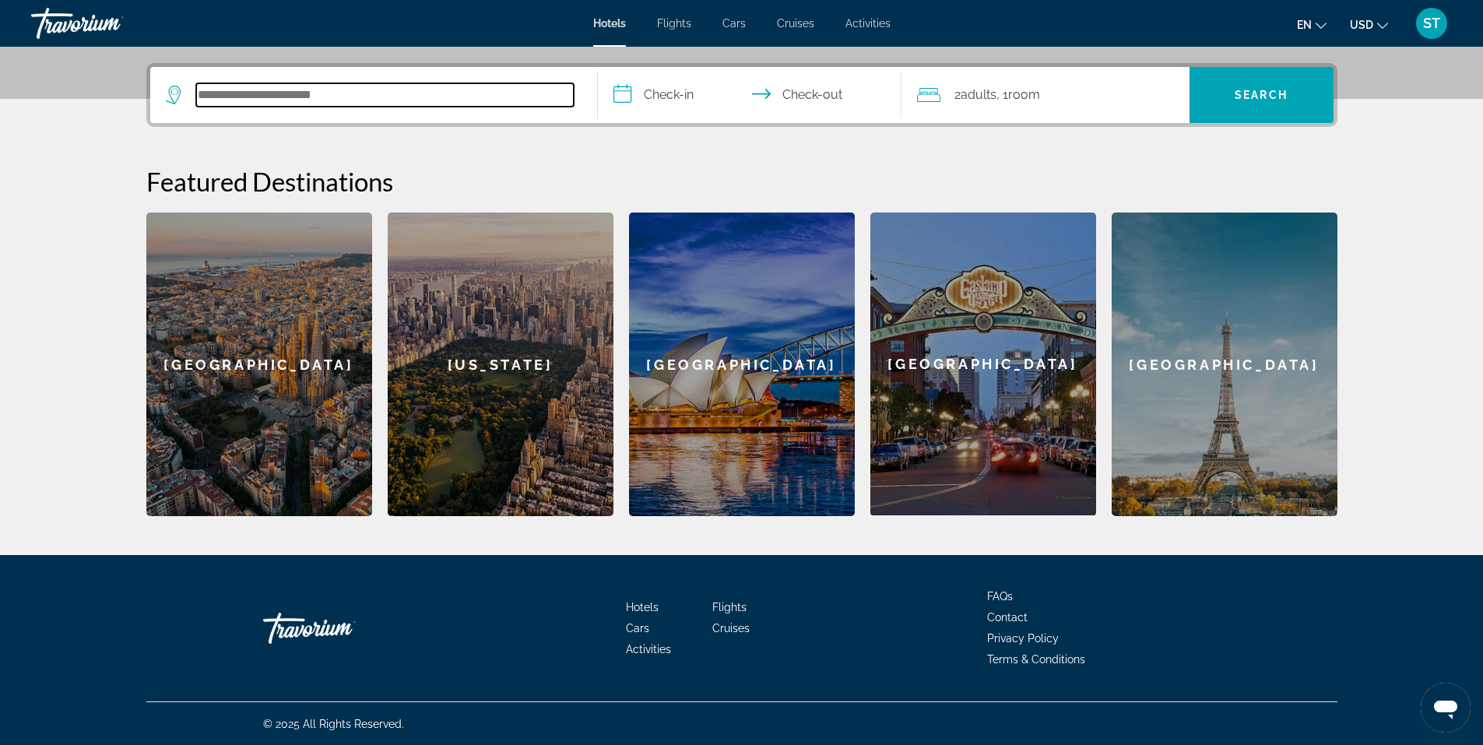
scroll to position [369, 0]
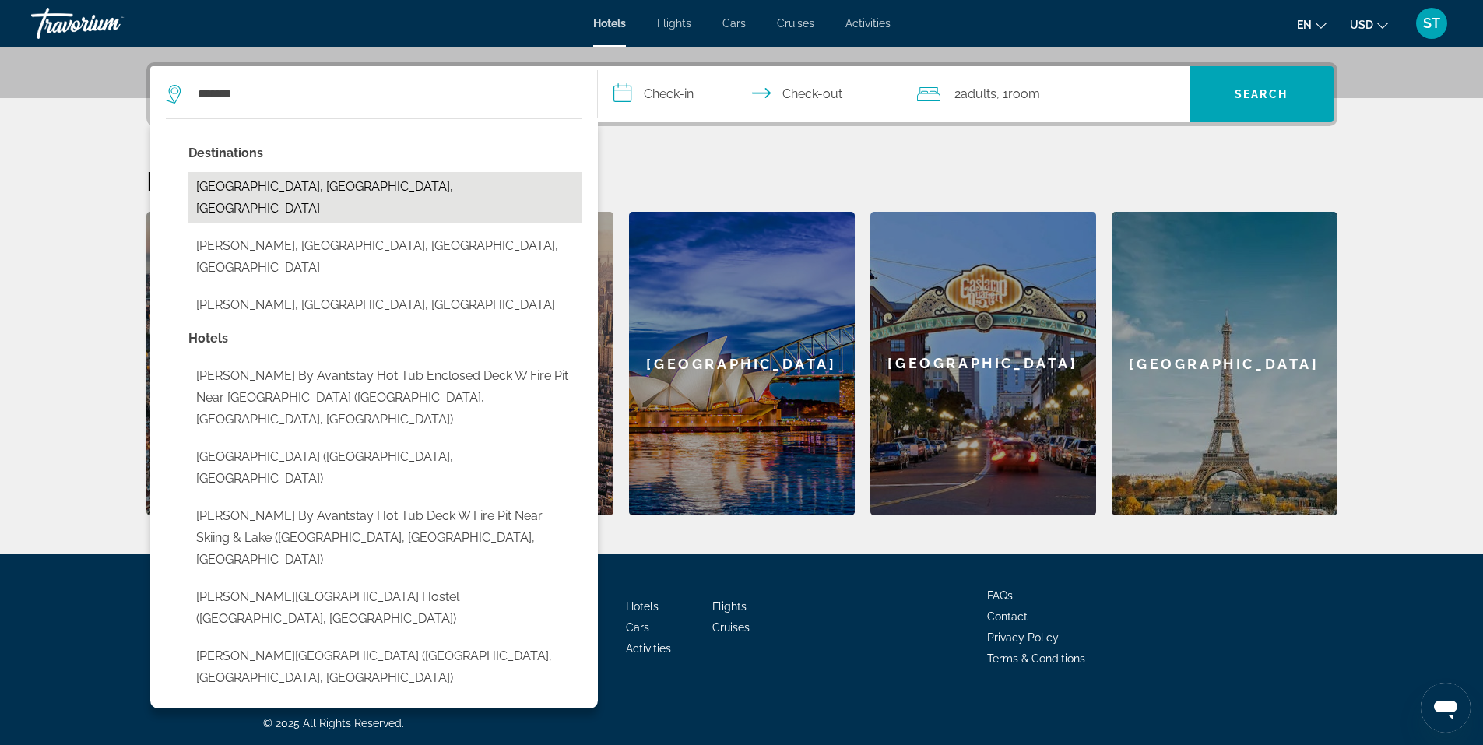
click at [277, 181] on button "Denton, TX, United States" at bounding box center [385, 197] width 394 height 51
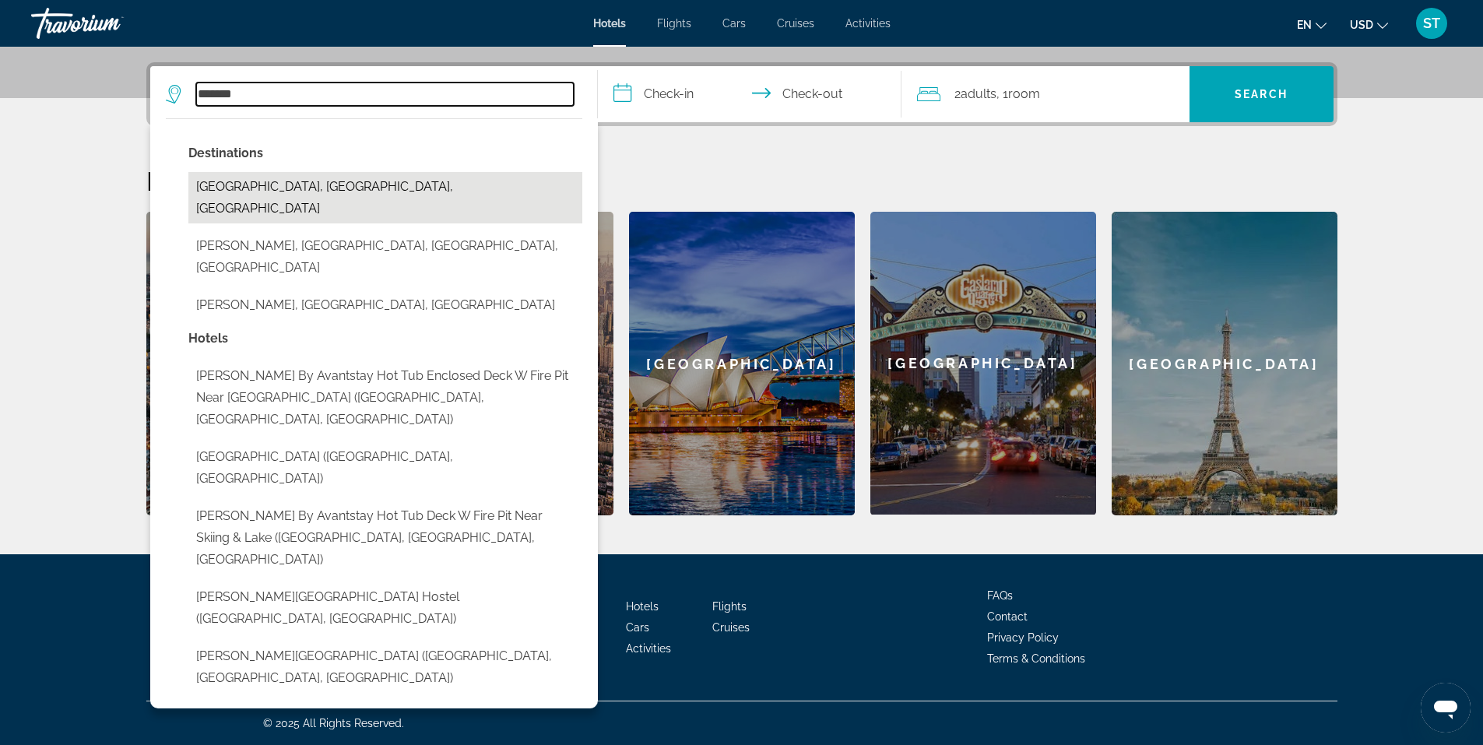
type input "**********"
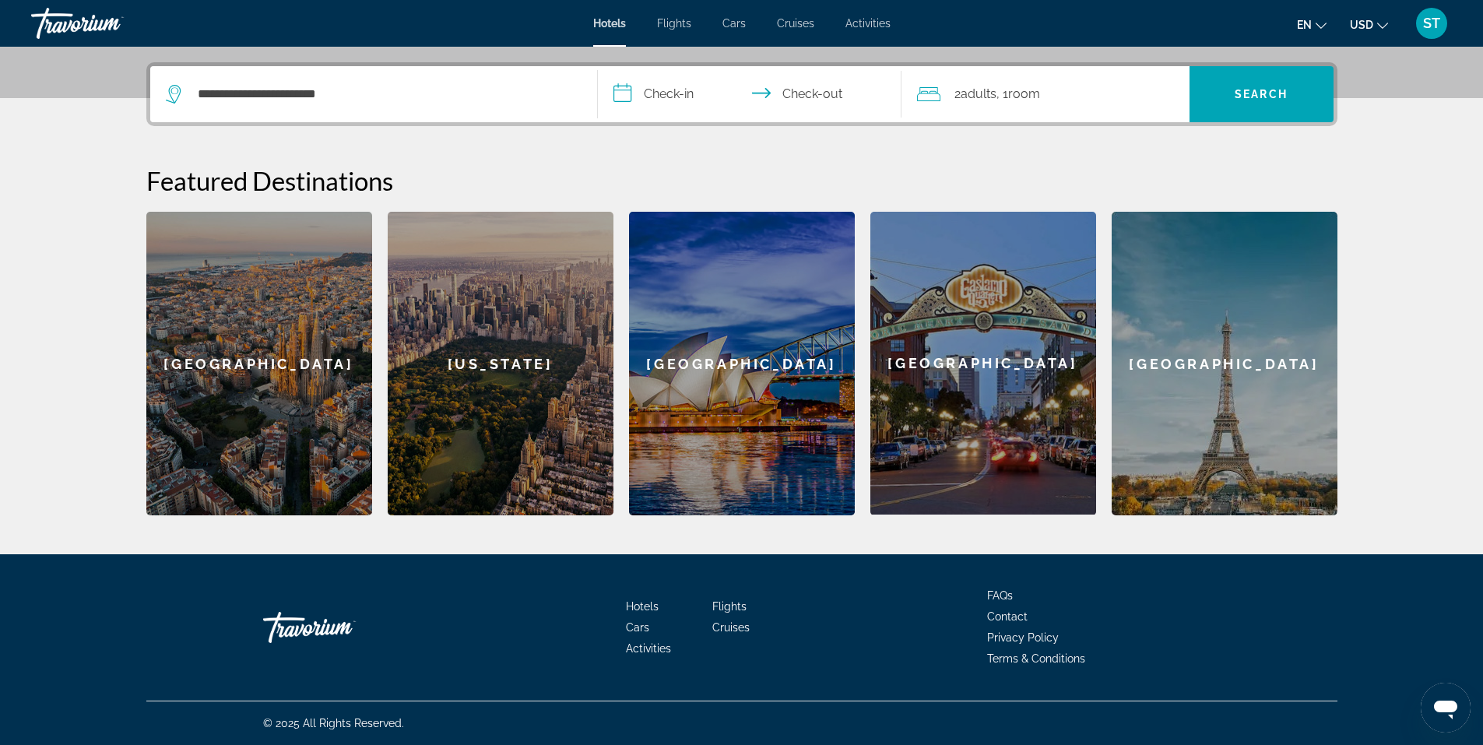
click at [682, 97] on input "**********" at bounding box center [753, 96] width 310 height 61
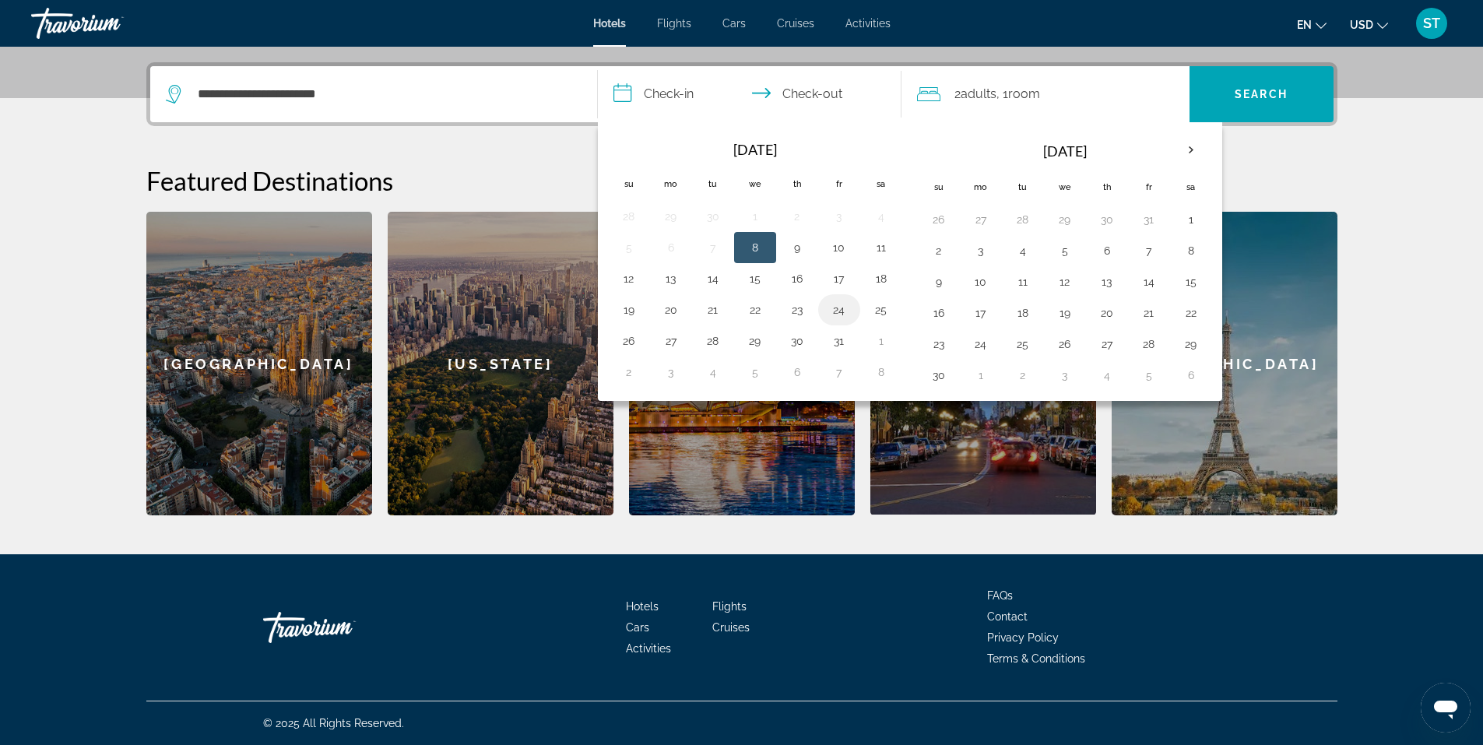
click at [830, 311] on button "24" at bounding box center [839, 310] width 25 height 22
click at [620, 339] on button "26" at bounding box center [628, 341] width 25 height 22
type input "**********"
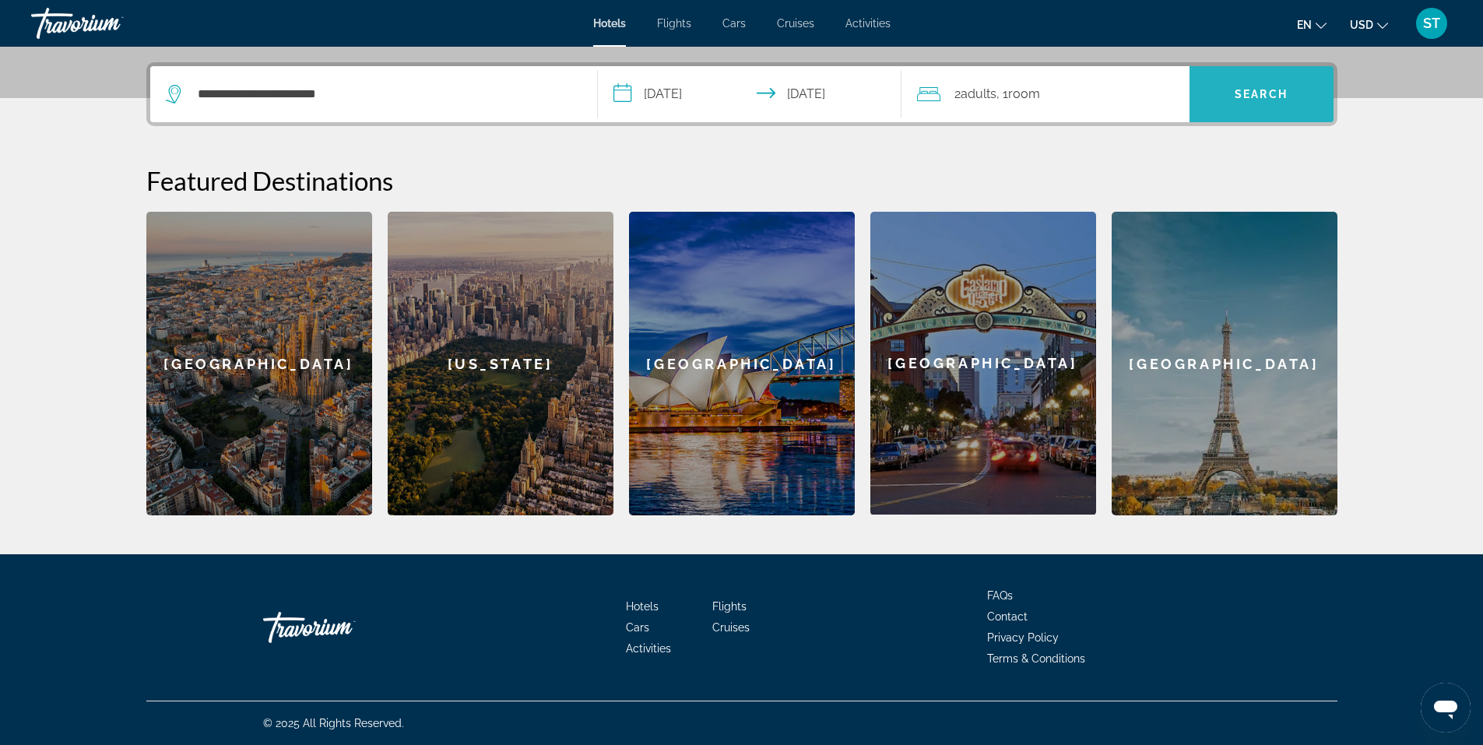
click at [1237, 99] on span "Search" at bounding box center [1260, 94] width 53 height 12
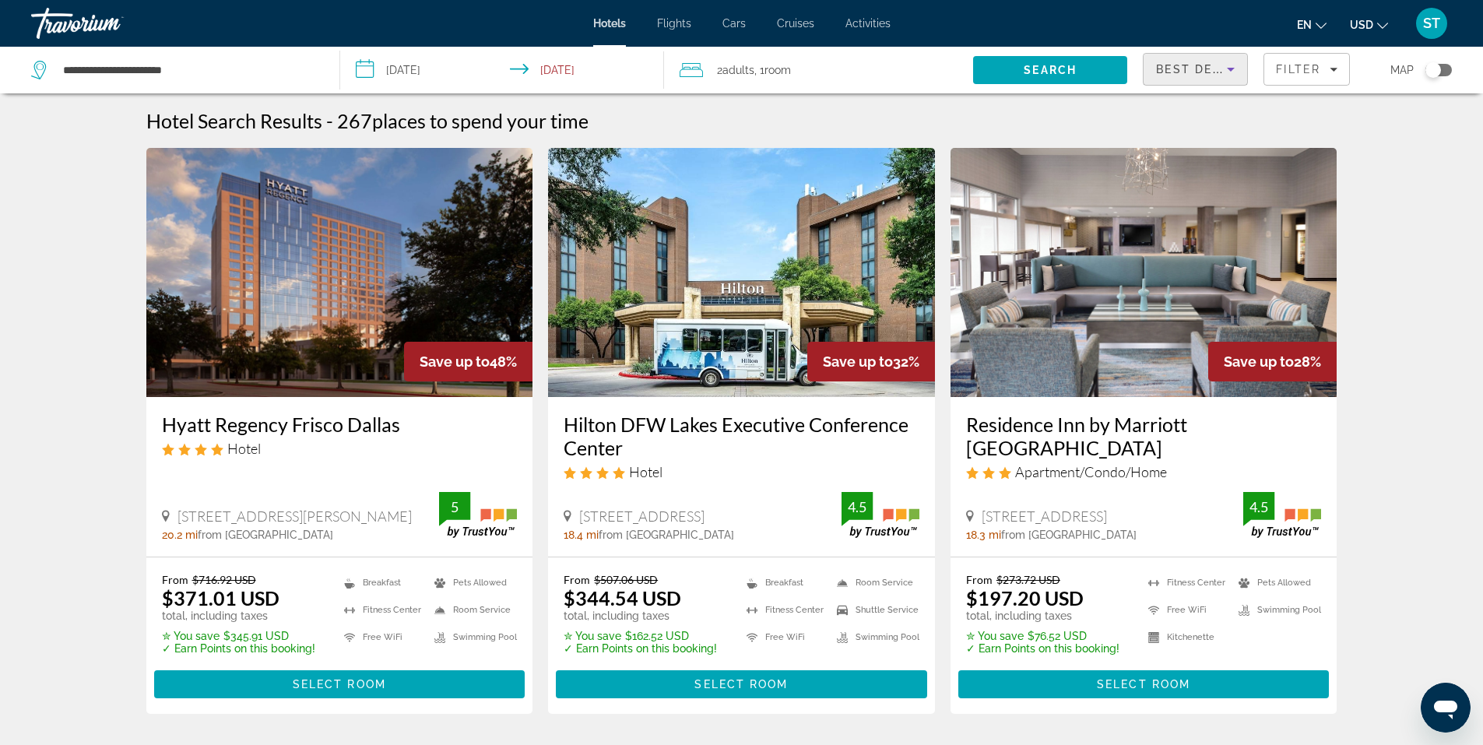
click at [1229, 72] on icon "Sort by" at bounding box center [1230, 69] width 19 height 19
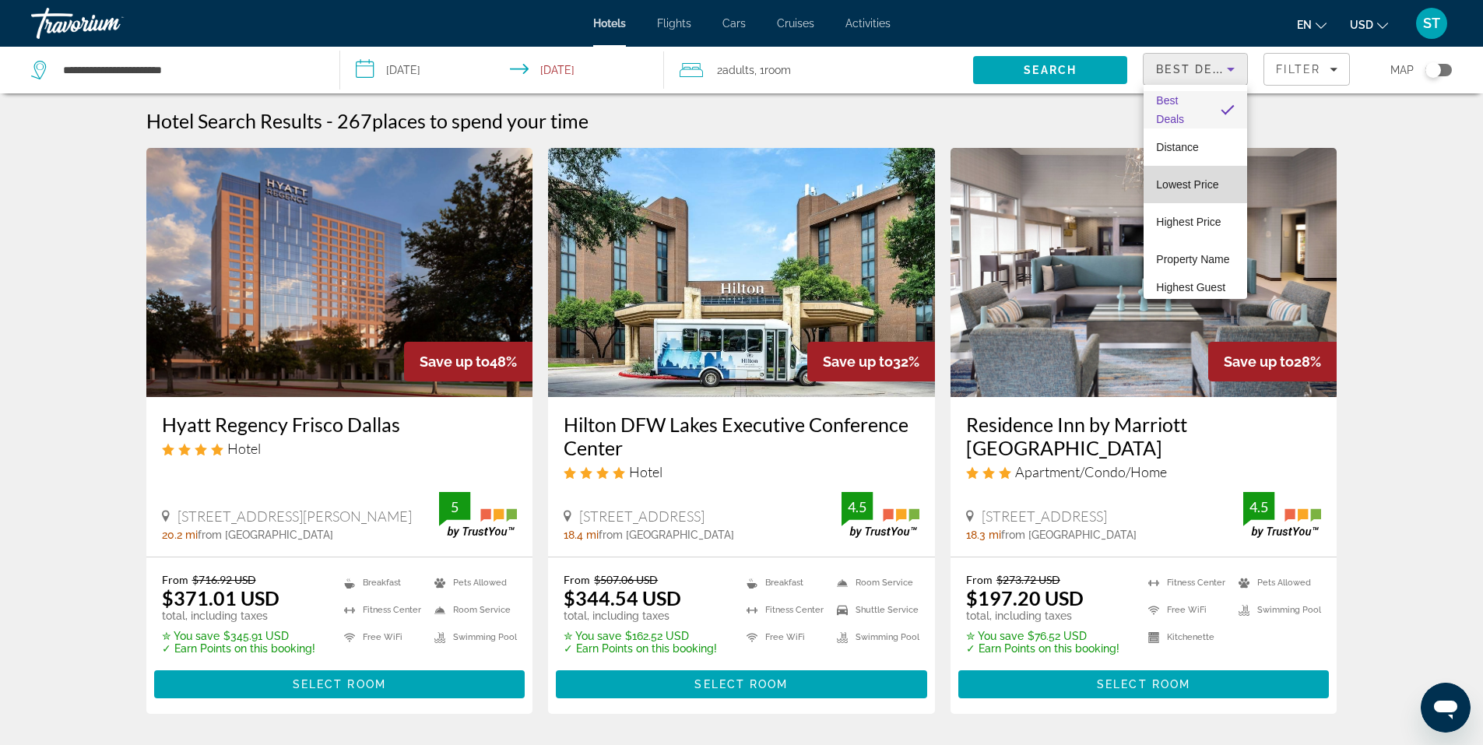
click at [1196, 180] on span "Lowest Price" at bounding box center [1187, 184] width 62 height 12
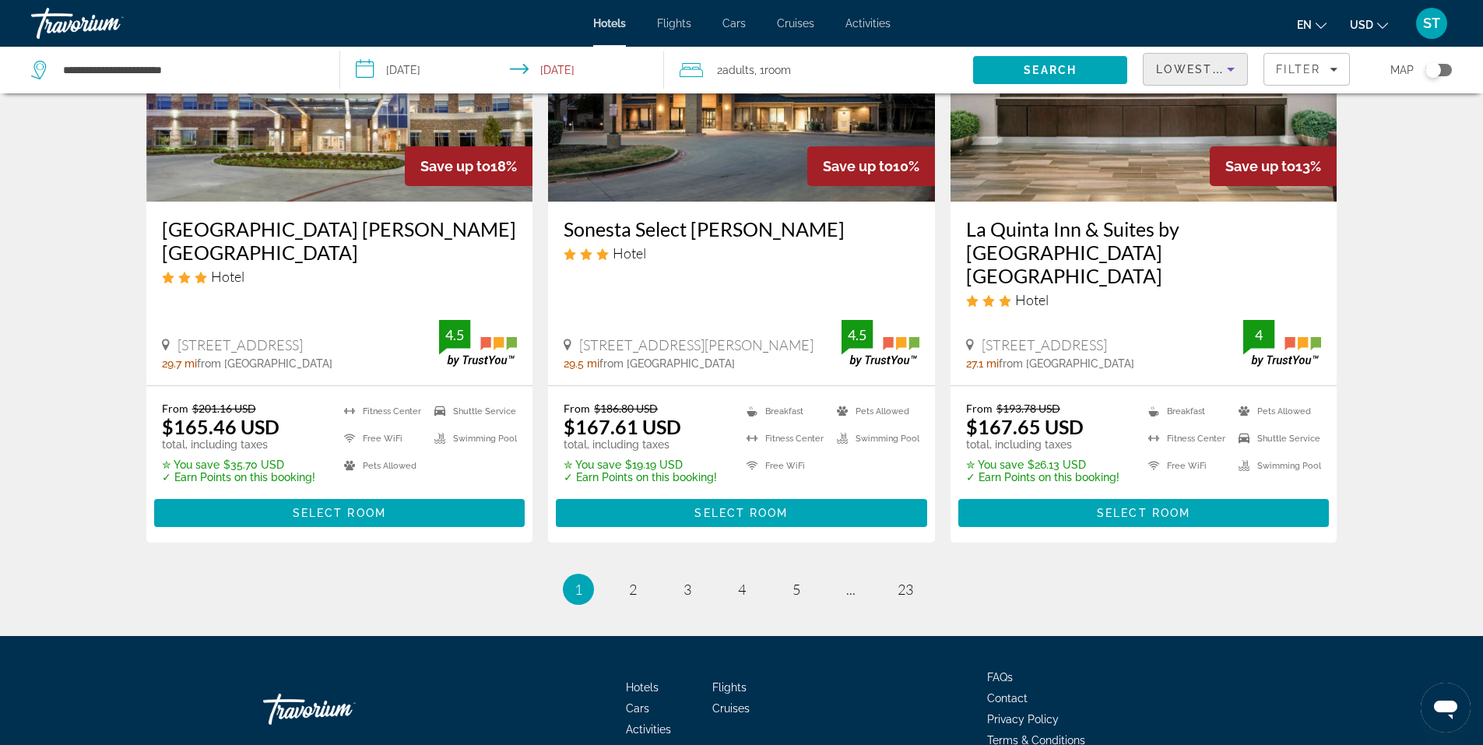
scroll to position [2023, 0]
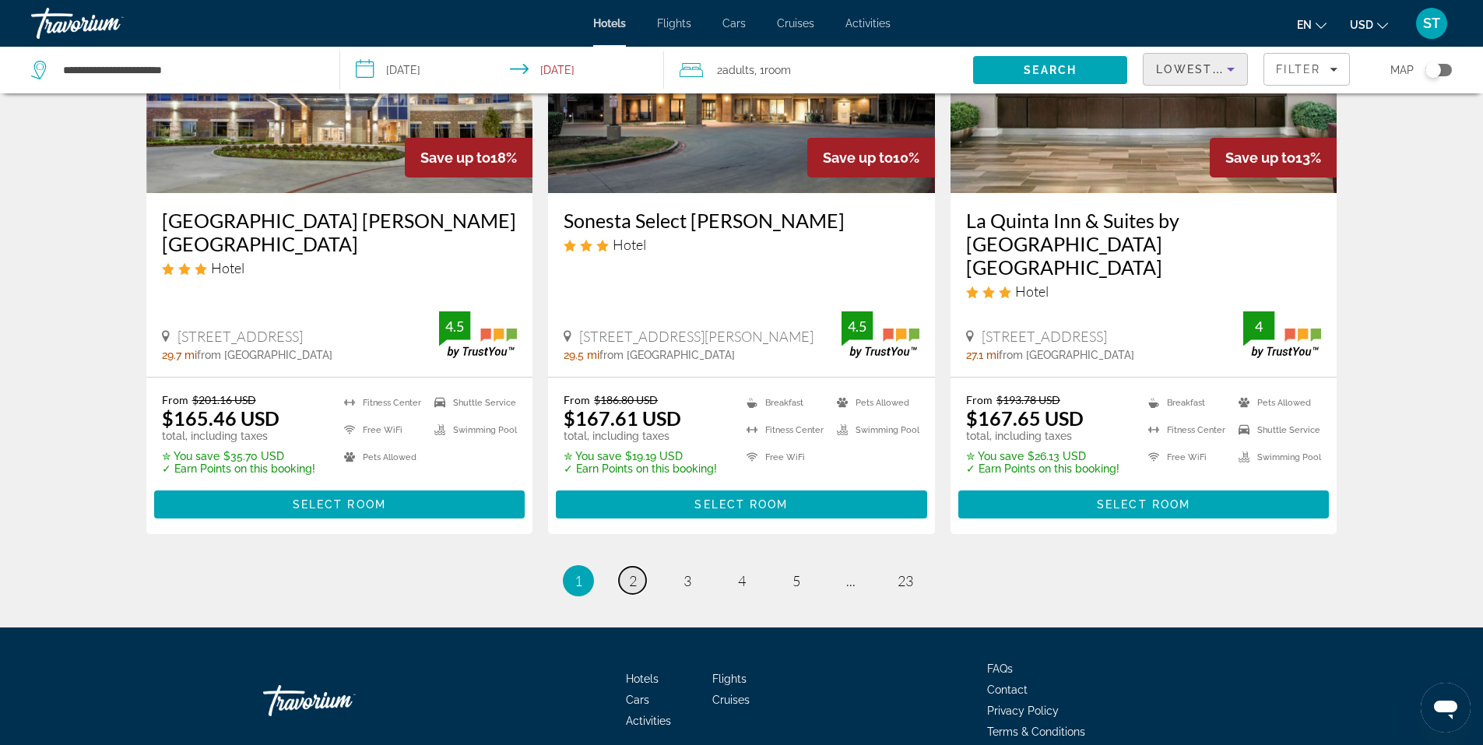
click at [627, 567] on link "page 2" at bounding box center [632, 580] width 27 height 27
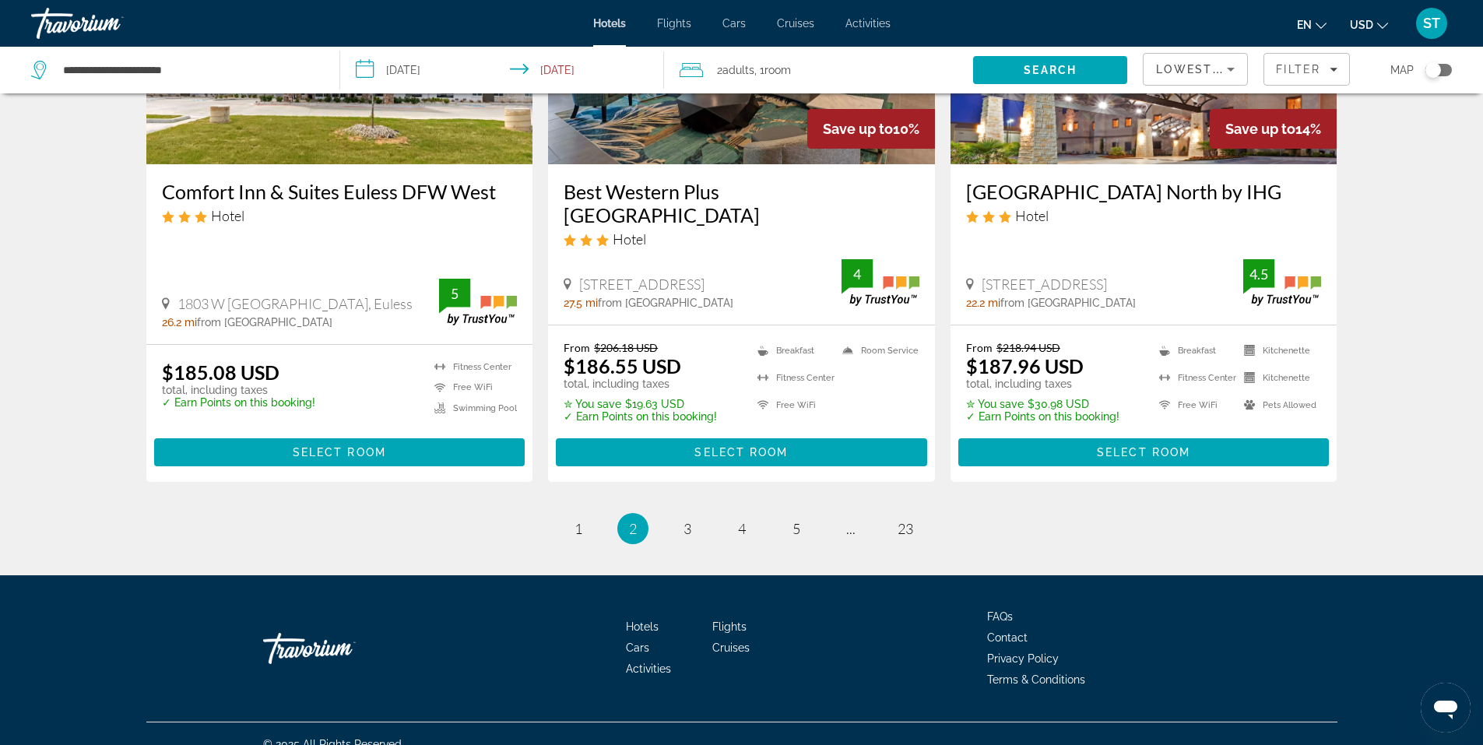
scroll to position [2045, 0]
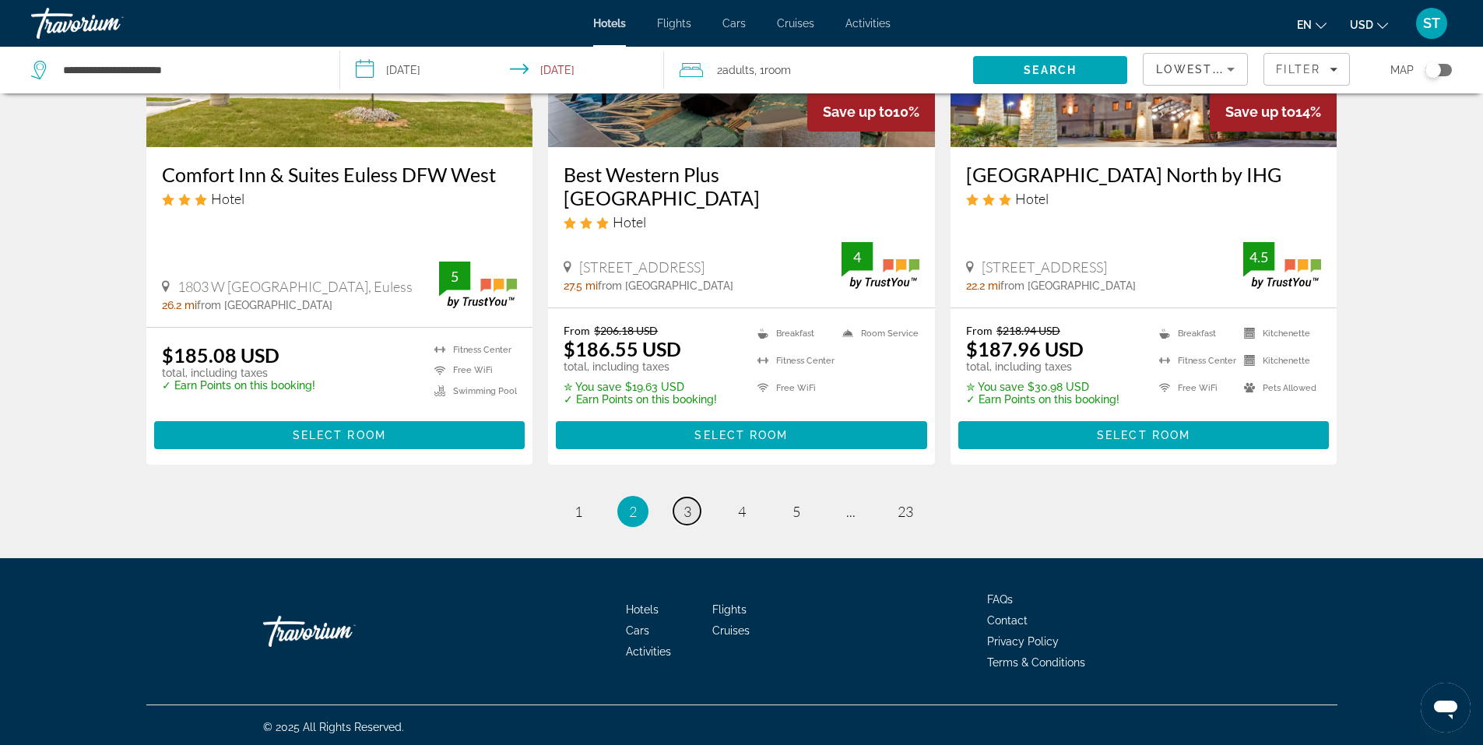
click at [691, 512] on link "page 3" at bounding box center [686, 510] width 27 height 27
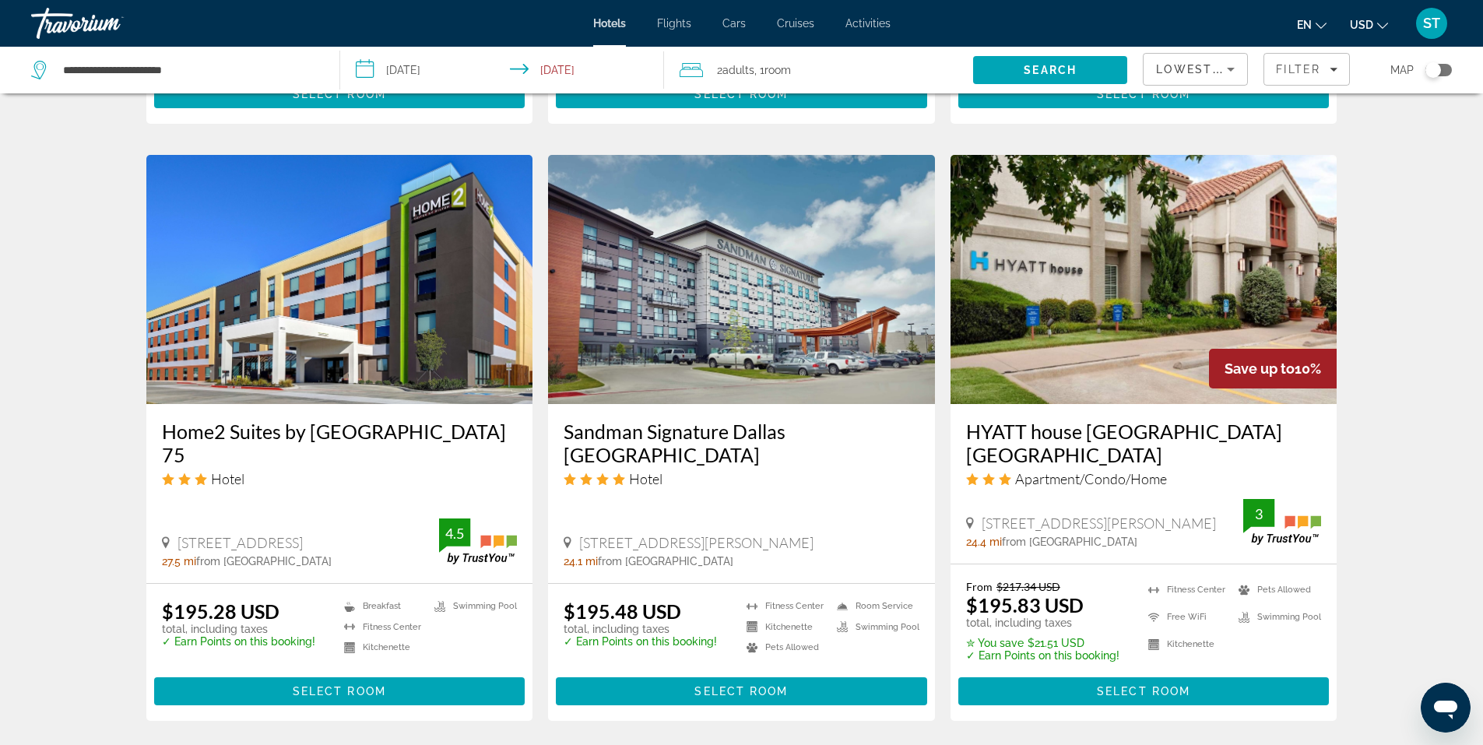
scroll to position [1868, 0]
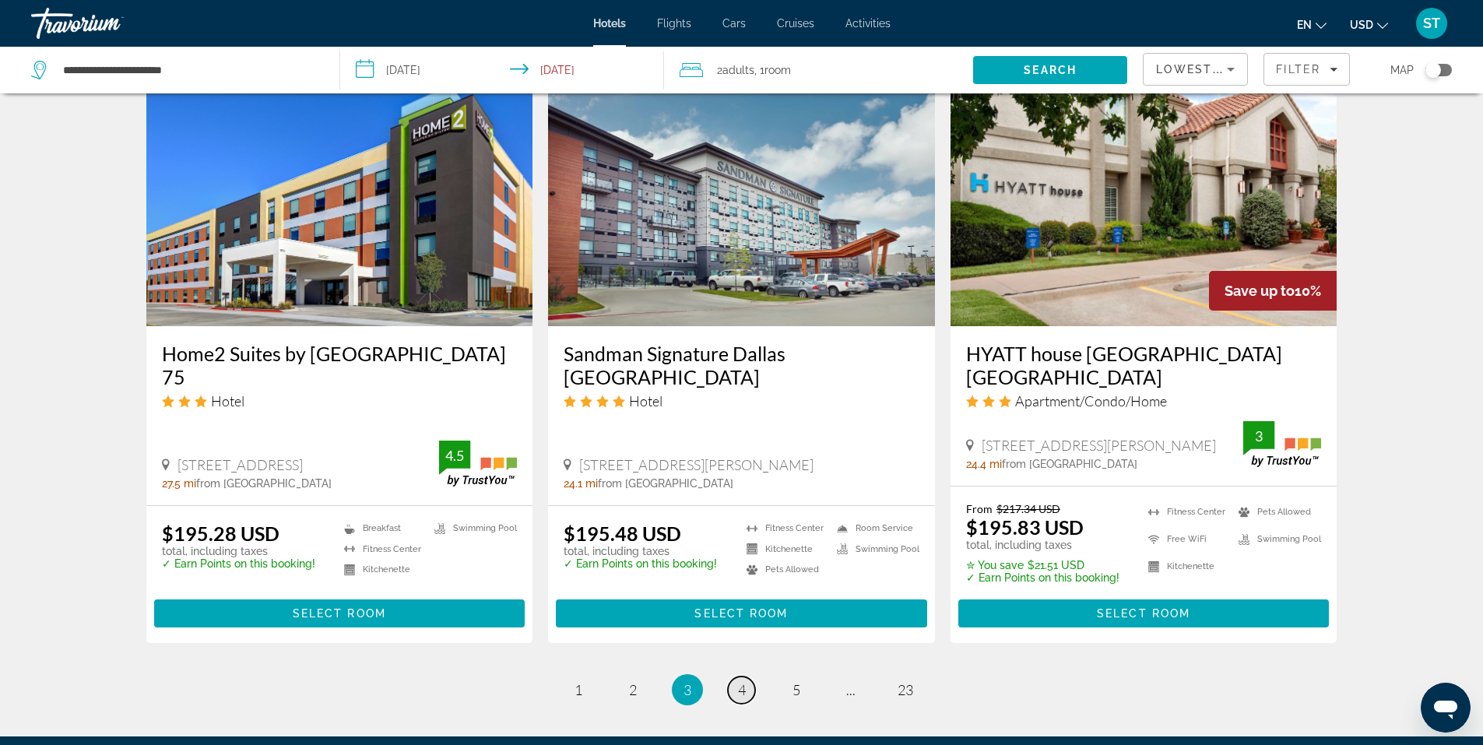
click at [742, 681] on span "4" at bounding box center [742, 689] width 8 height 17
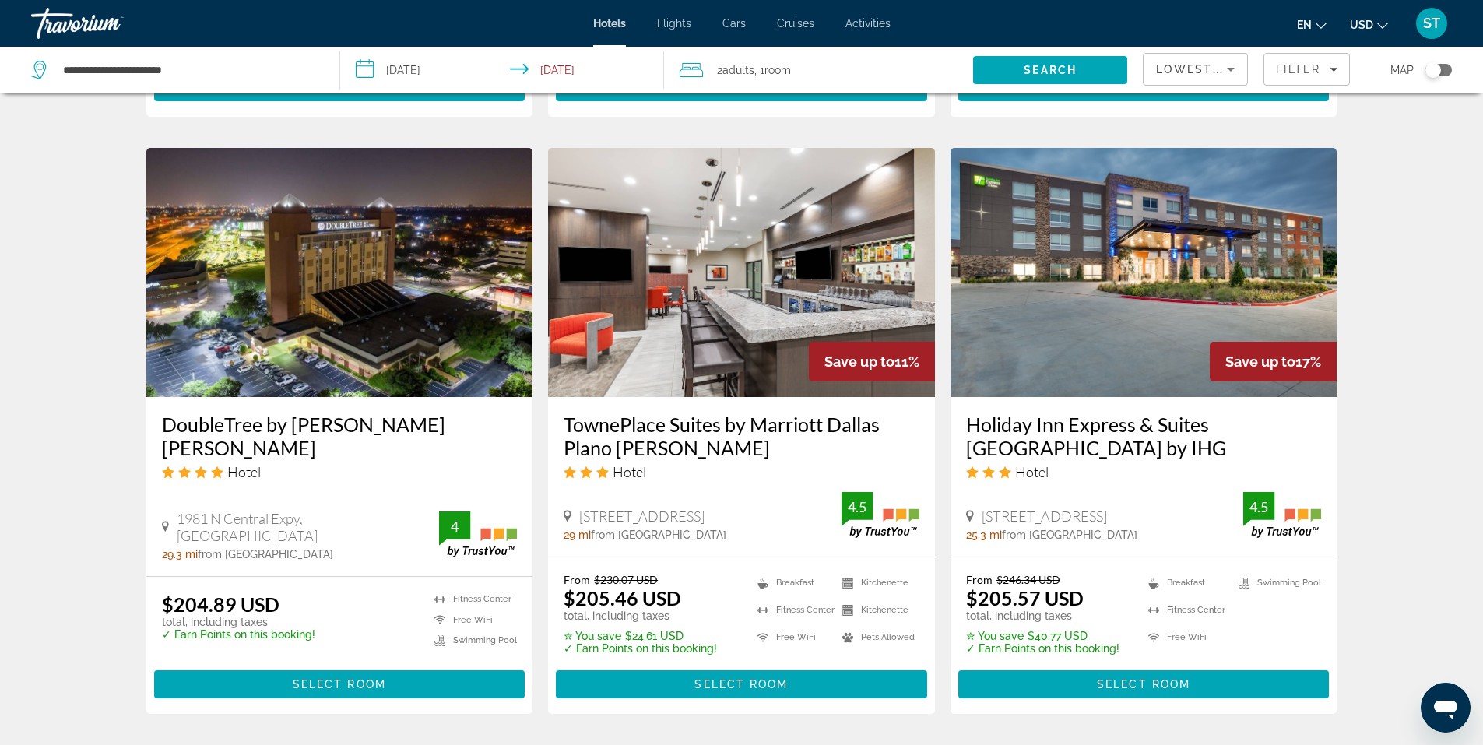
scroll to position [1868, 0]
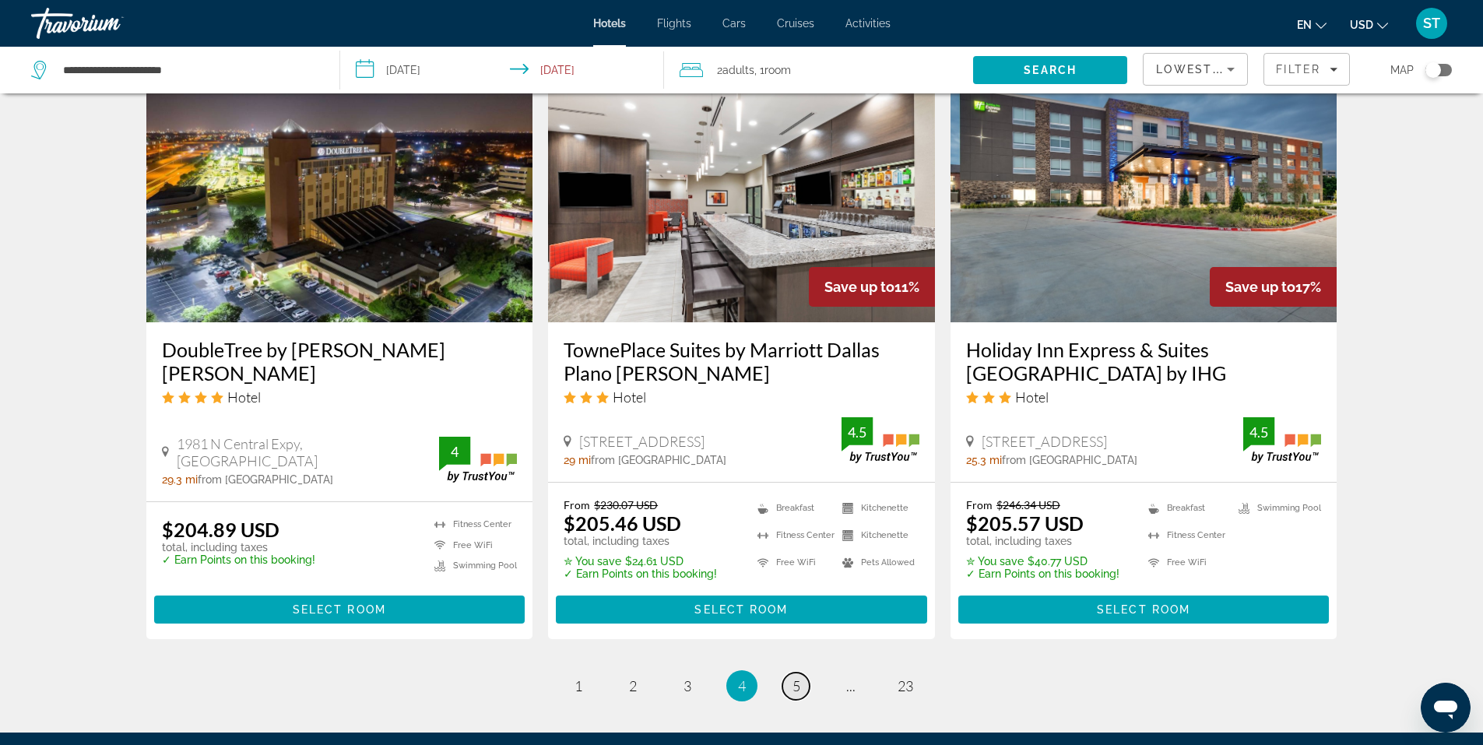
click at [798, 693] on span "5" at bounding box center [796, 685] width 8 height 17
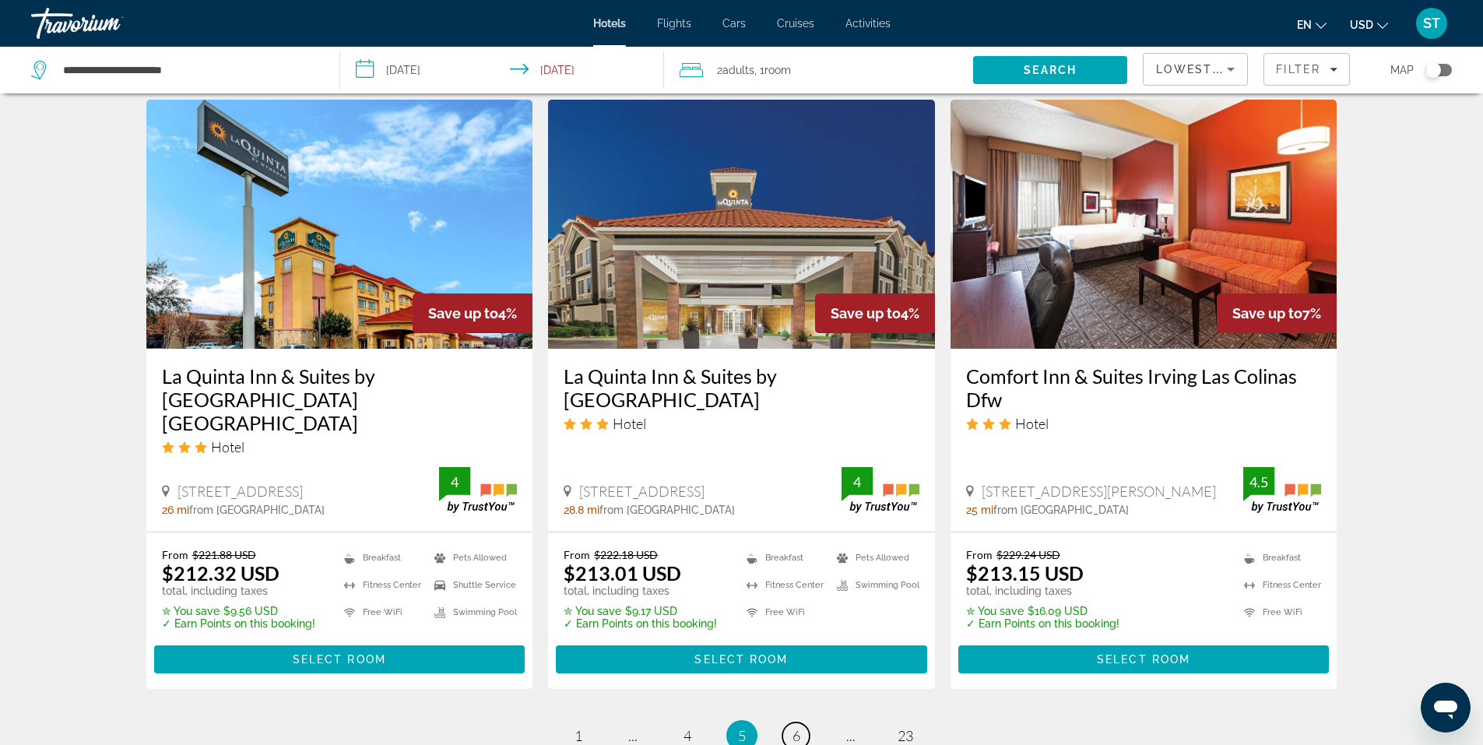
scroll to position [1971, 0]
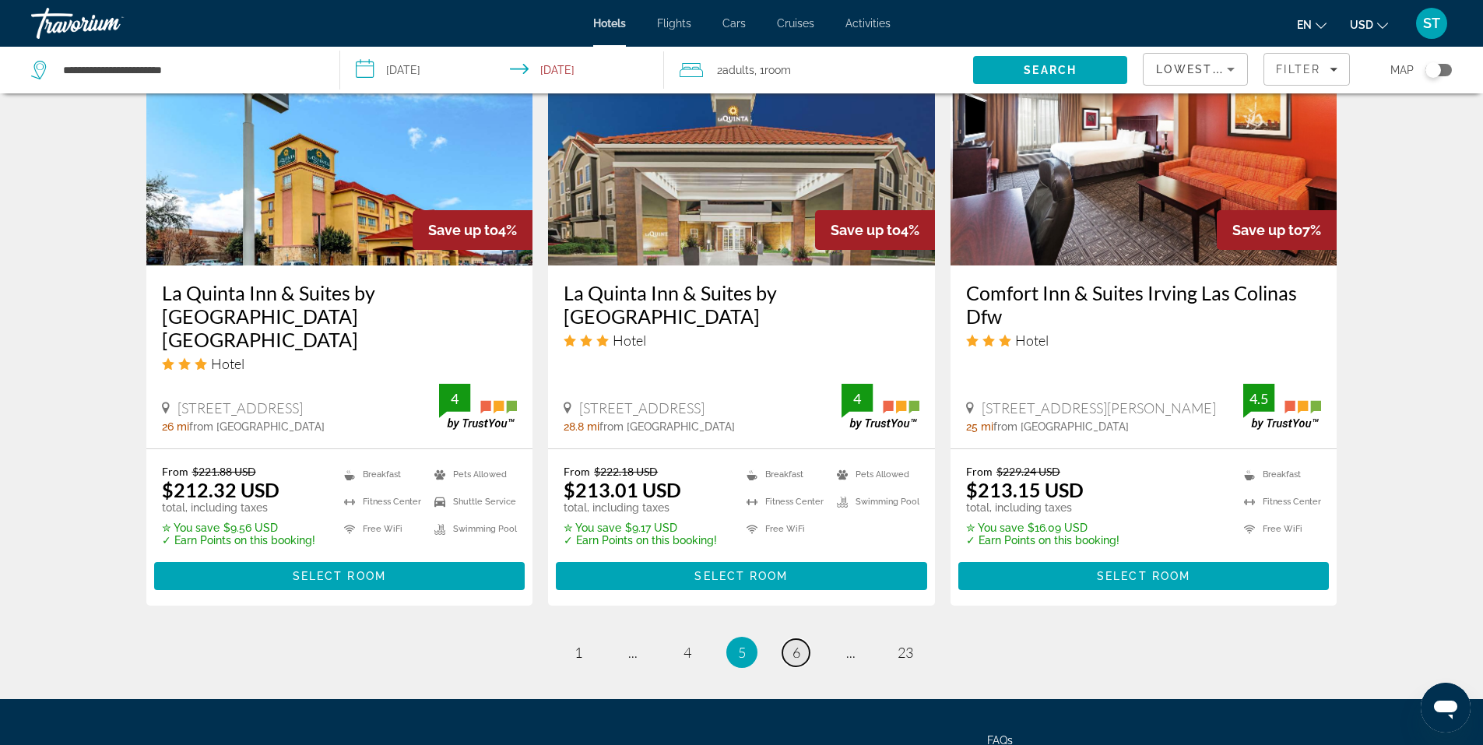
click at [804, 639] on link "page 6" at bounding box center [795, 652] width 27 height 27
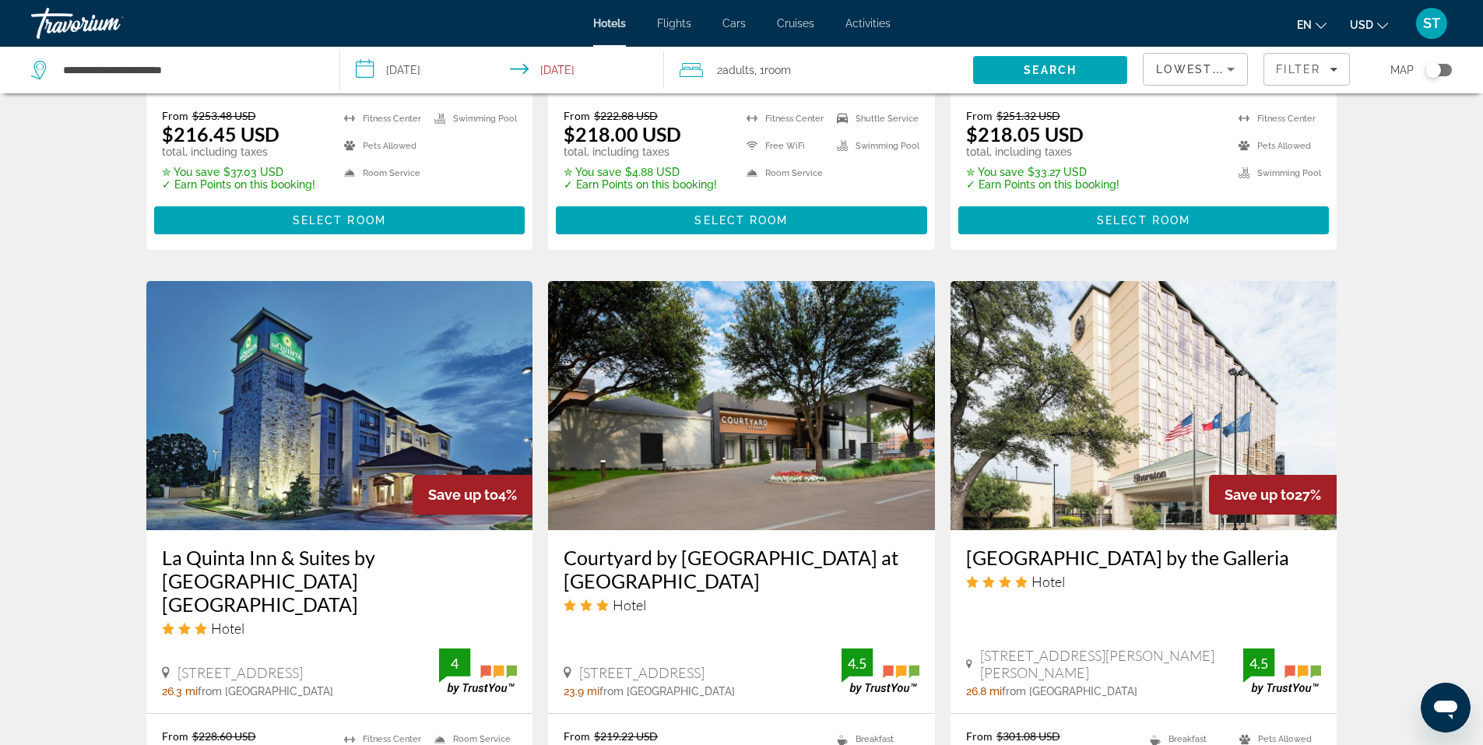
scroll to position [1971, 0]
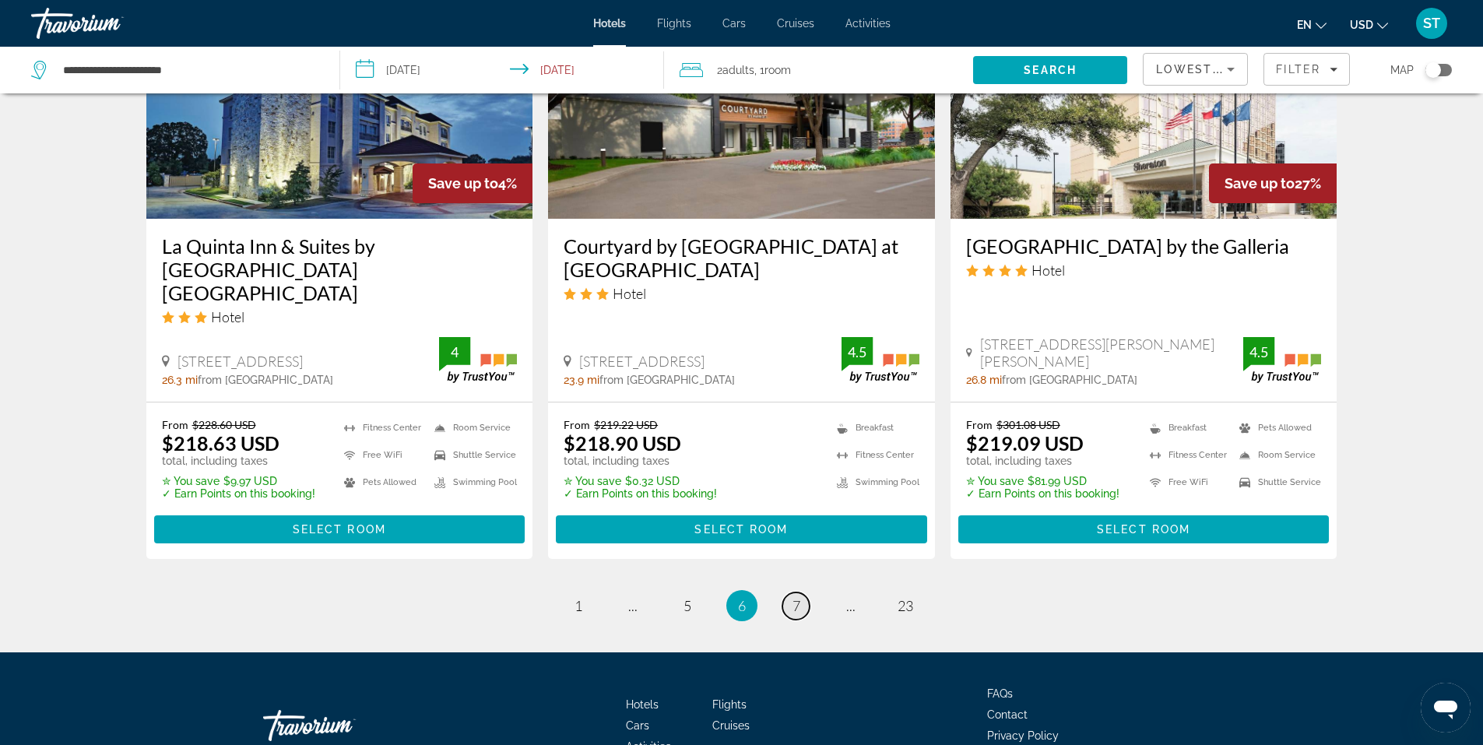
click at [798, 597] on span "7" at bounding box center [796, 605] width 8 height 17
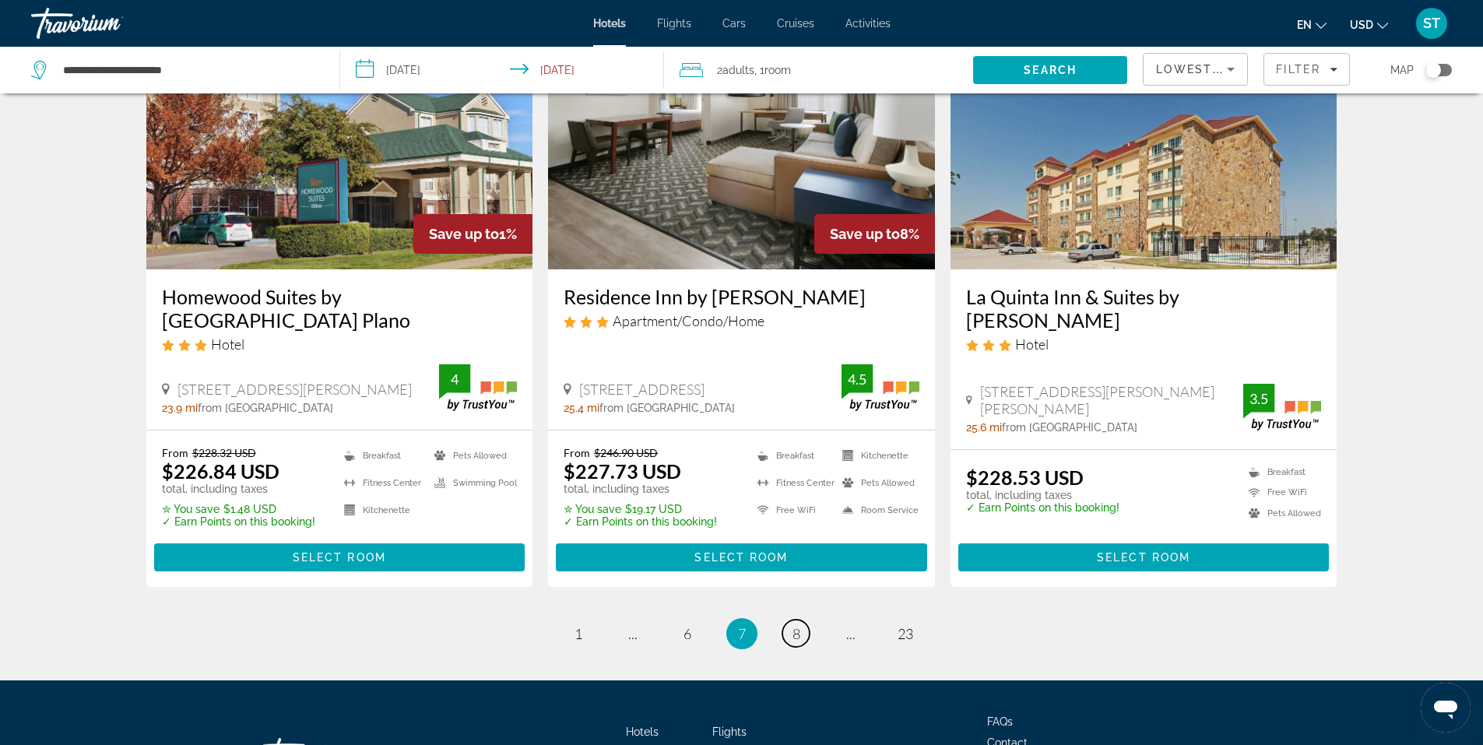
scroll to position [2023, 0]
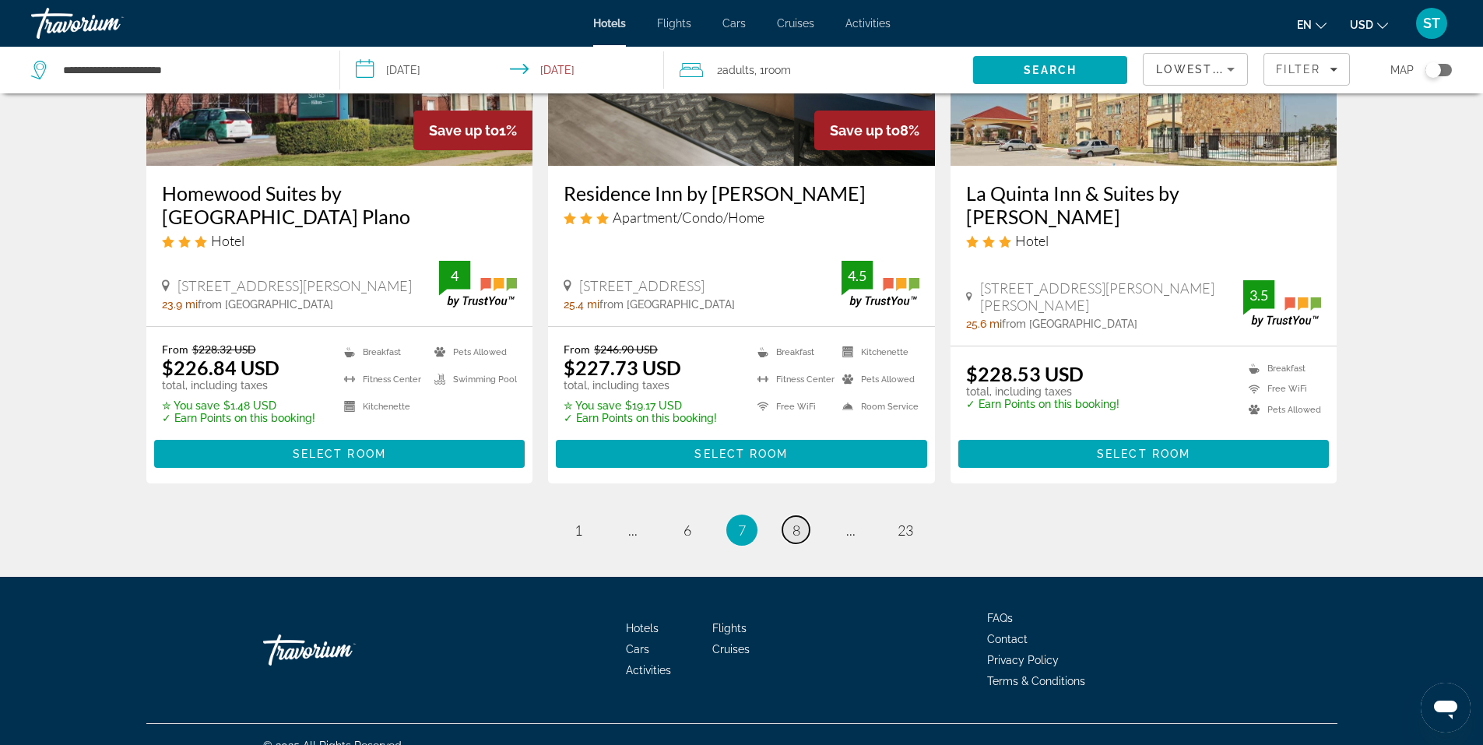
click at [795, 521] on span "8" at bounding box center [796, 529] width 8 height 17
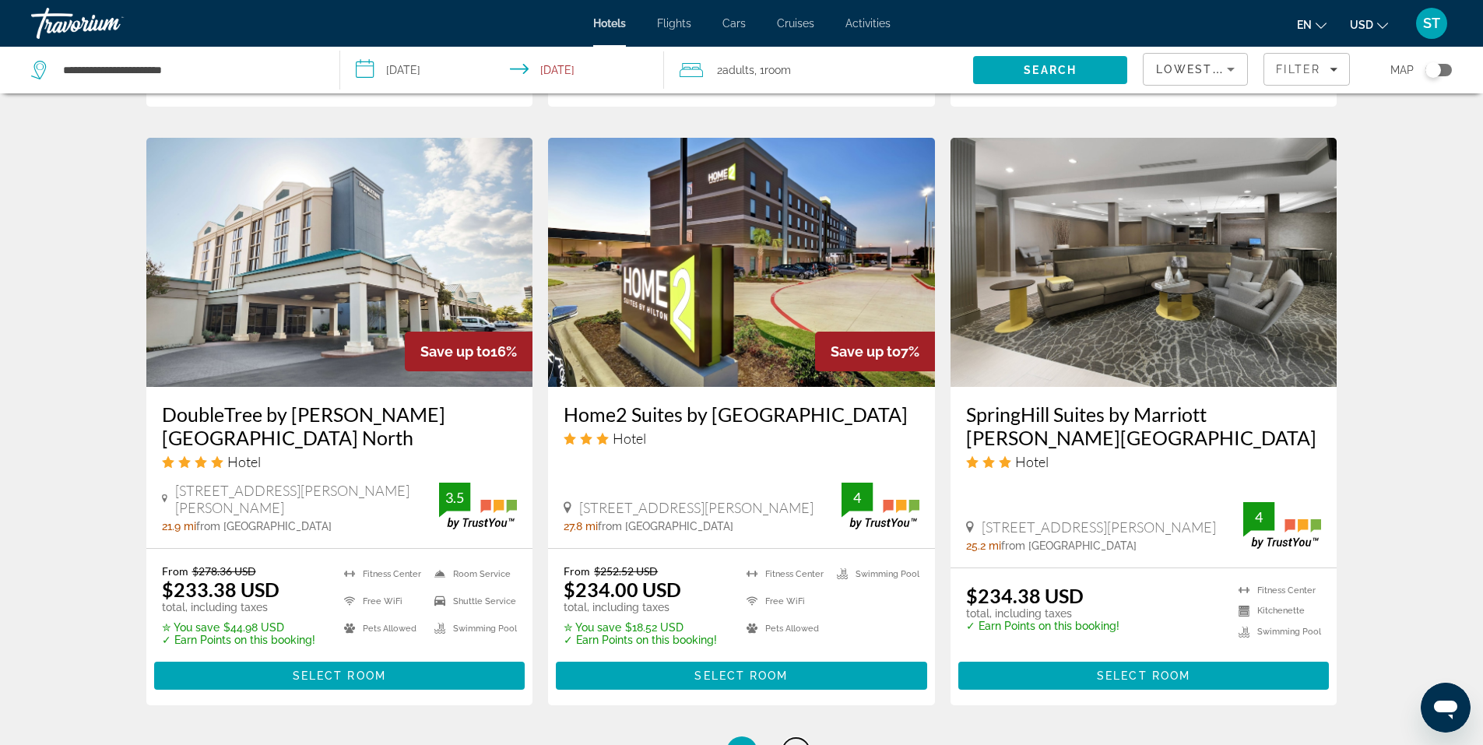
scroll to position [2045, 0]
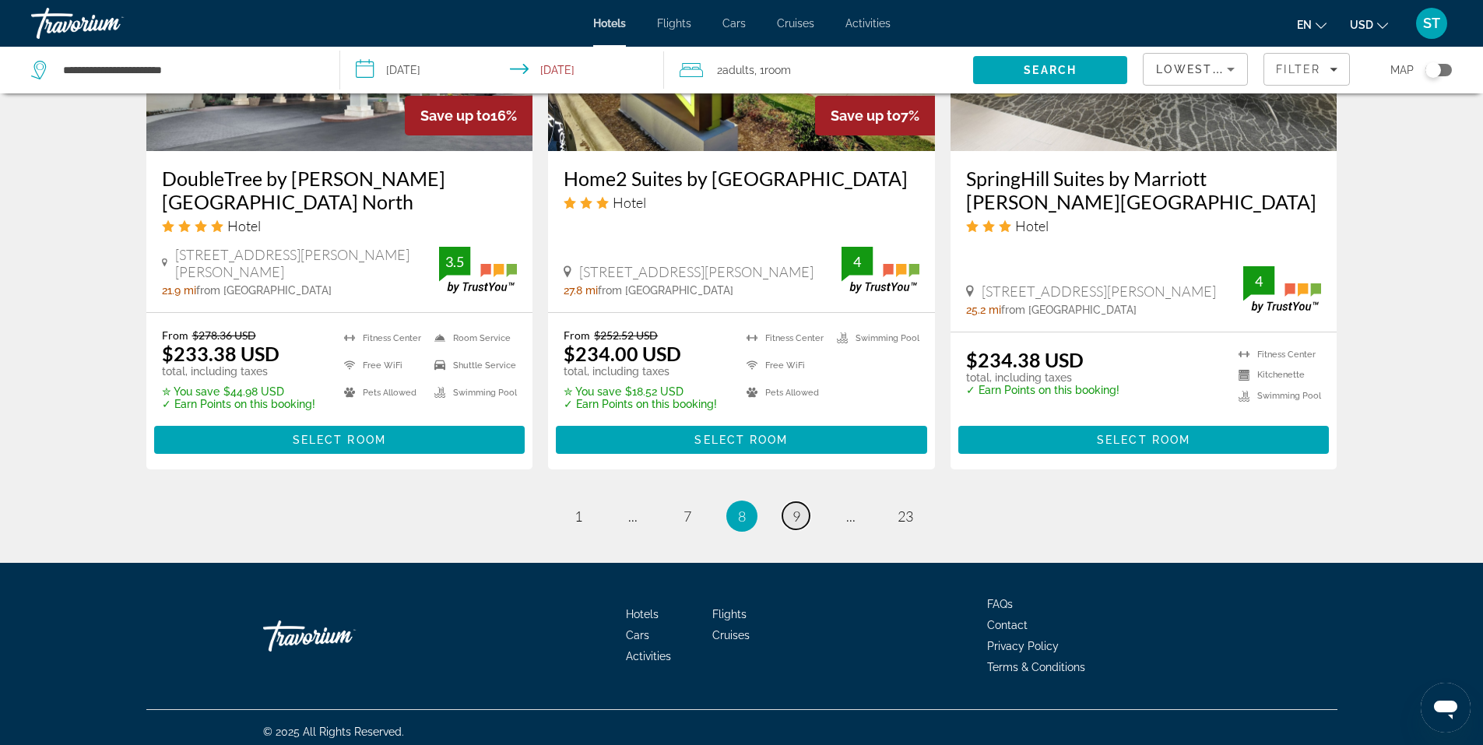
click at [794, 507] on span "9" at bounding box center [796, 515] width 8 height 17
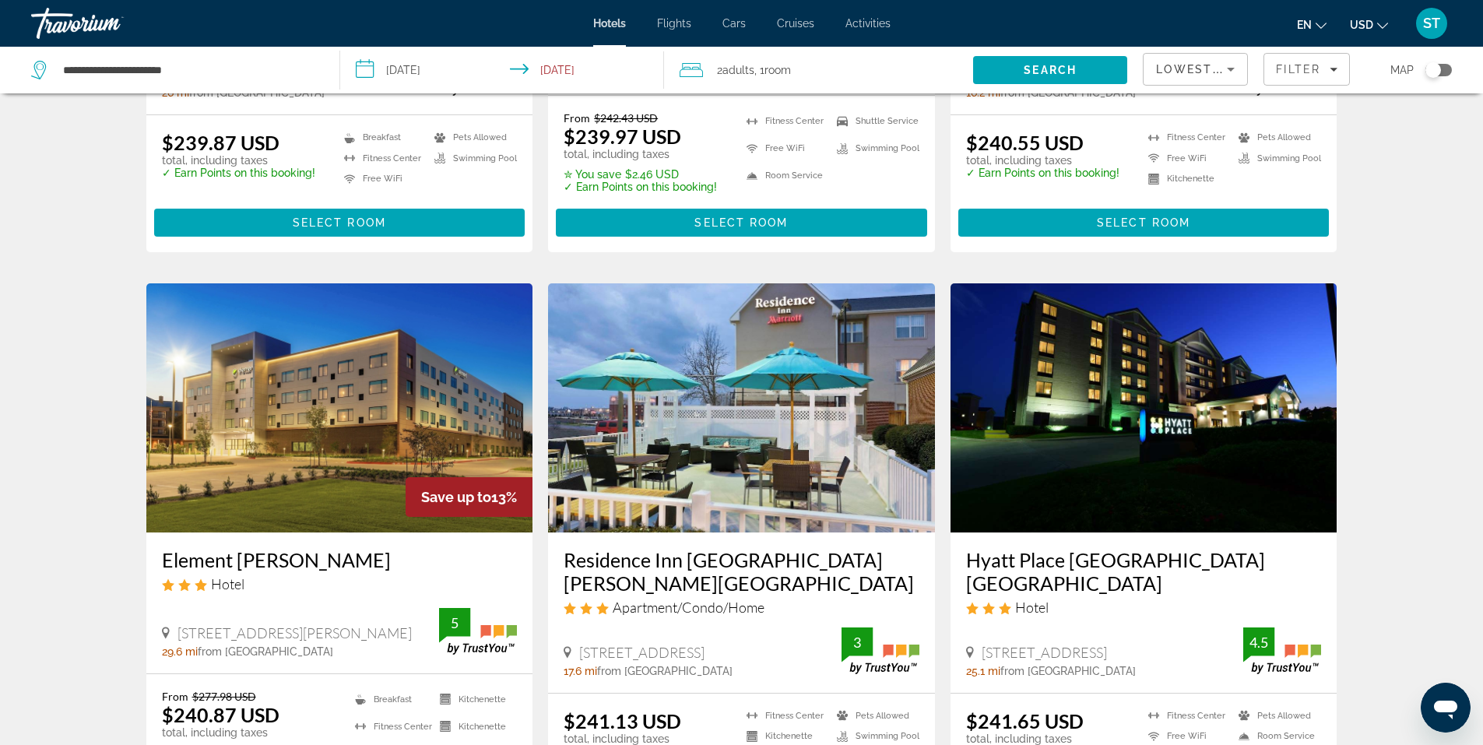
scroll to position [2002, 0]
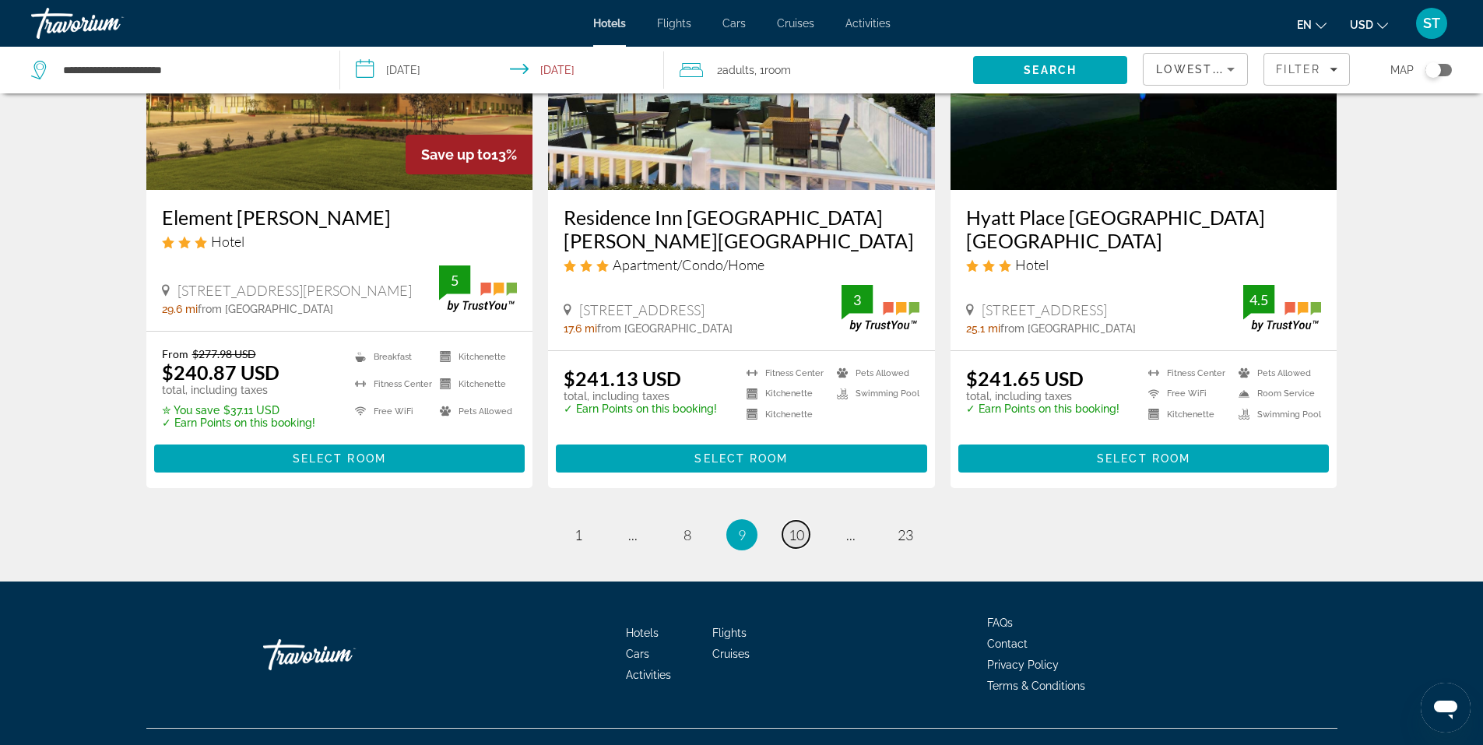
click at [794, 526] on span "10" at bounding box center [796, 534] width 16 height 17
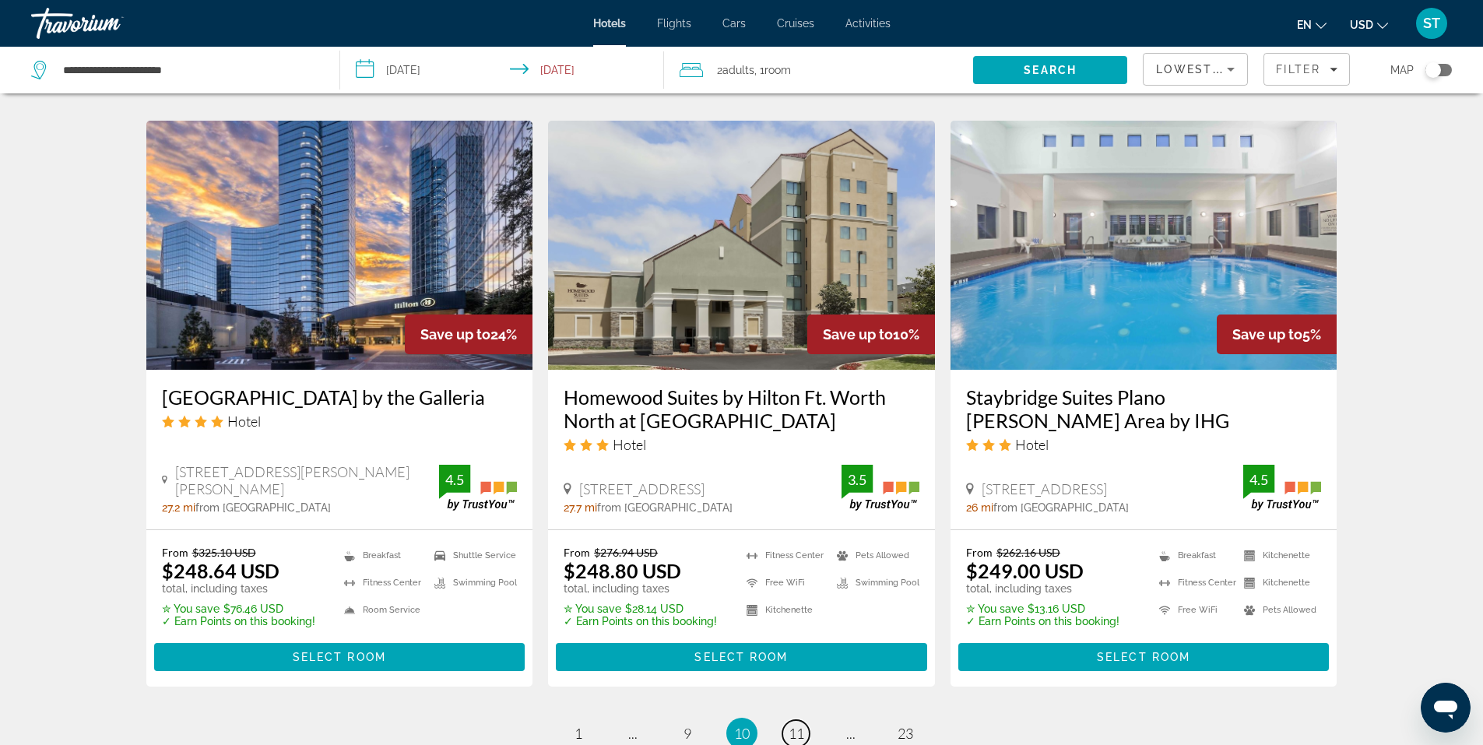
scroll to position [1986, 0]
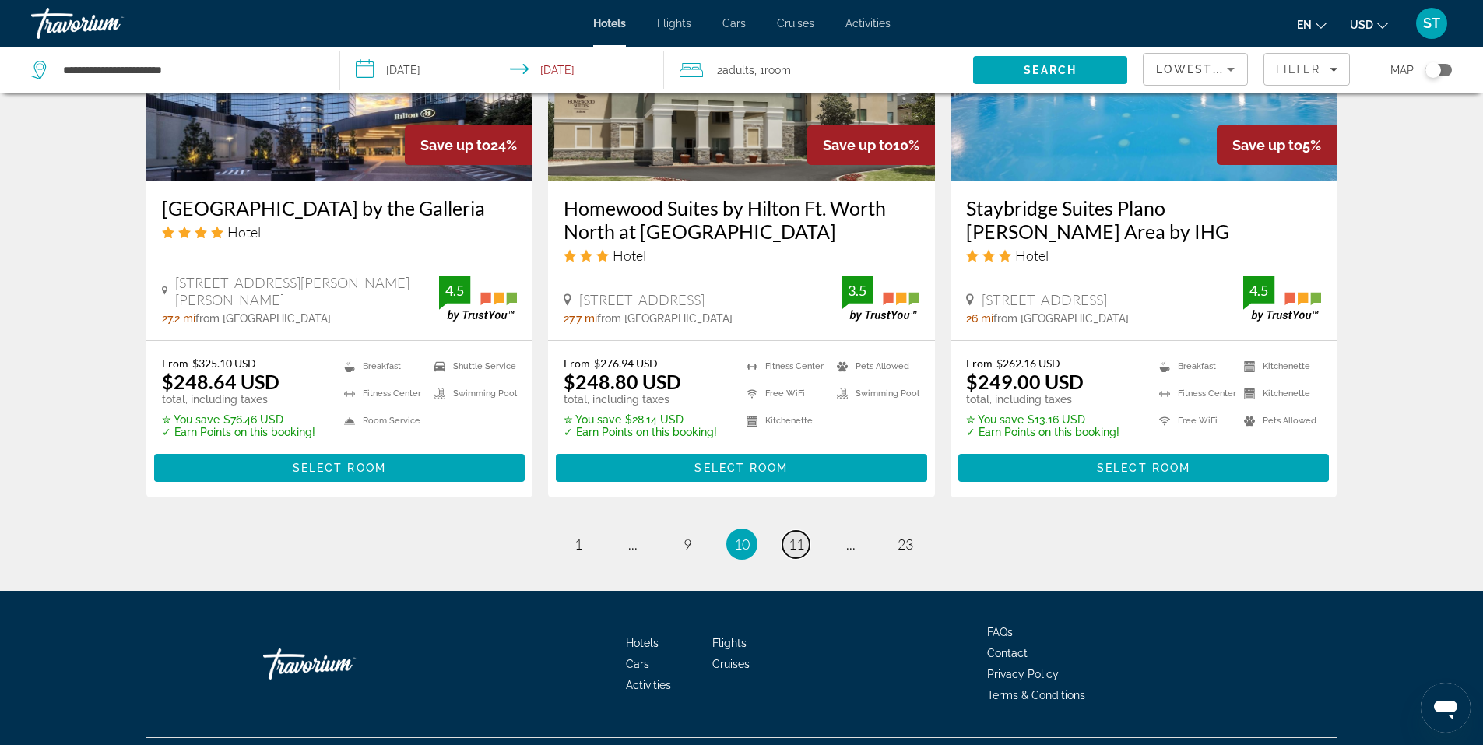
click at [802, 535] on span "11" at bounding box center [796, 543] width 16 height 17
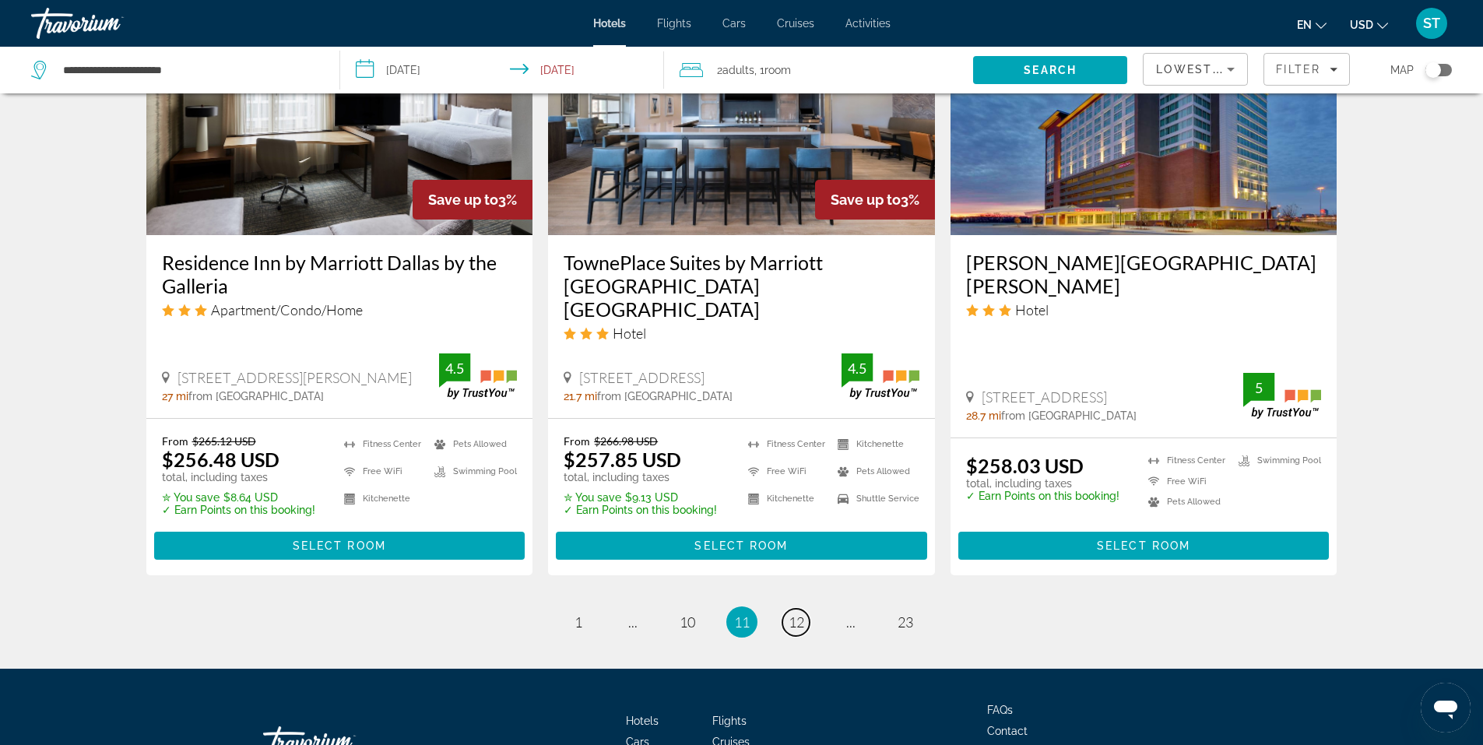
scroll to position [1925, 0]
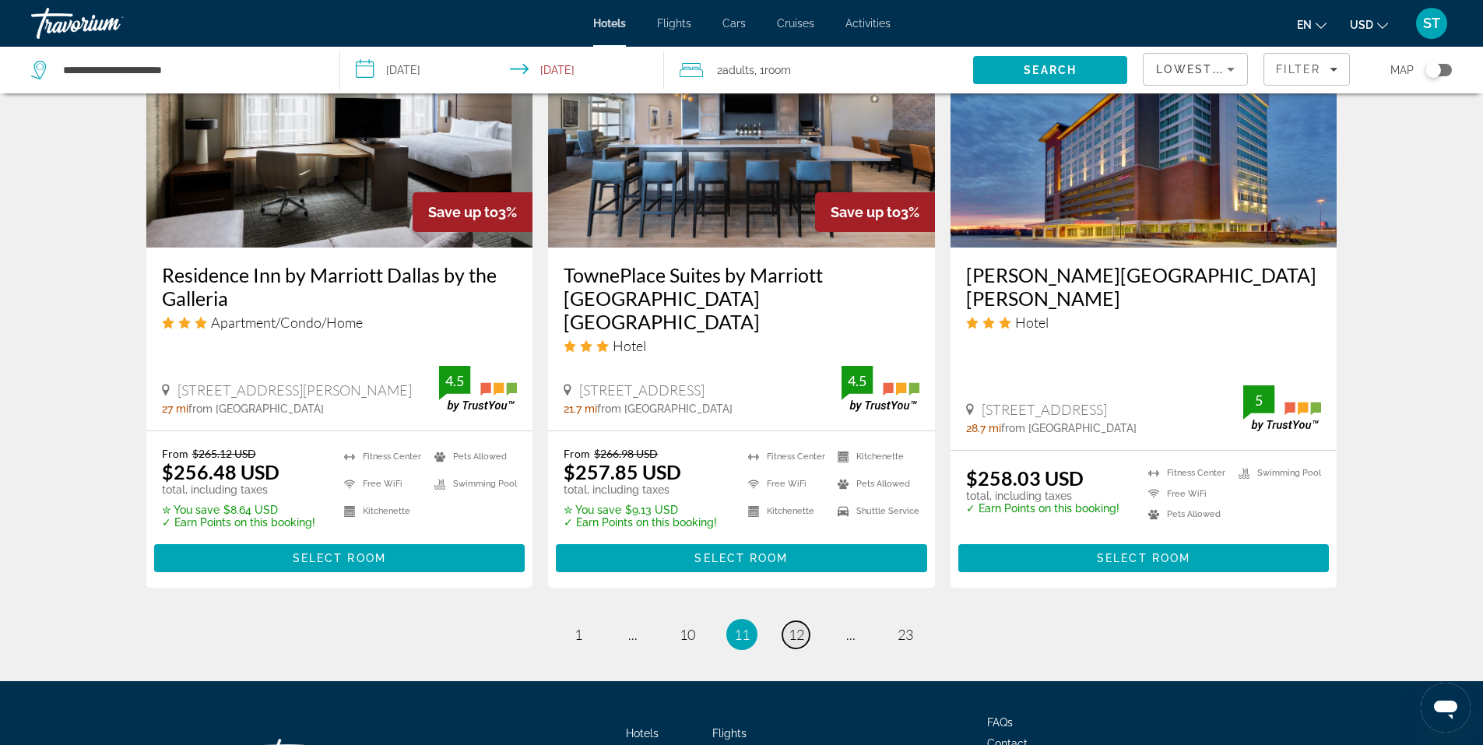
click at [802, 626] on span "12" at bounding box center [796, 634] width 16 height 17
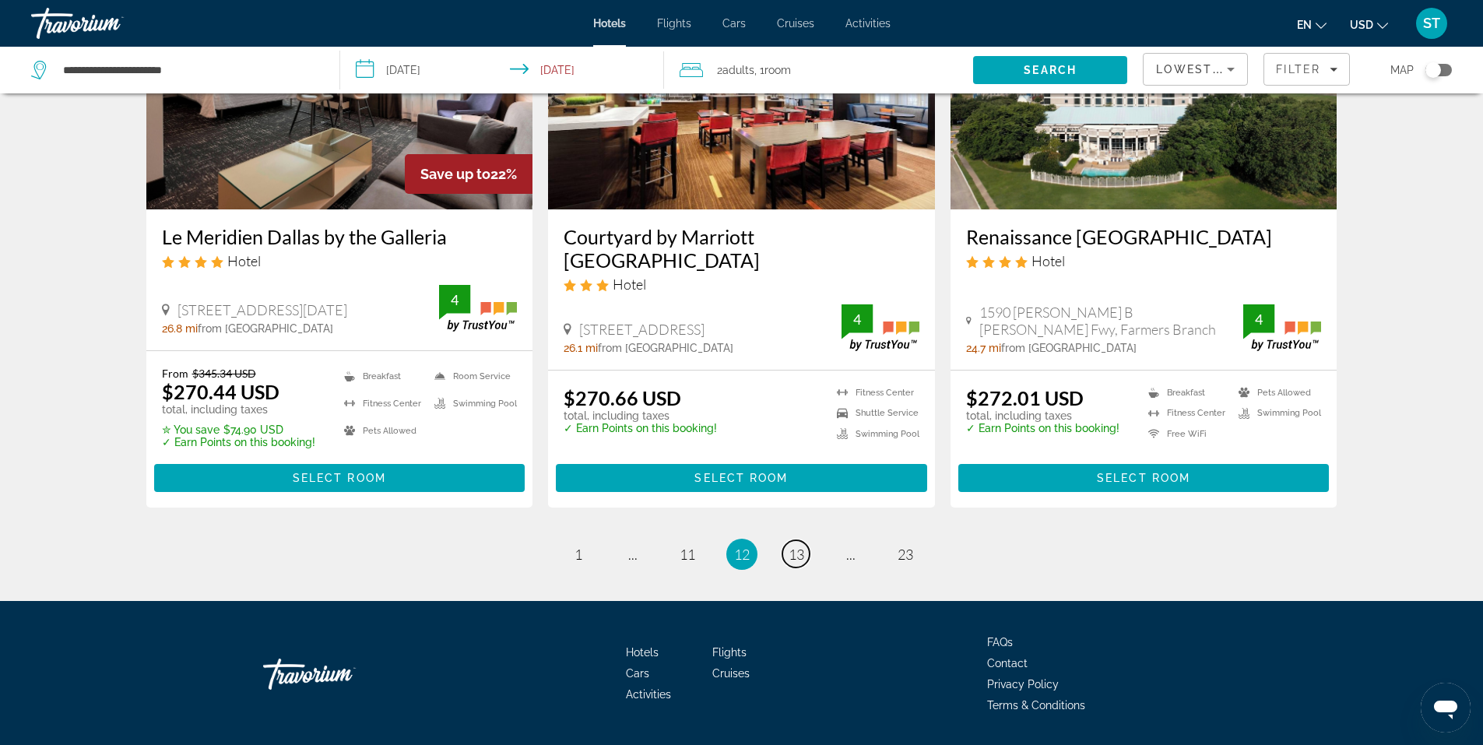
scroll to position [1403, 0]
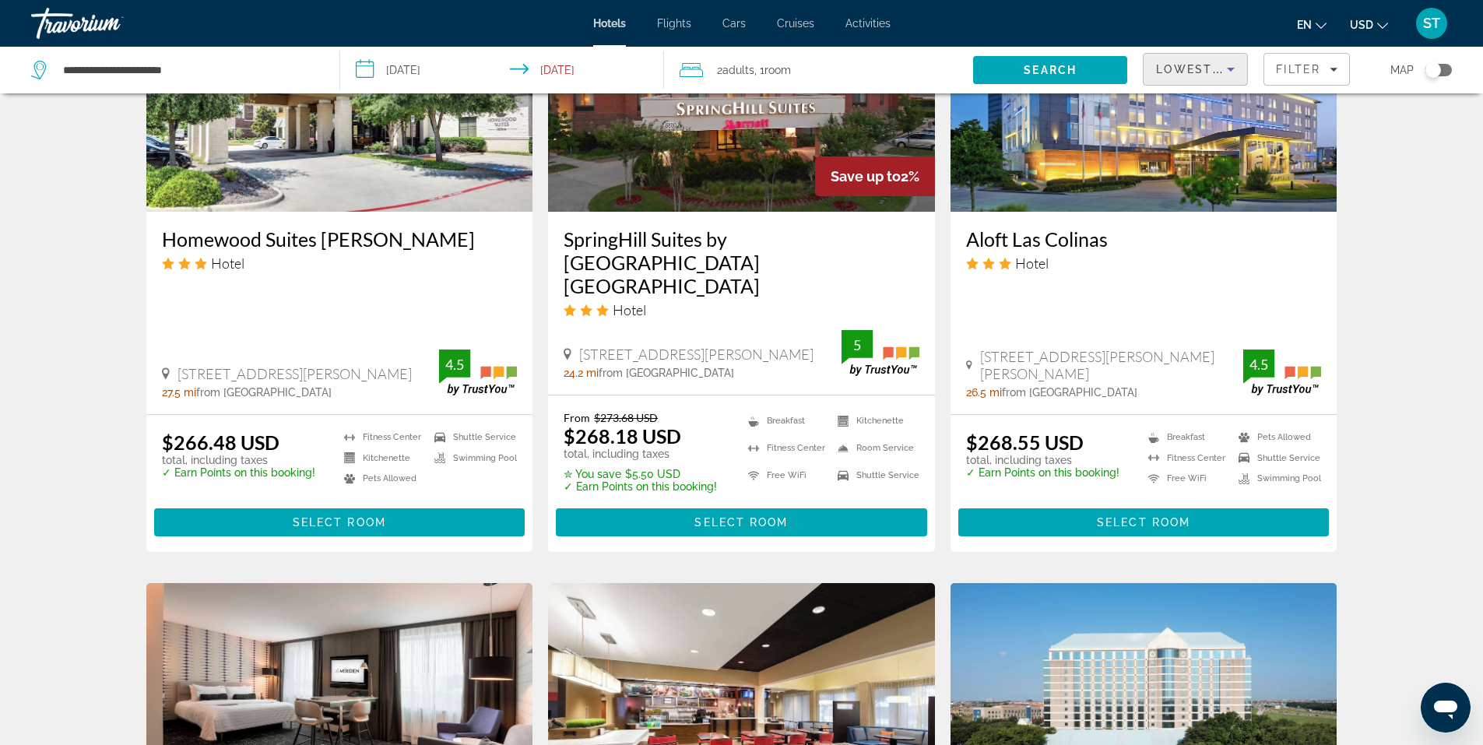
click at [1223, 71] on icon "Sort by" at bounding box center [1230, 69] width 19 height 19
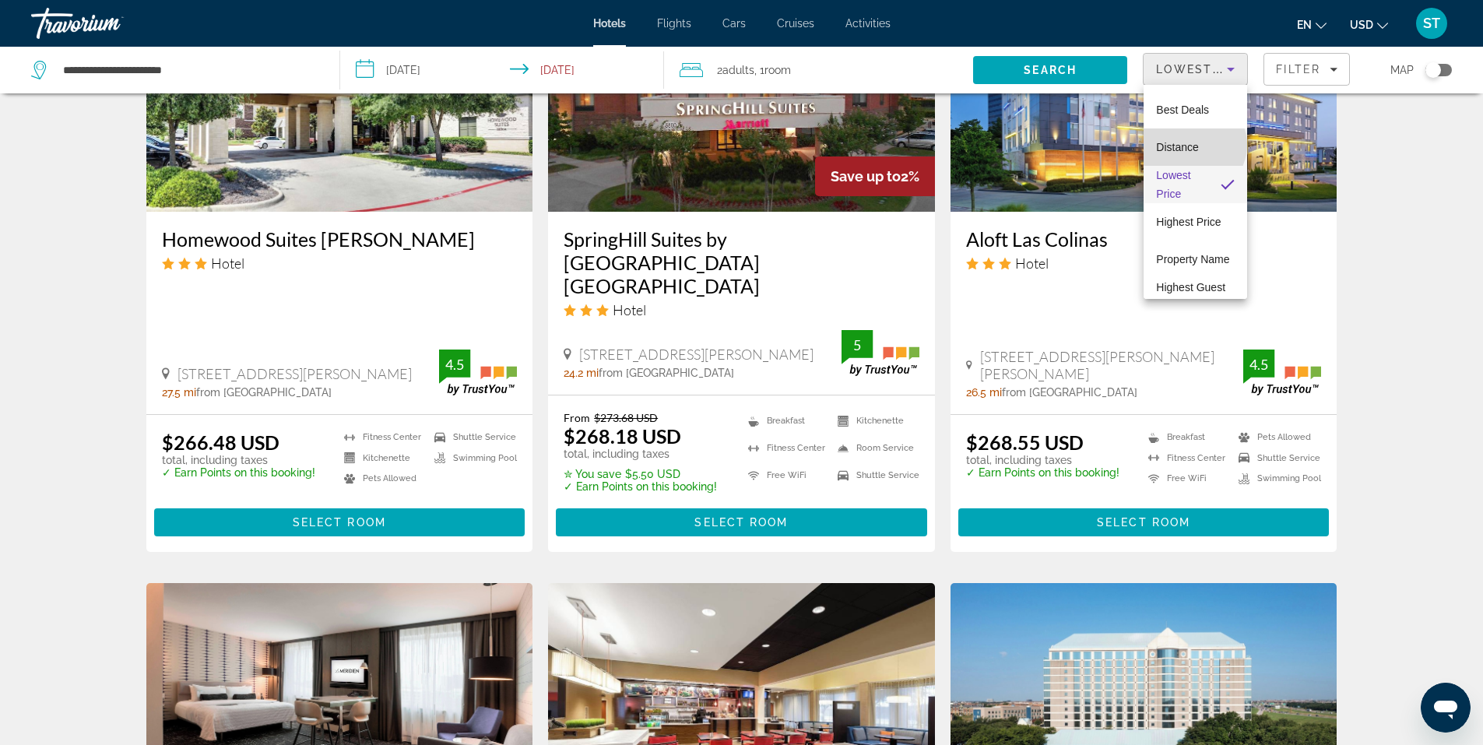
click at [1193, 145] on span "Distance" at bounding box center [1177, 147] width 42 height 12
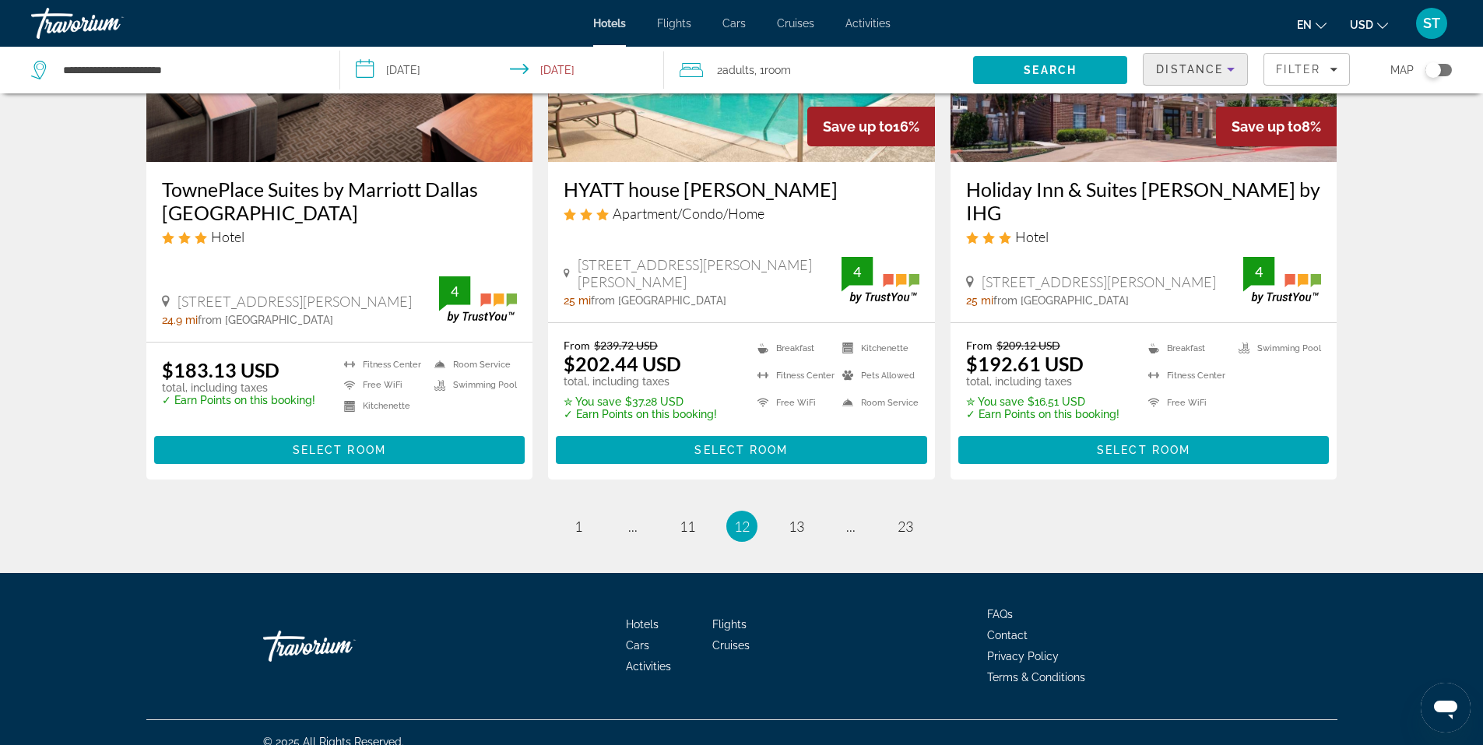
scroll to position [1614, 0]
